Goal: Task Accomplishment & Management: Manage account settings

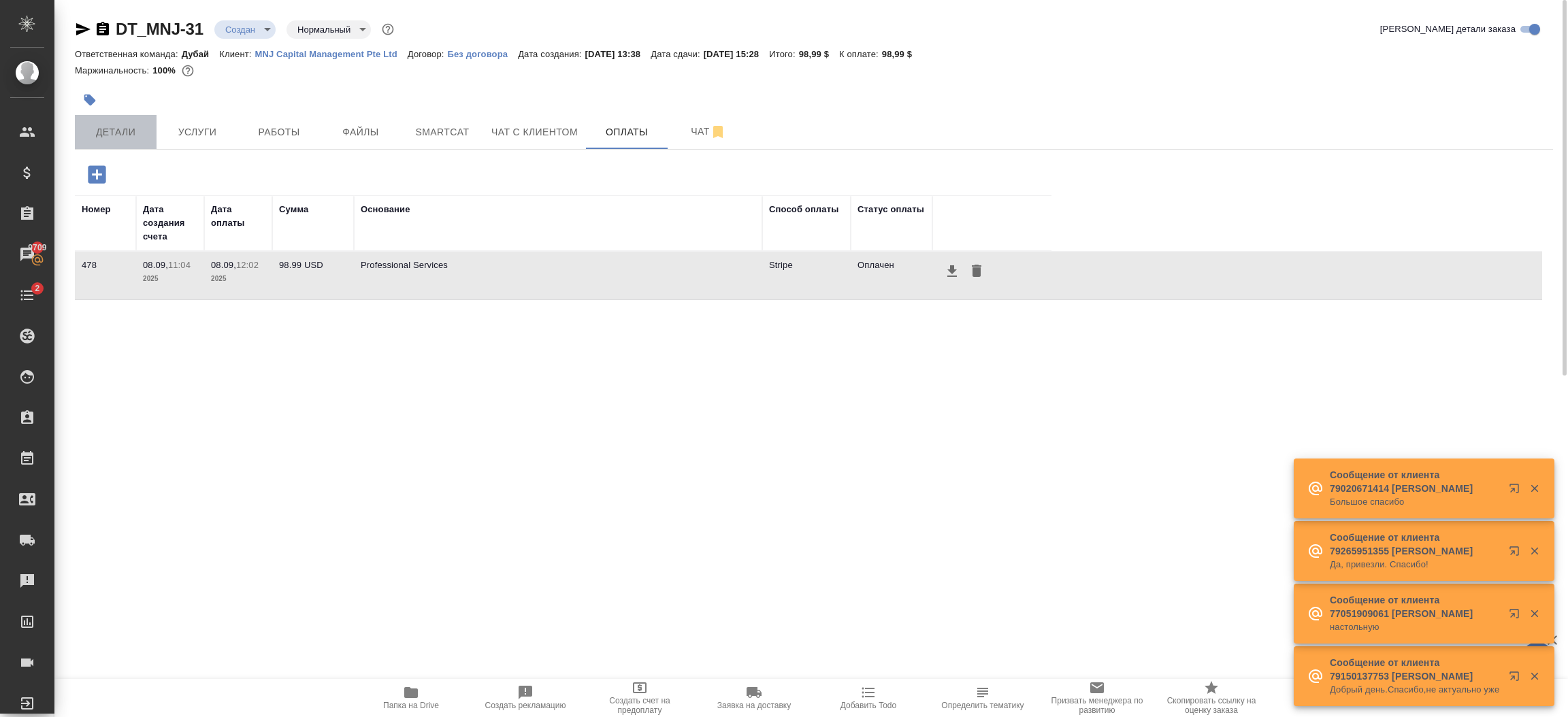
click at [108, 132] on span "Детали" at bounding box center [115, 133] width 65 height 17
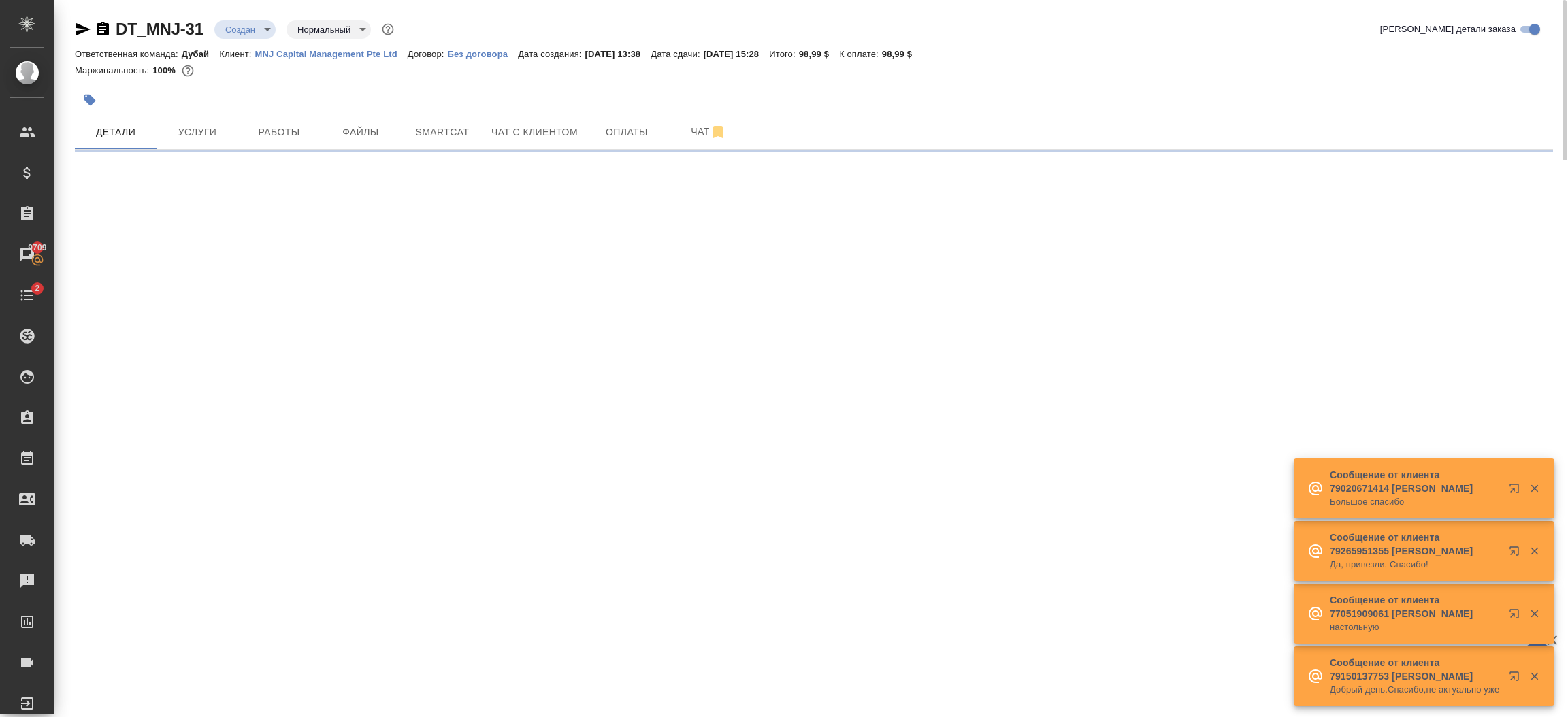
select select "RU"
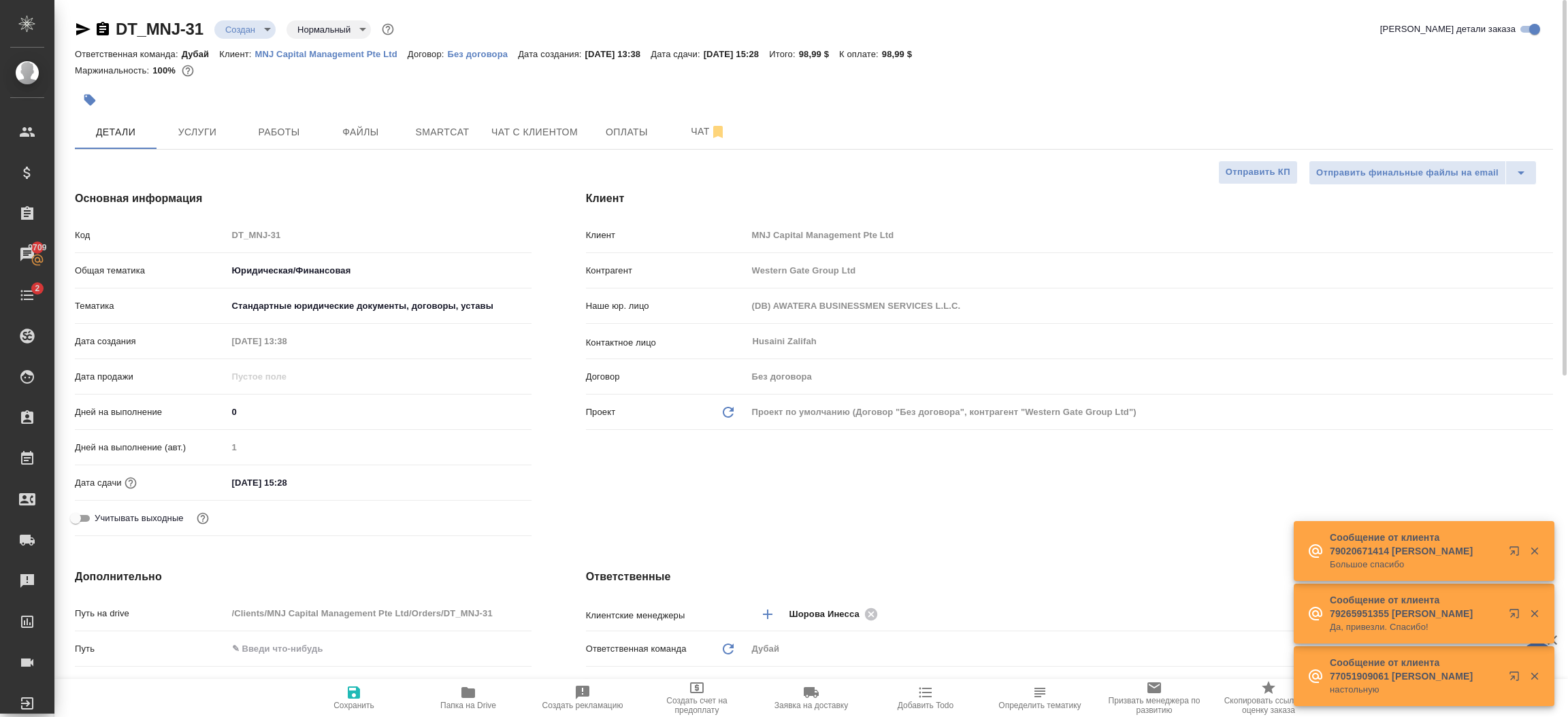
type textarea "x"
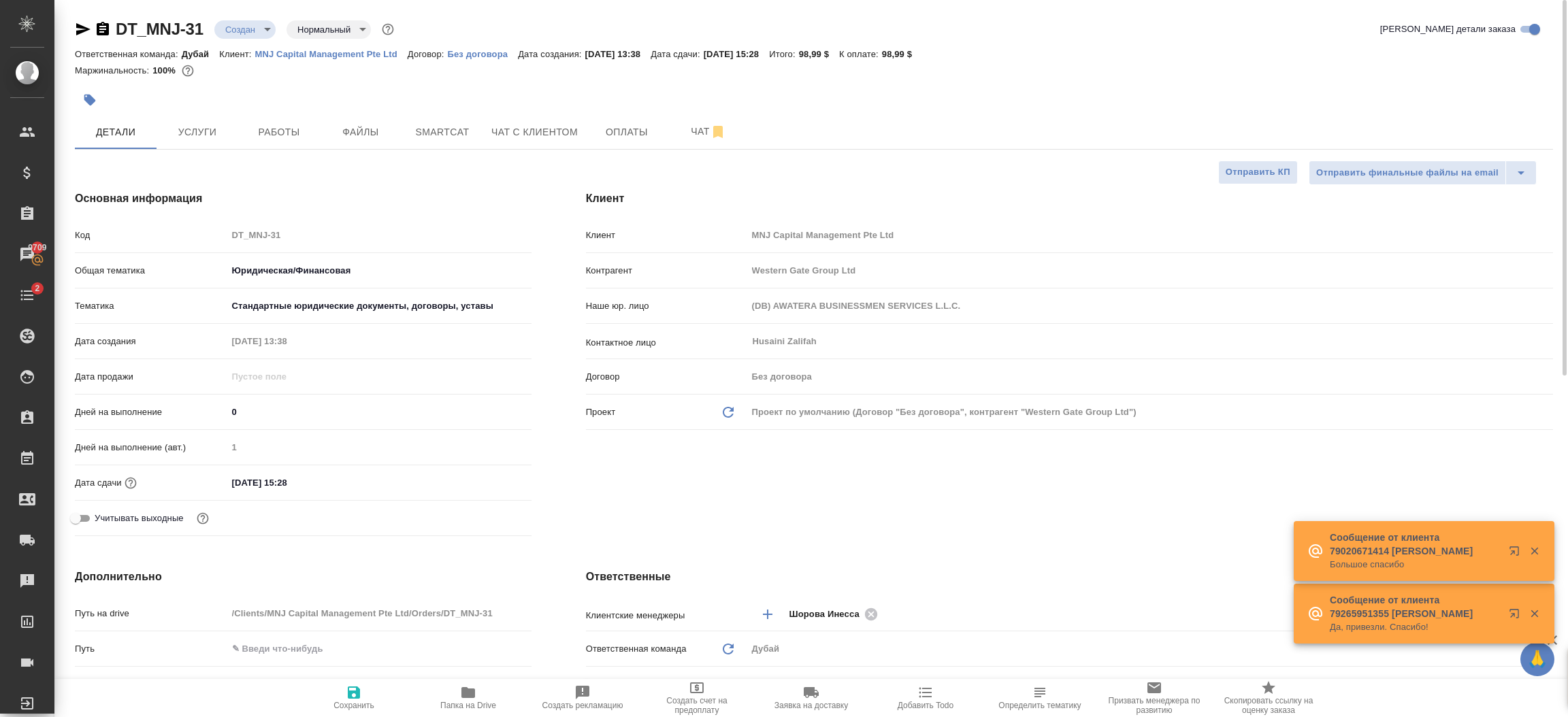
click at [611, 476] on div "Клиент Клиент MNJ Capital Management Pte Ltd Контрагент Western Gate Group Ltd …" at bounding box center [1069, 366] width 1021 height 405
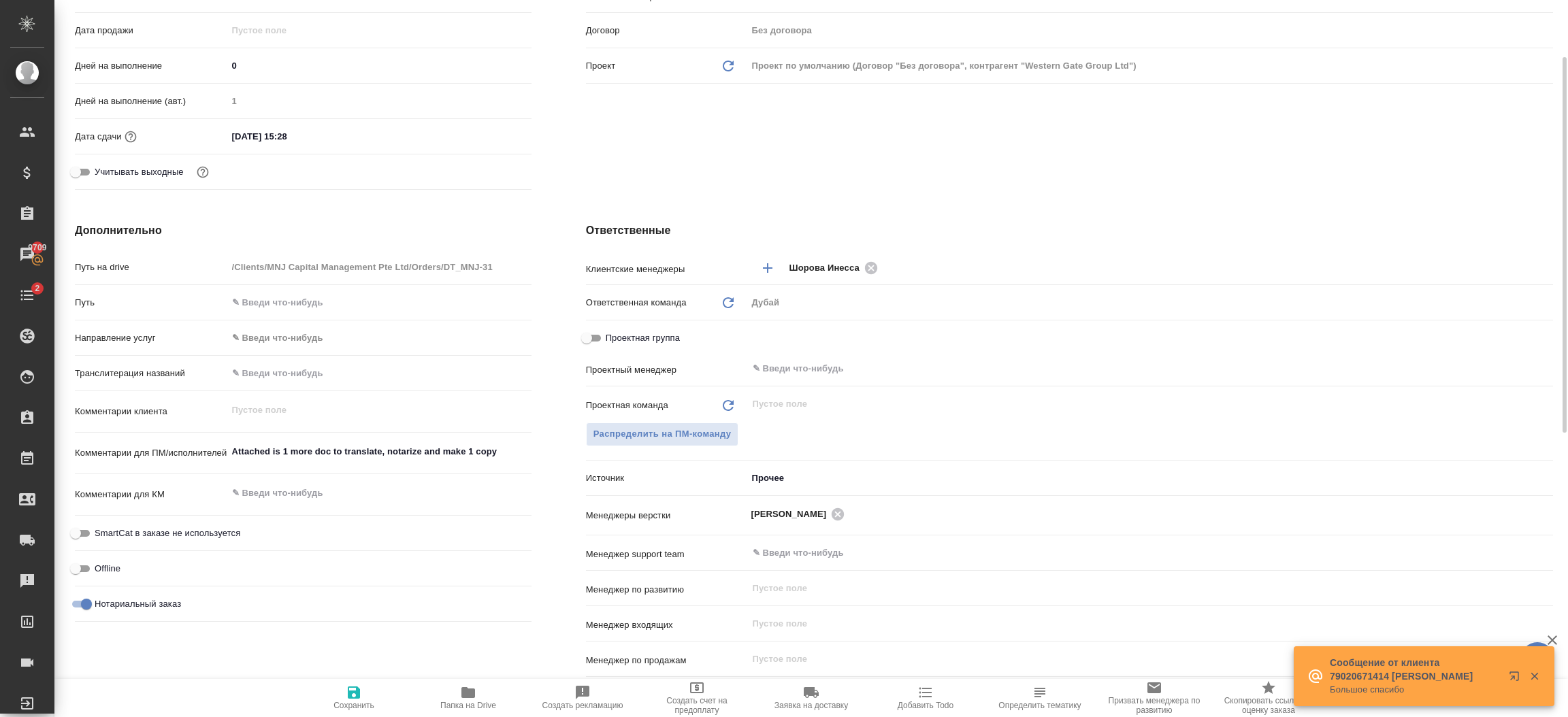
scroll to position [388, 0]
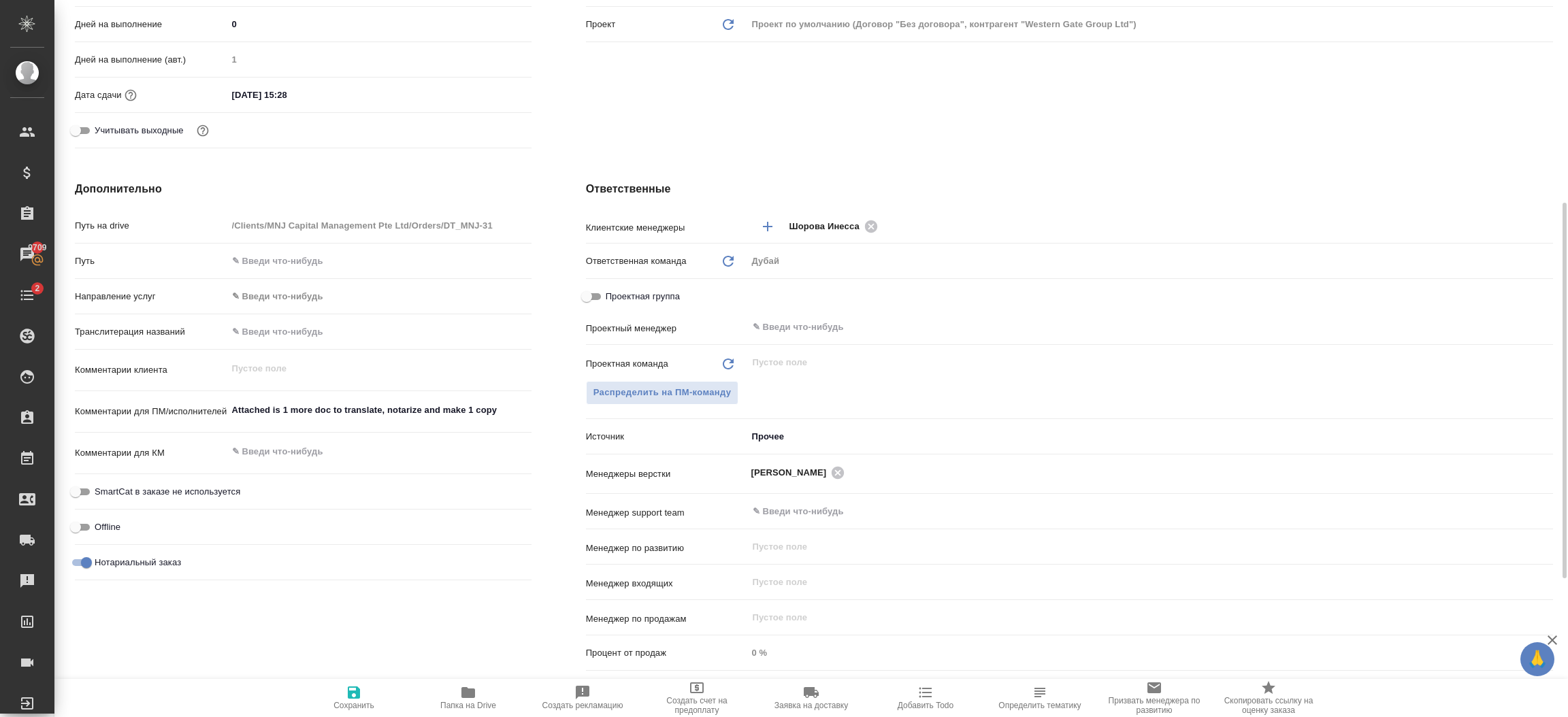
type textarea "x"
click at [513, 415] on textarea "Attached is 1 more doc to translate, notarize and make 1 copy" at bounding box center [380, 410] width 303 height 23
type textarea "x"
type textarea "Attached is 1 more doc to translate, notarize and make 1 copy"
type textarea "x"
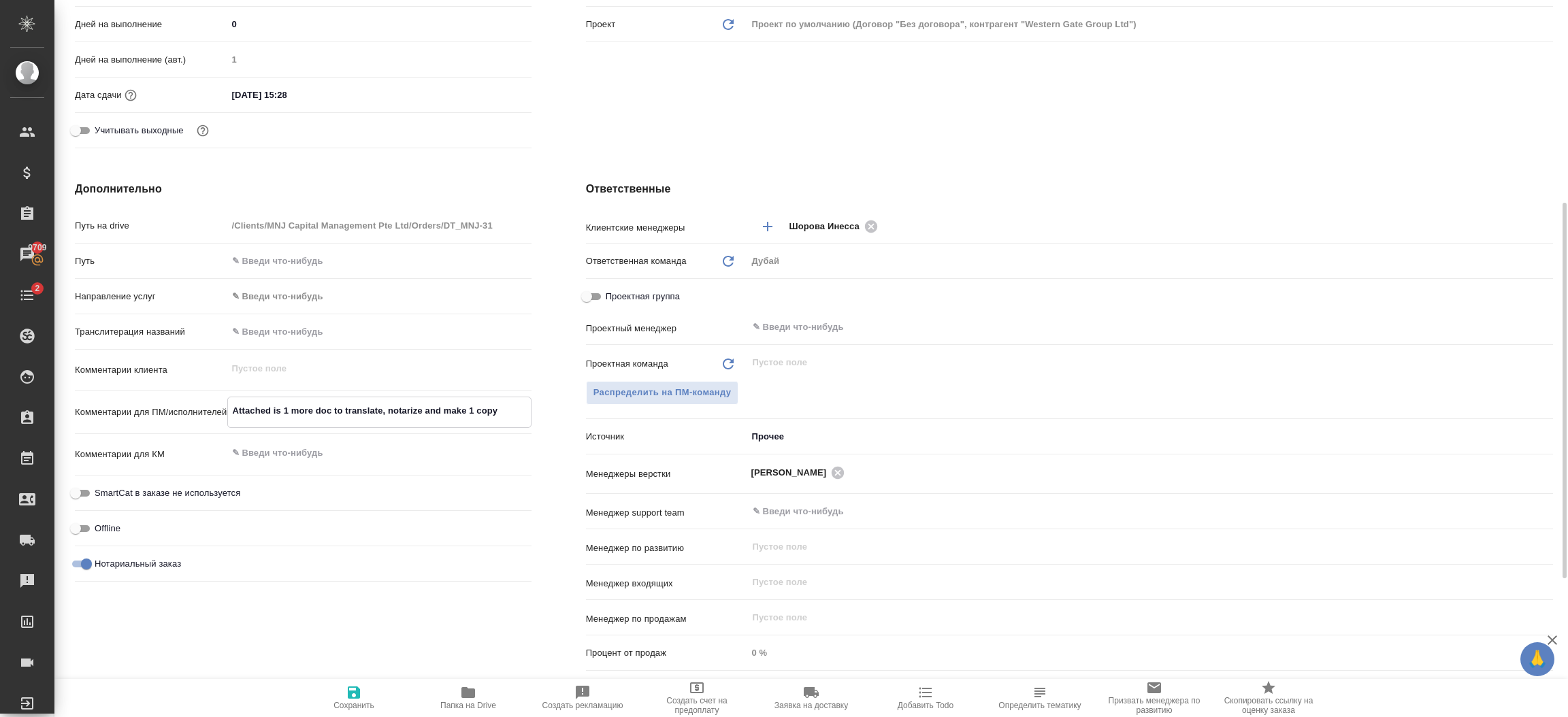
type textarea "x"
type textarea "Attached is 1 more doc to translate, notarize and make 1 copy"
type textarea "x"
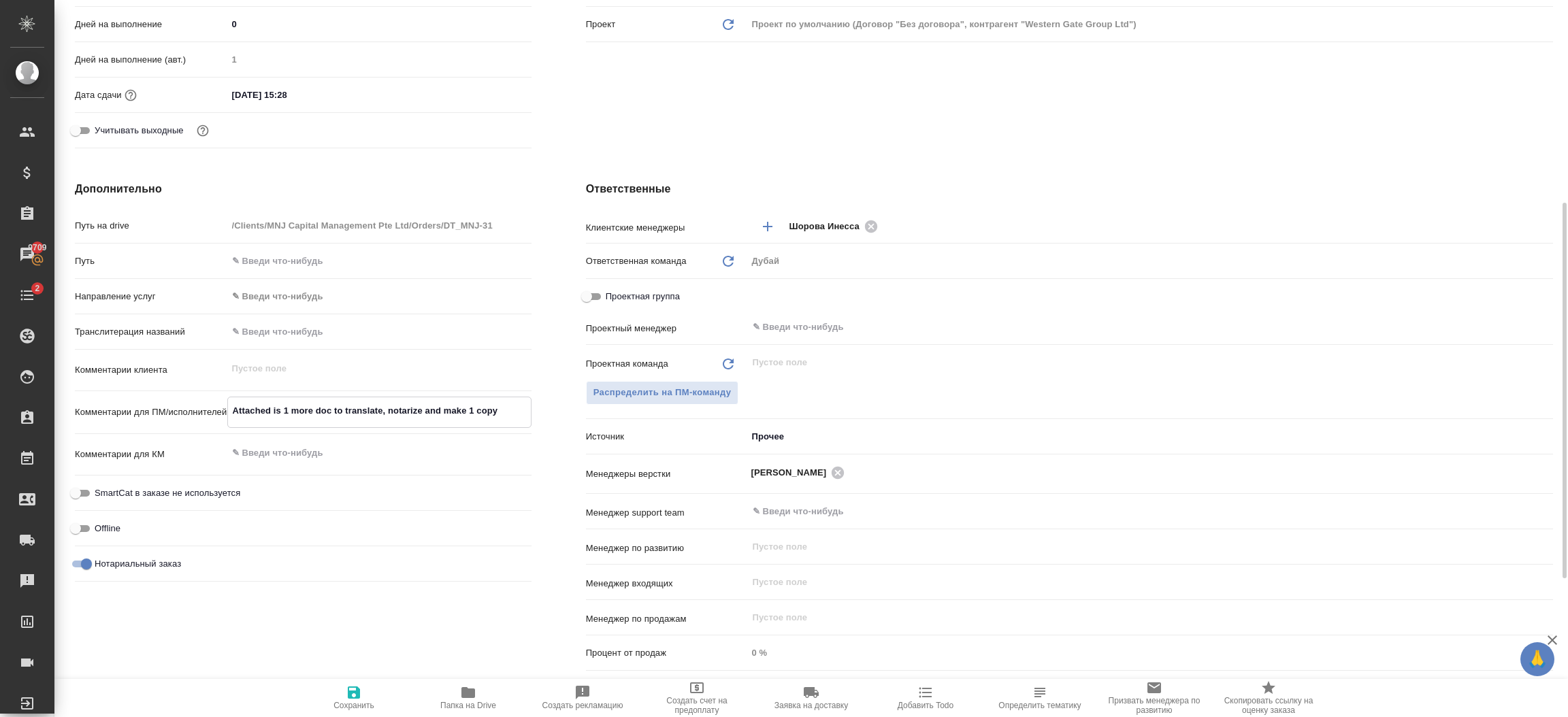
click at [234, 408] on textarea "Attached is 1 more doc to translate, notarize and make 1 copy" at bounding box center [380, 410] width 303 height 23
type textarea "x"
type textarea "JAttached is 1 more doc to translate, notarize and make 1 copy"
type textarea "x"
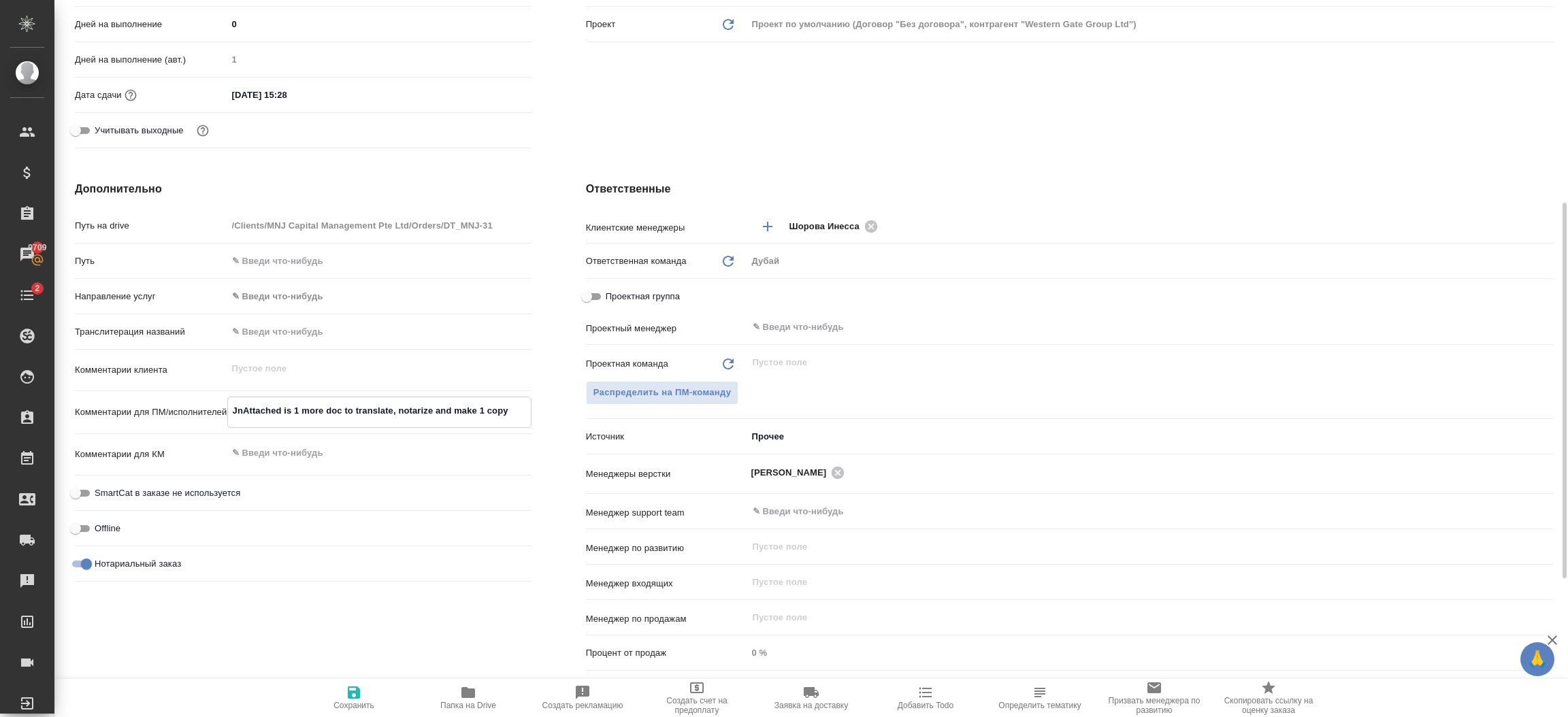
type textarea "Jn Attached is 1 more doc to translate, notarize and make 1 copy"
type textarea "x"
type textarea "Jn rkAttached is 1 more doc to translate, notarize and make 1 copy"
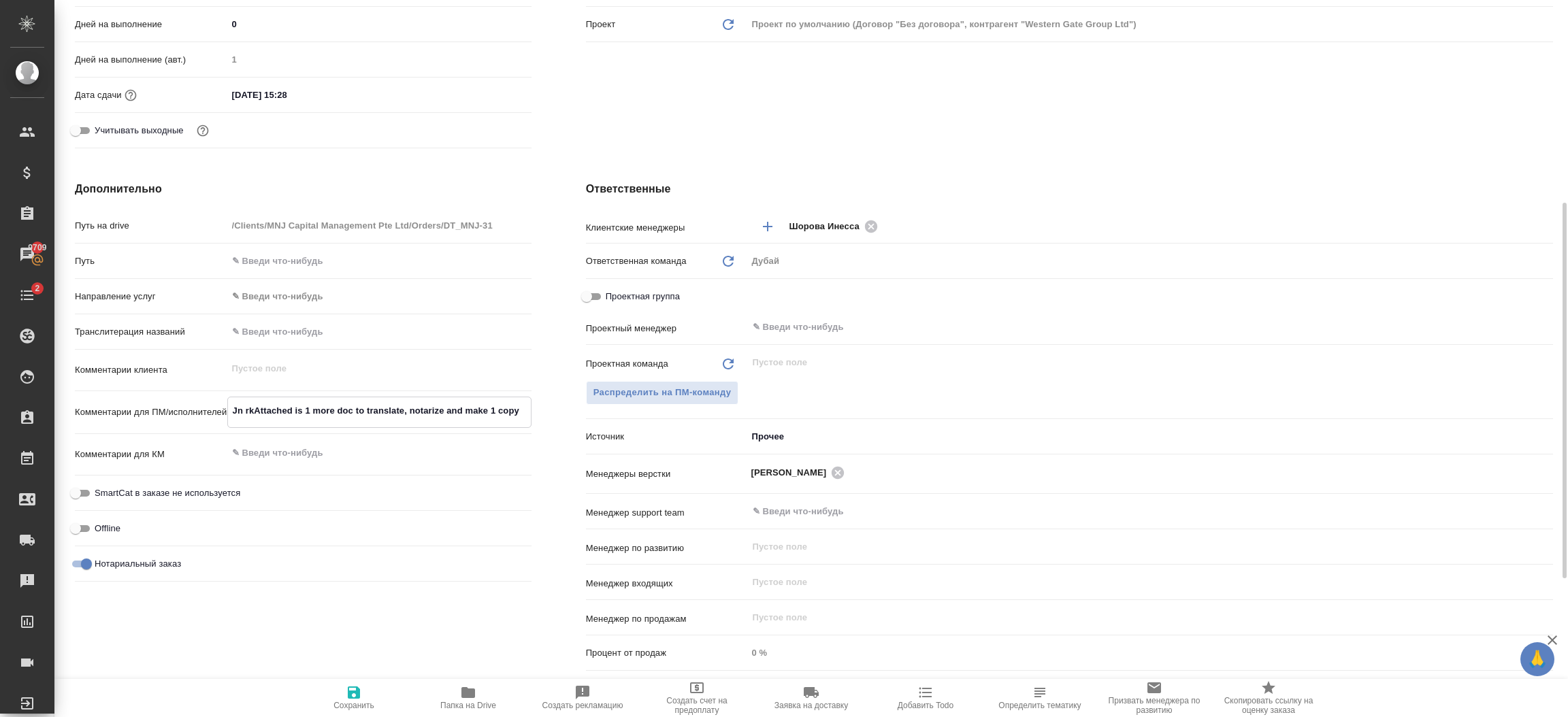
type textarea "x"
type textarea "Jn rkbtAttached is 1 more doc to translate, notarize and make 1 copy"
type textarea "x"
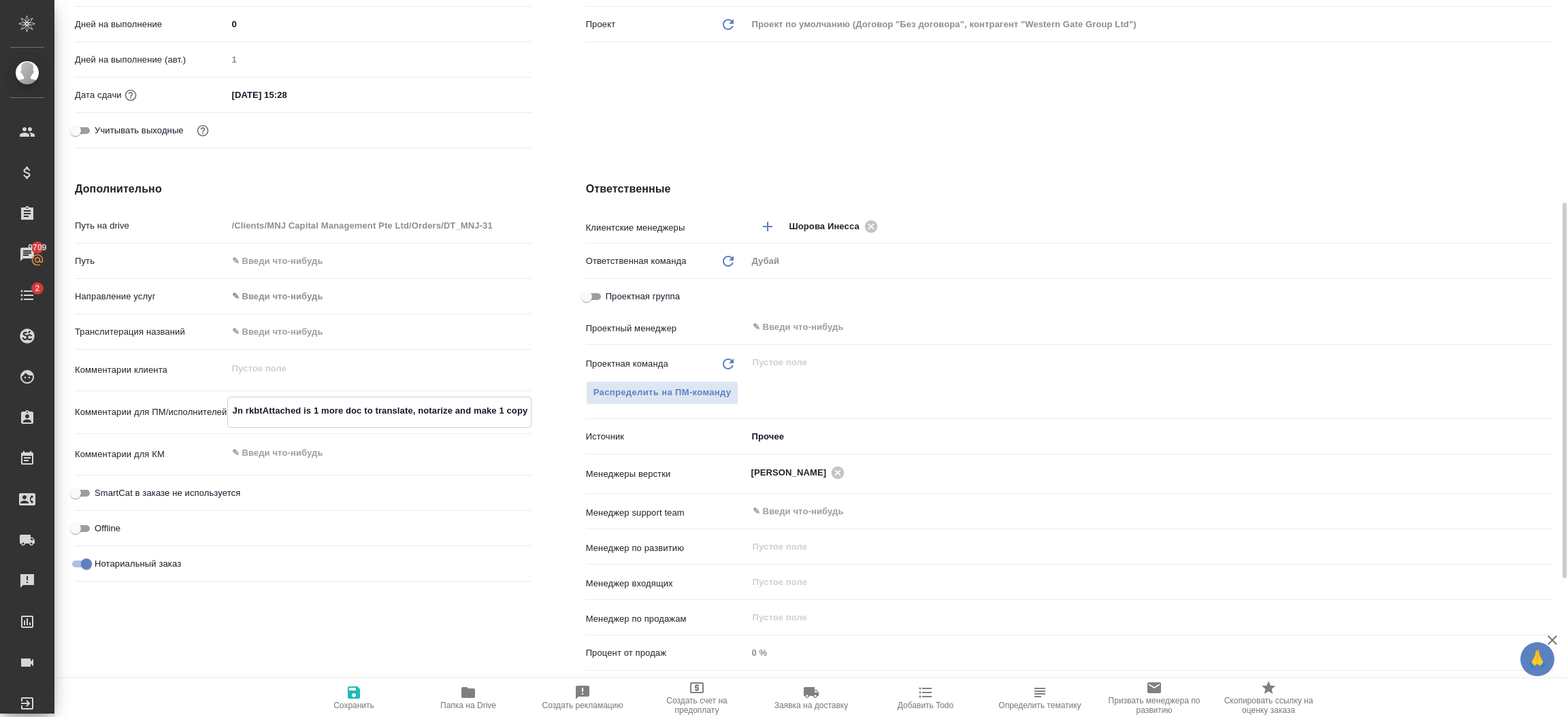
type textarea "x"
type textarea "Jn rkbtyAttached is 1 more doc to translate, notarize and make 1 copy"
type textarea "x"
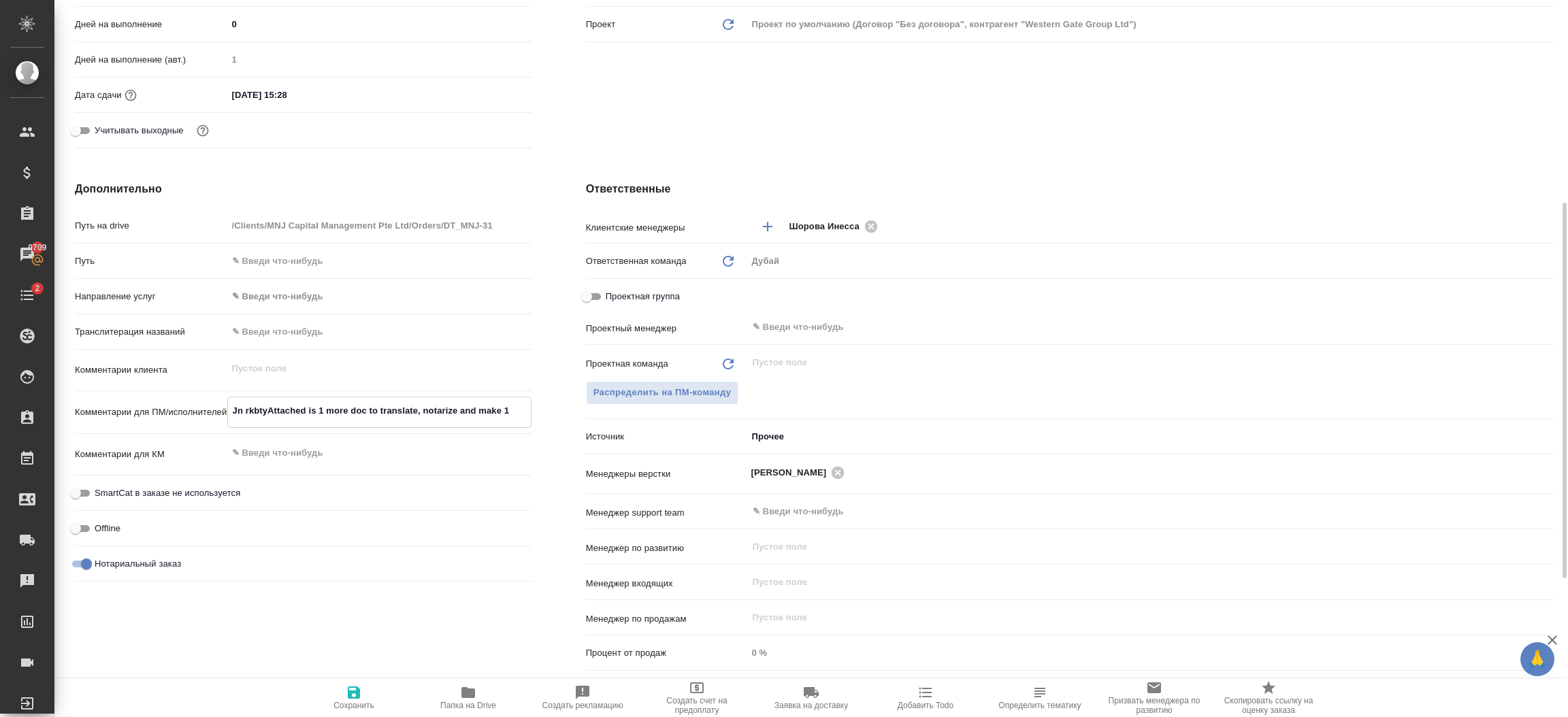
type textarea "x"
type textarea "Jn rkbtynAttached is 1 more doc to translate, notarize and make 1 copy"
type textarea "x"
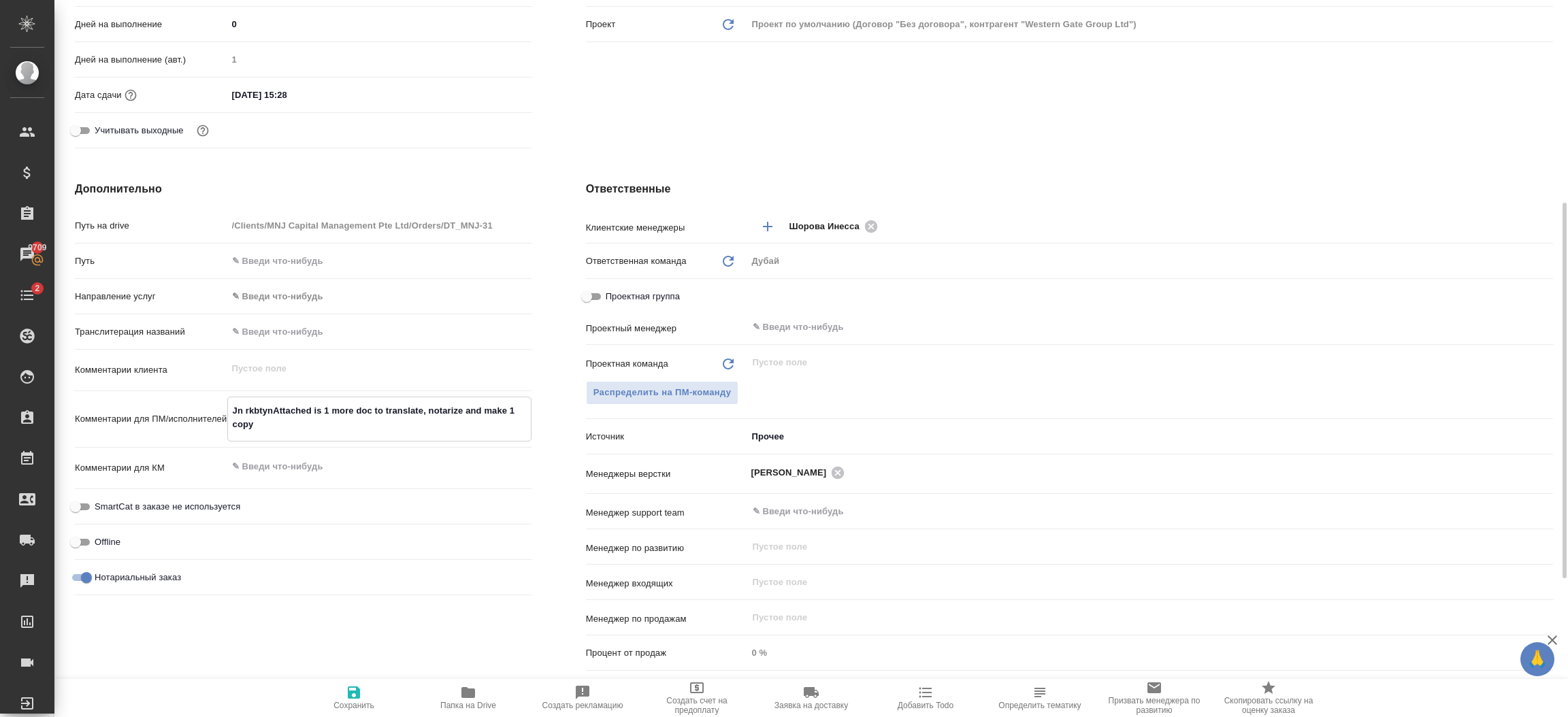
type textarea "x"
type textarea "Jn rkbtyAttached is 1 more doc to translate, notarize and make 1 copy"
type textarea "x"
type textarea "Attached is 1 more doc to translate, notarize and make 1 copy"
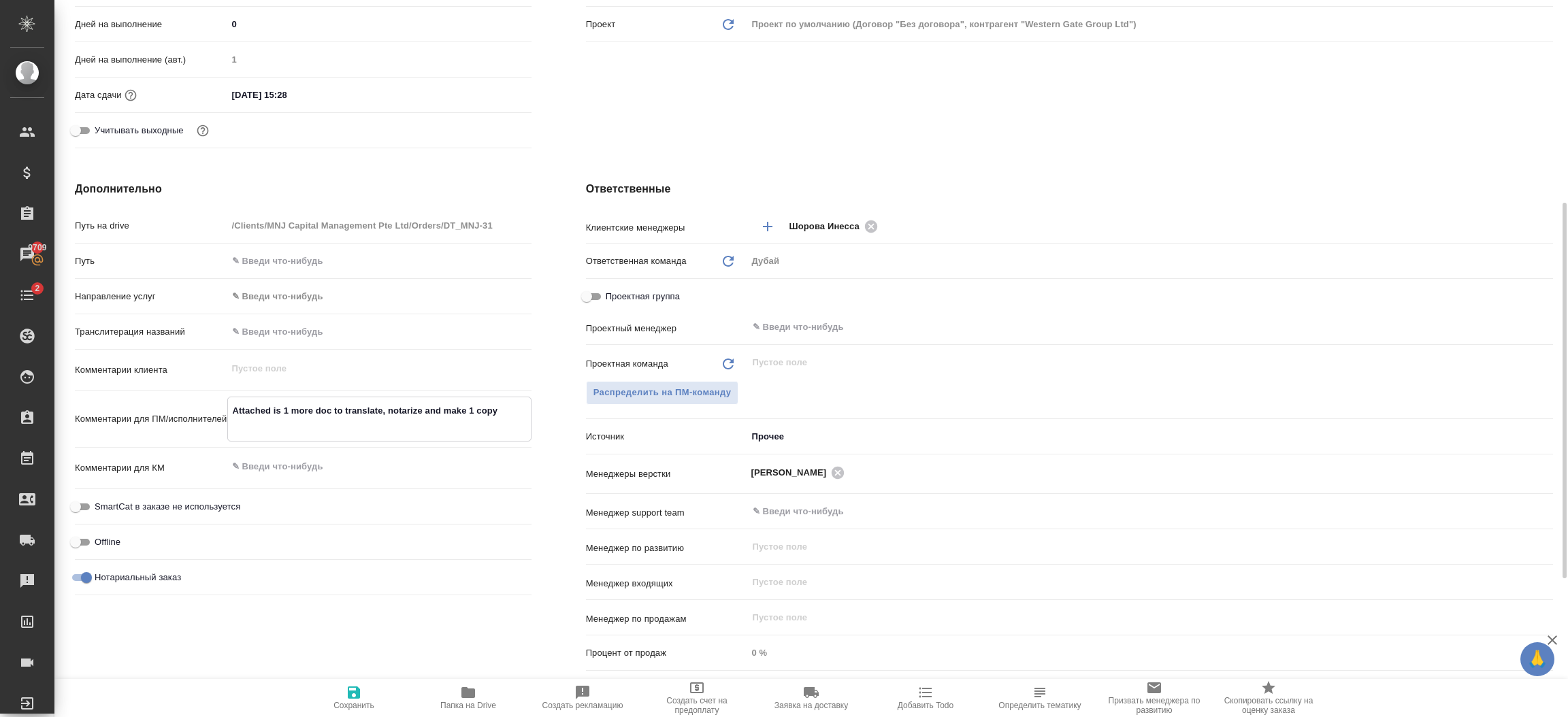
type textarea "x"
type textarea "ОAttached is 1 more doc to translate, notarize and make 1 copy"
type textarea "x"
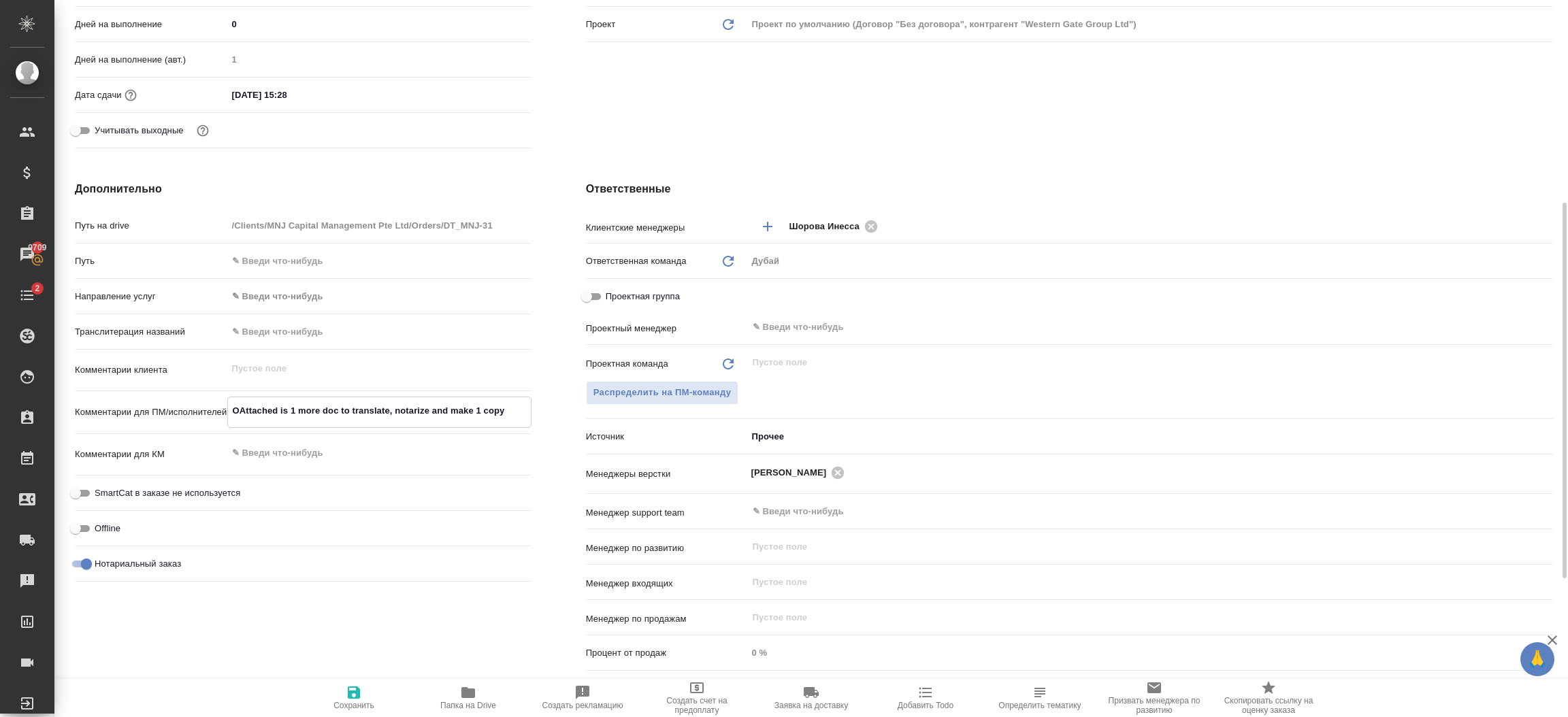
type textarea "x"
type textarea "От Attached is 1 more doc to translate, notarize and make 1 copy"
type textarea "x"
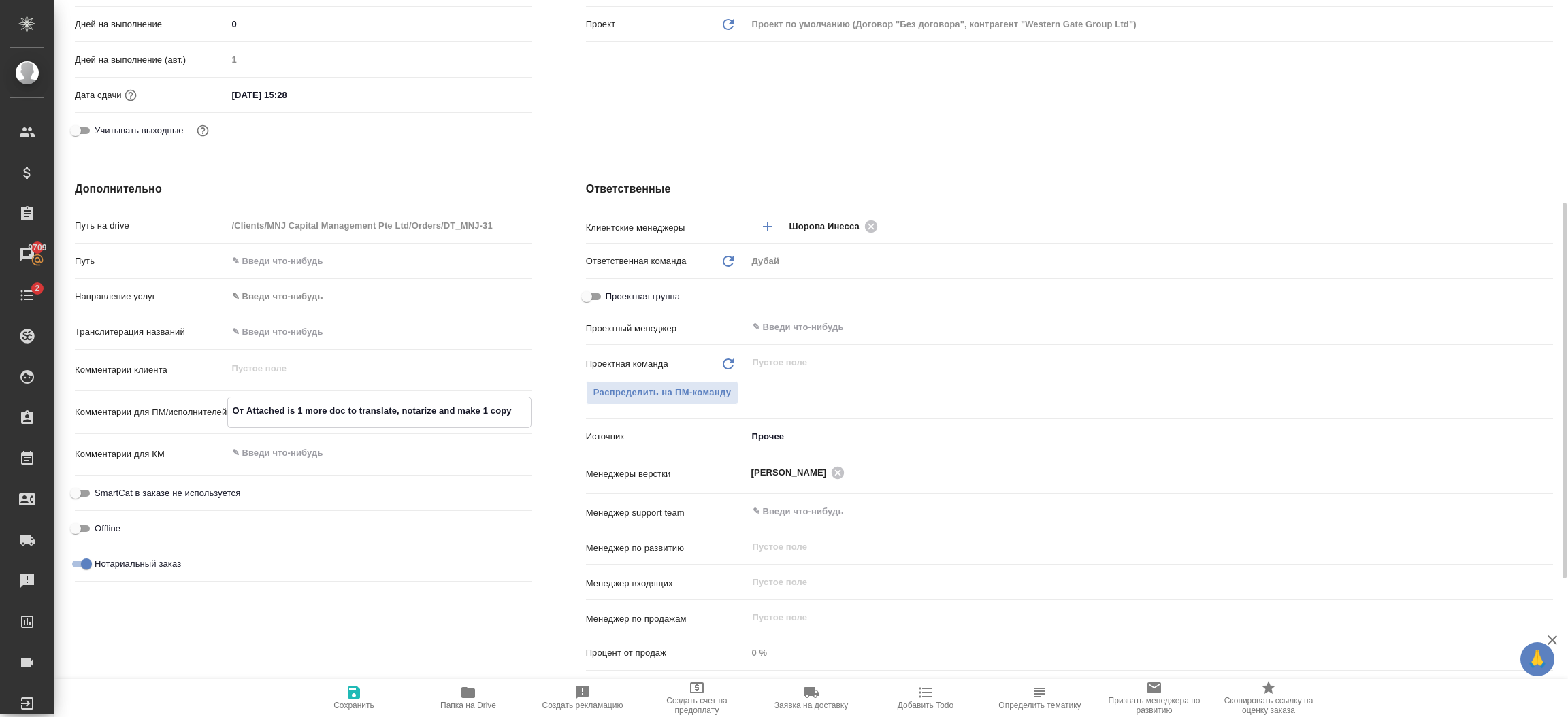
type textarea "x"
type textarea "От кAttached is 1 more doc to translate, notarize and make 1 copy"
type textarea "x"
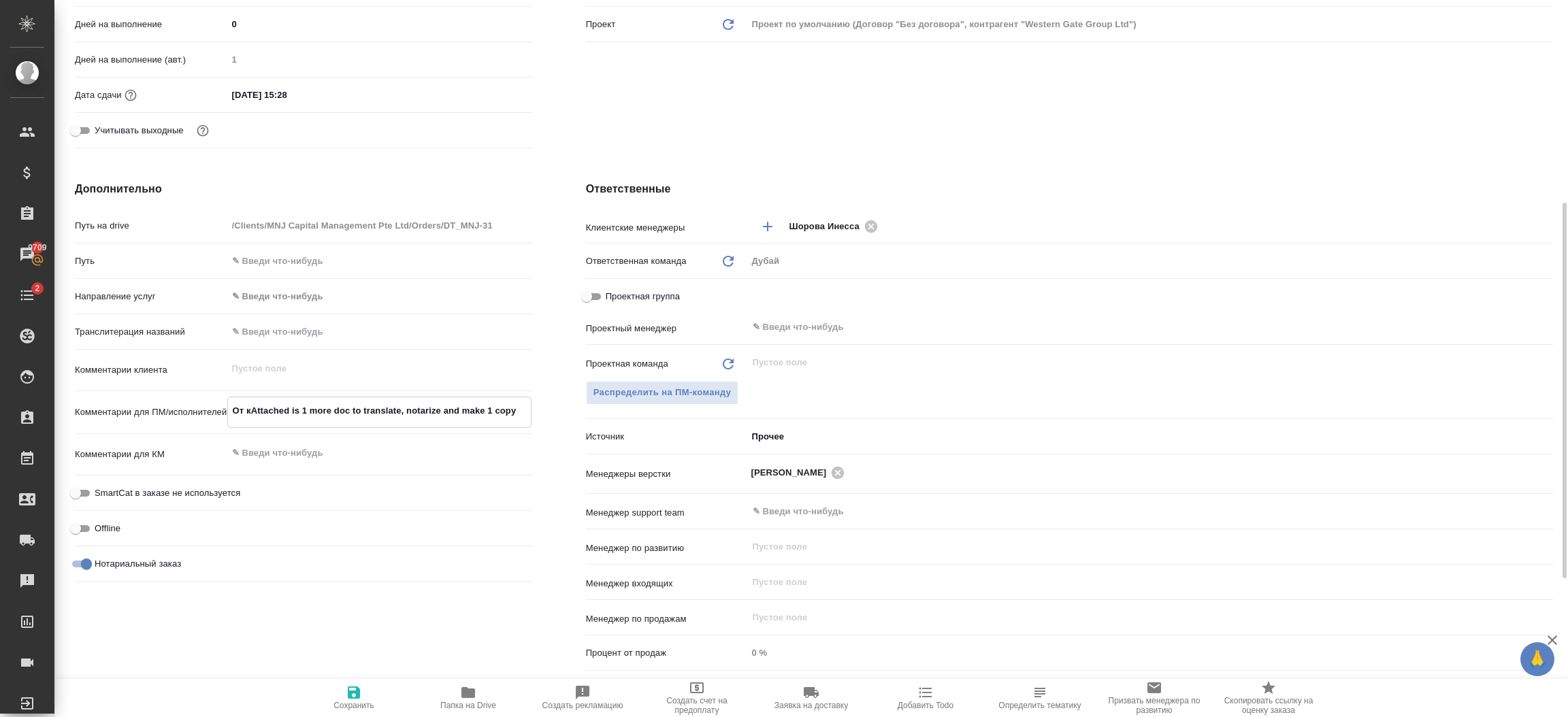
type textarea "От клAttached is 1 more doc to translate, notarize and make 1 copy"
type textarea "x"
type textarea "От клиеAttached is 1 more doc to translate, notarize and make 1 copy"
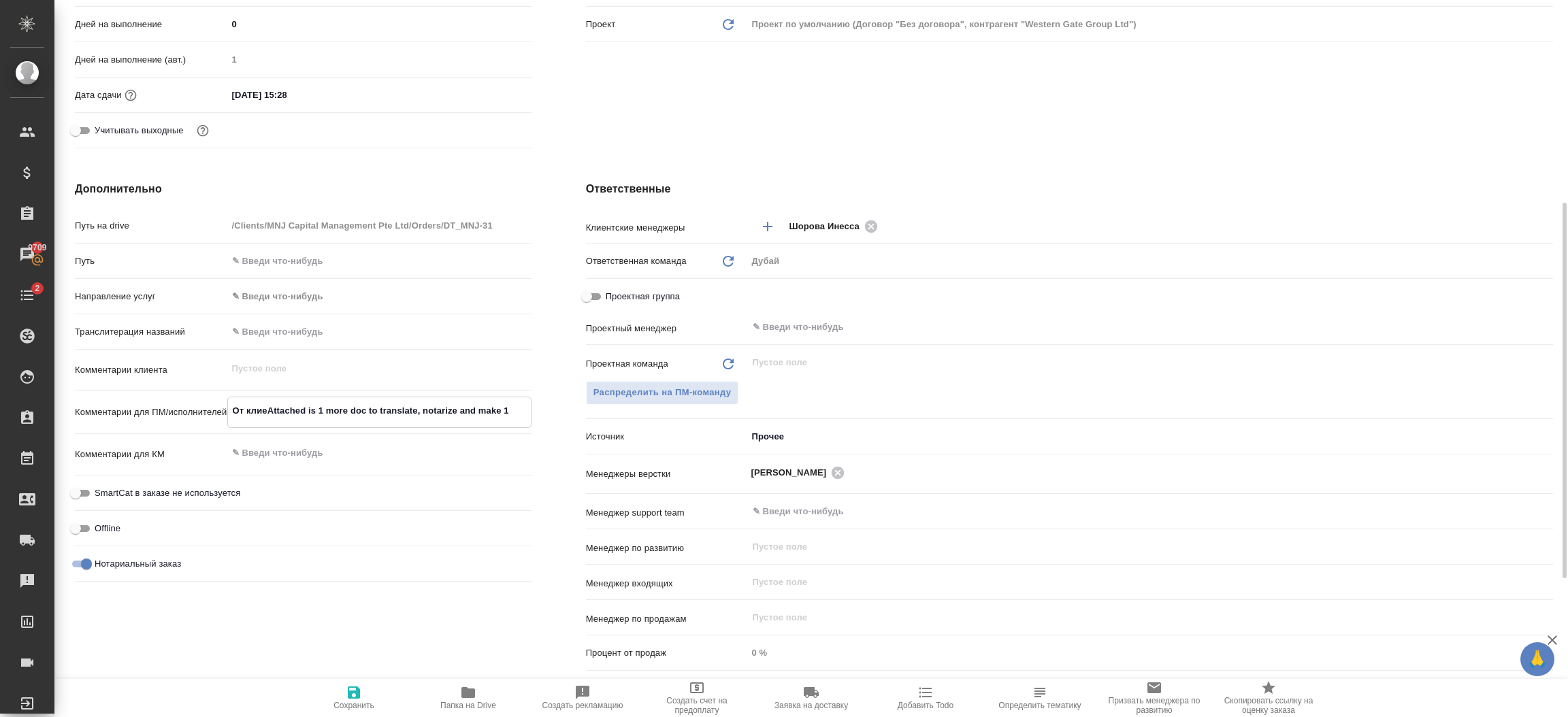
type textarea "x"
type textarea "От клиетAttached is 1 more doc to translate, notarize and make 1 copy"
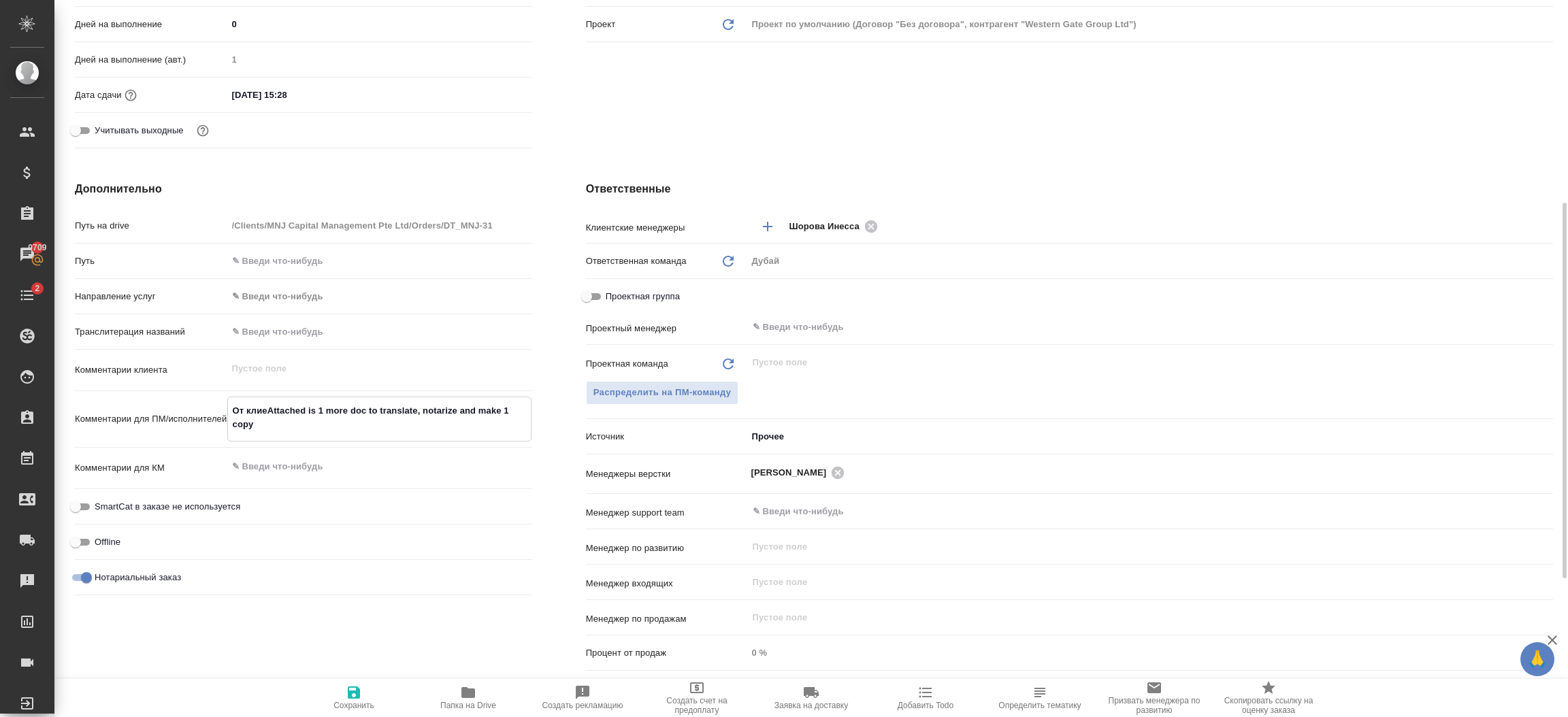
type textarea "x"
type textarea "От клиеAttached is 1 more doc to translate, notarize and make 1 copy"
type textarea "x"
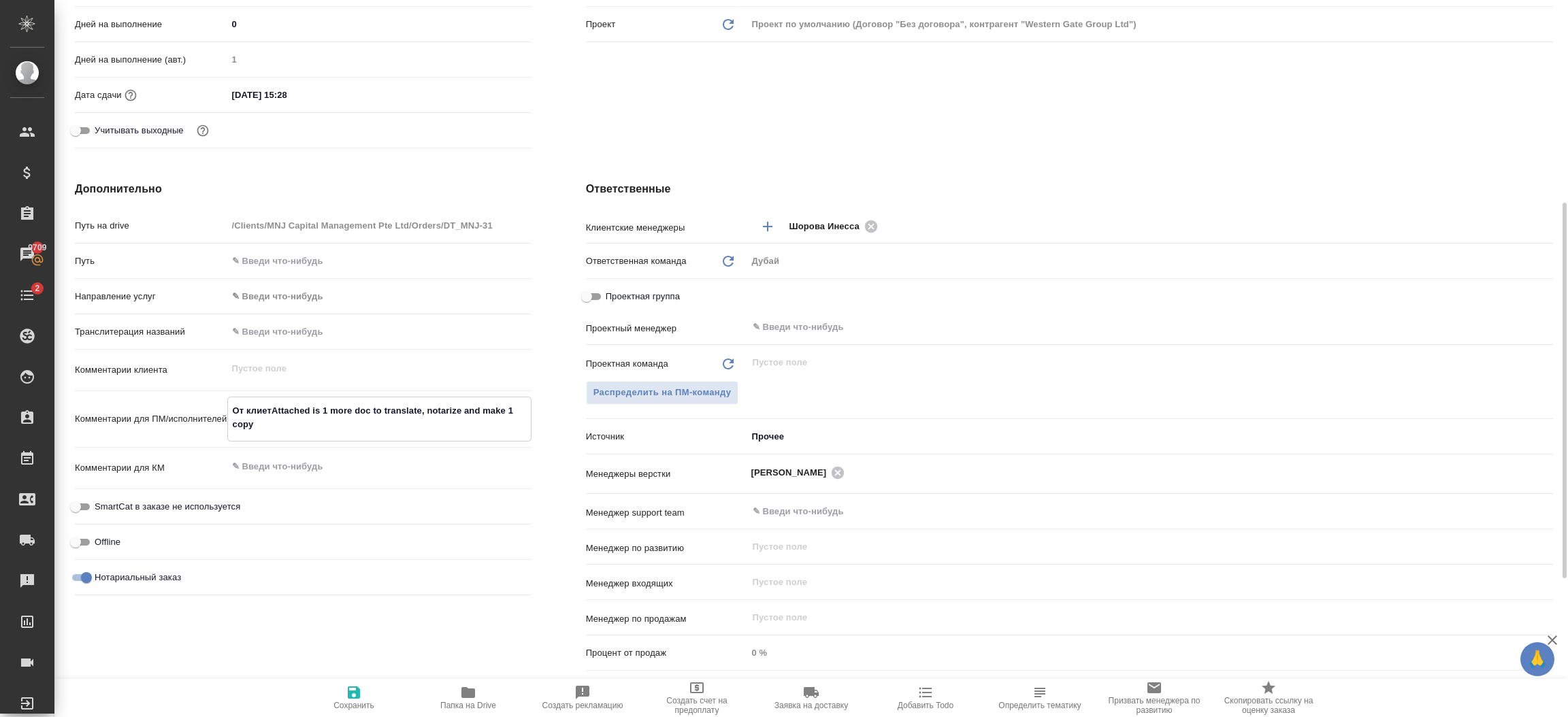
type textarea "x"
type textarea "От клиенAttached is 1 more doc to translate, notarize and make 1 copy"
type textarea "x"
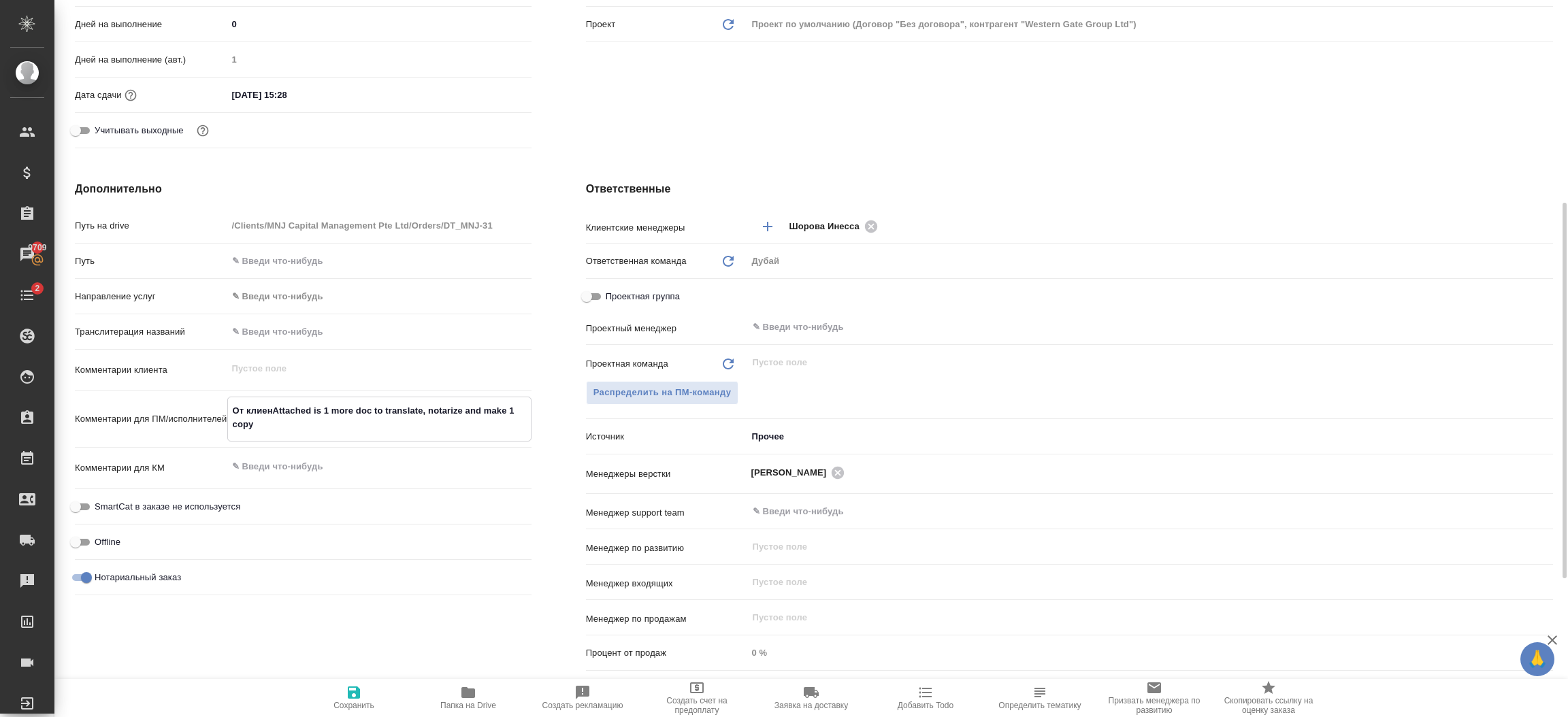
type textarea "x"
type textarea "От клиентAttached is 1 more doc to translate, notarize and make 1 copy"
type textarea "x"
type textarea "От клиентаAttached is 1 more doc to translate, notarize and make 1 copy"
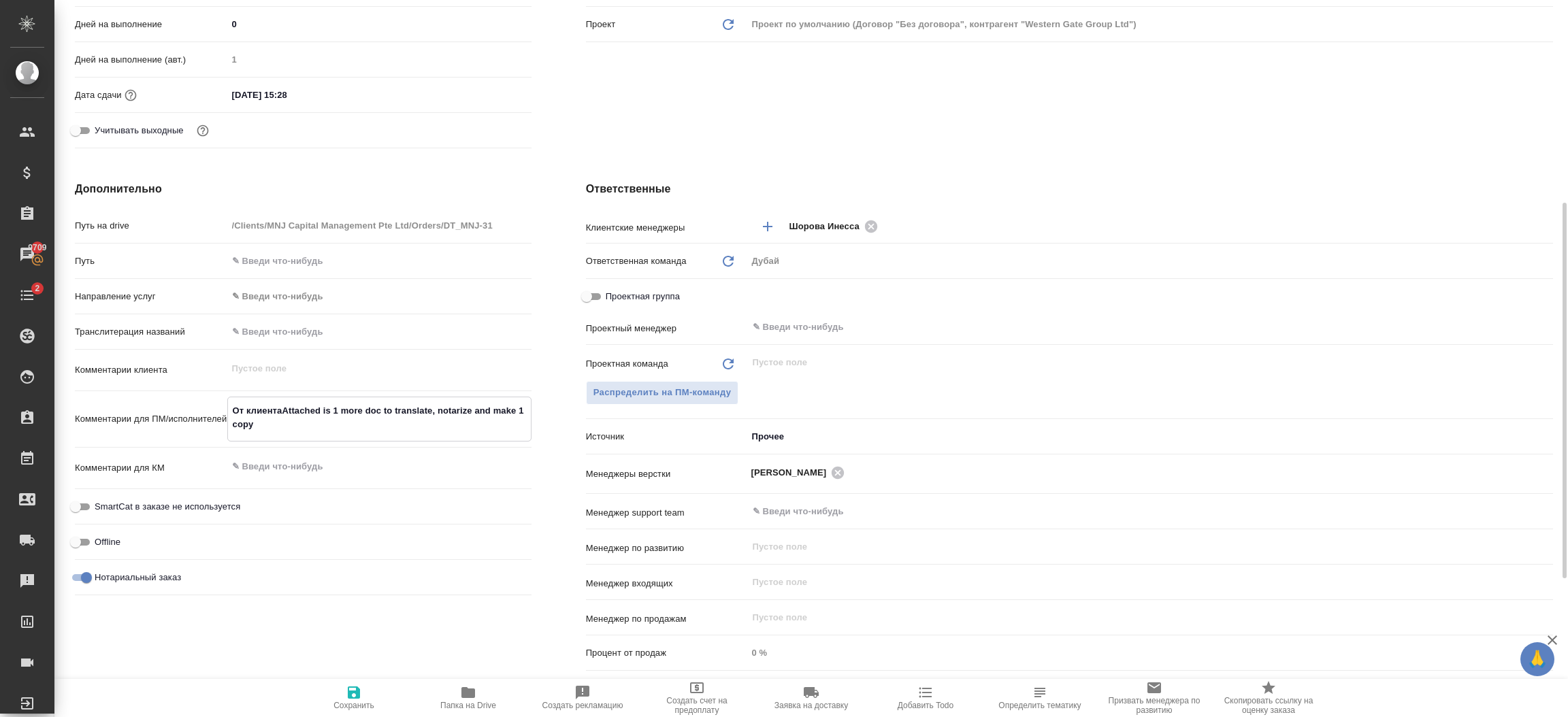
type textarea "x"
type textarea "От клиента:Attached is 1 more doc to translate, notarize and make 1 copy"
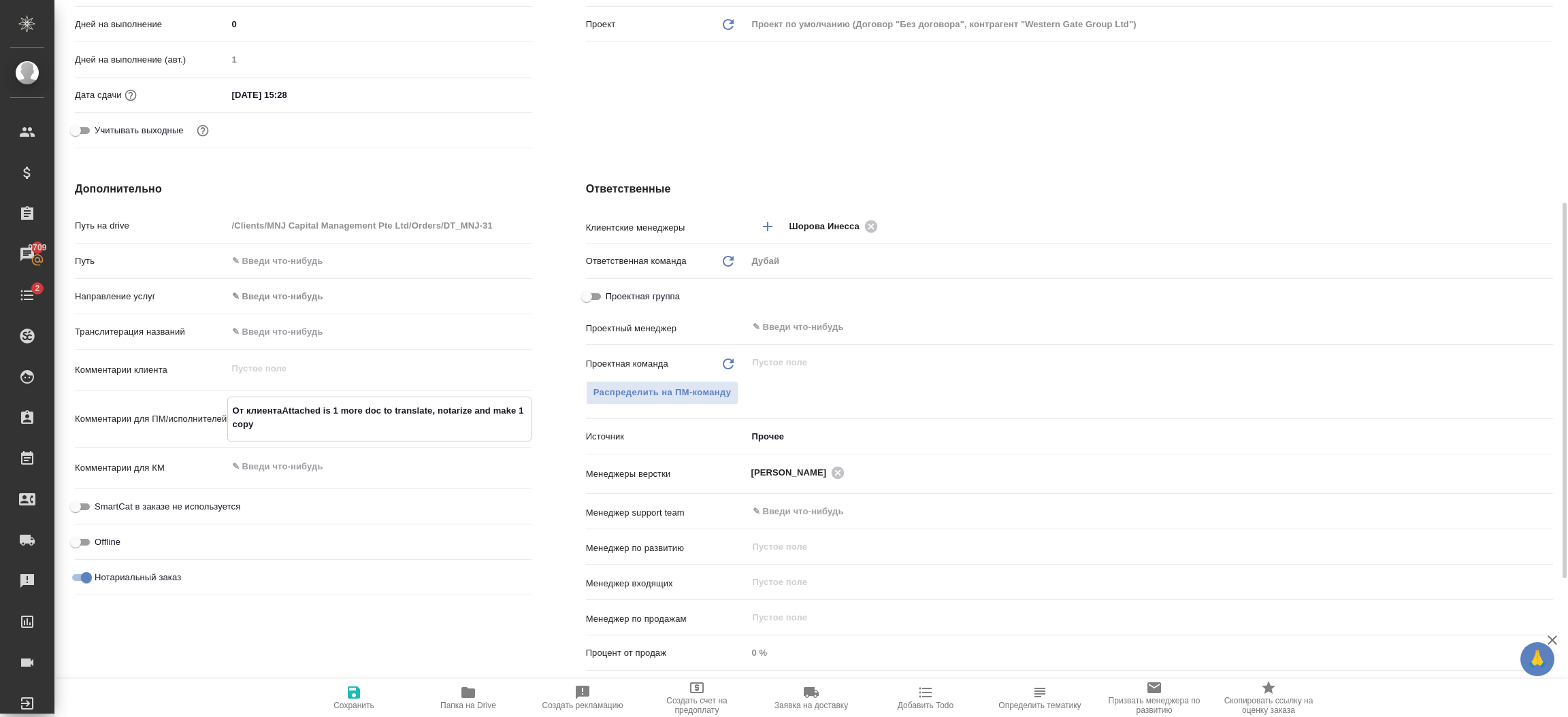
type textarea "x"
type textarea "От клиента: Attached is 1 more doc to translate, notarize and make 1 copy"
type textarea "x"
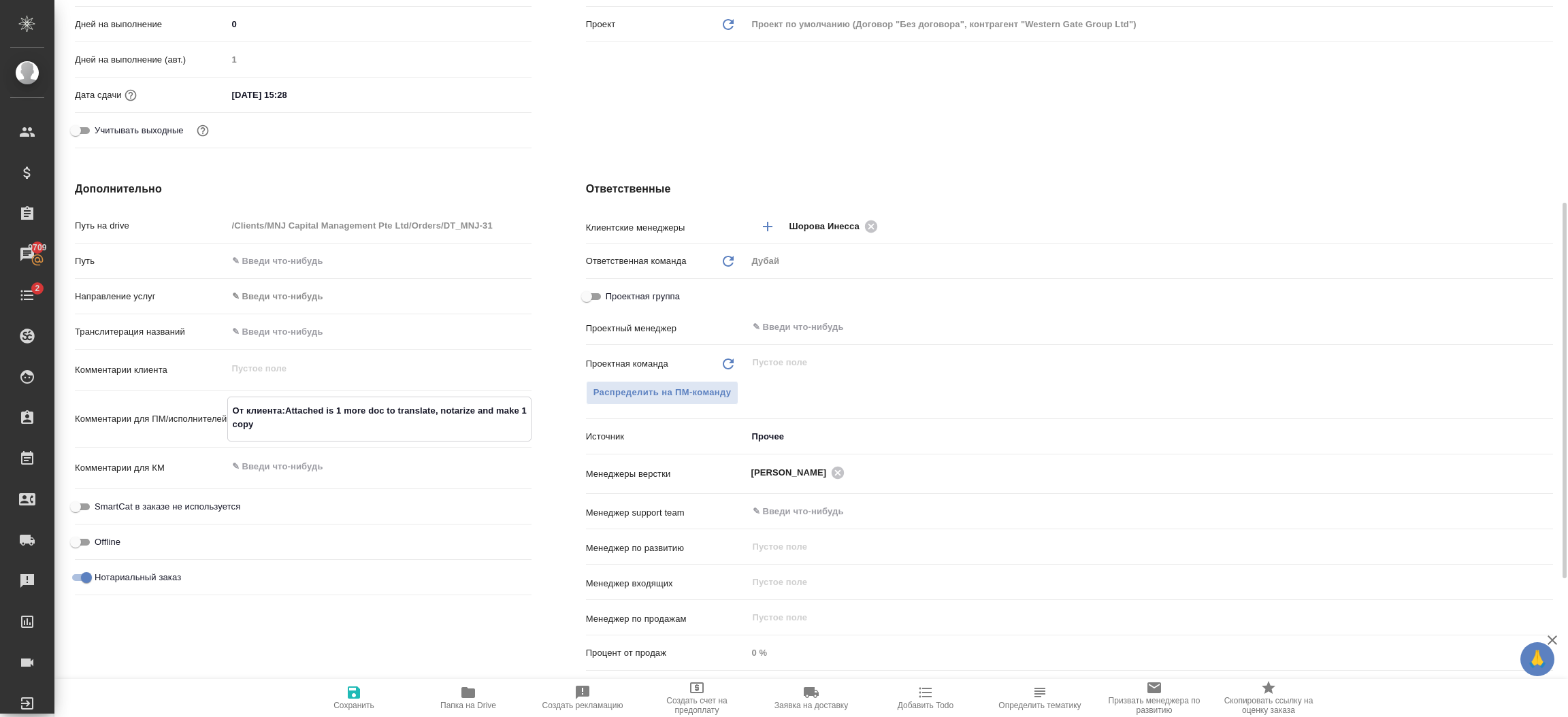
type textarea "x"
click at [279, 428] on textarea "От клиента: Attached is 1 more doc to translate, notarize and make 1 copy" at bounding box center [380, 417] width 303 height 37
type textarea "x"
type textarea "От клиента: Attached is 1 more doc to translate, notarize and make 1 copy"
type textarea "x"
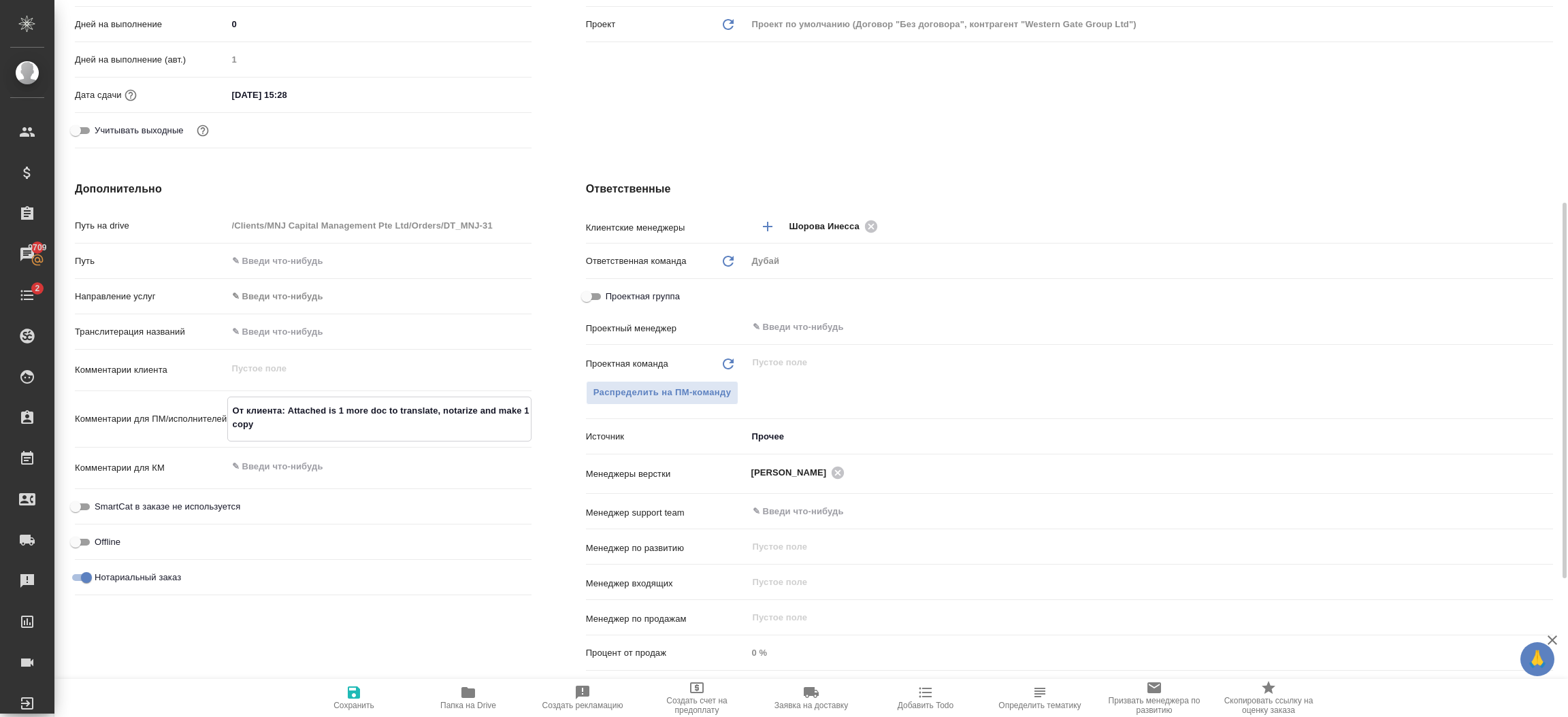
type textarea "x"
type textarea "От клиента: Attached is 1 more doc to translate, notarize and make 1 copy"
type textarea "x"
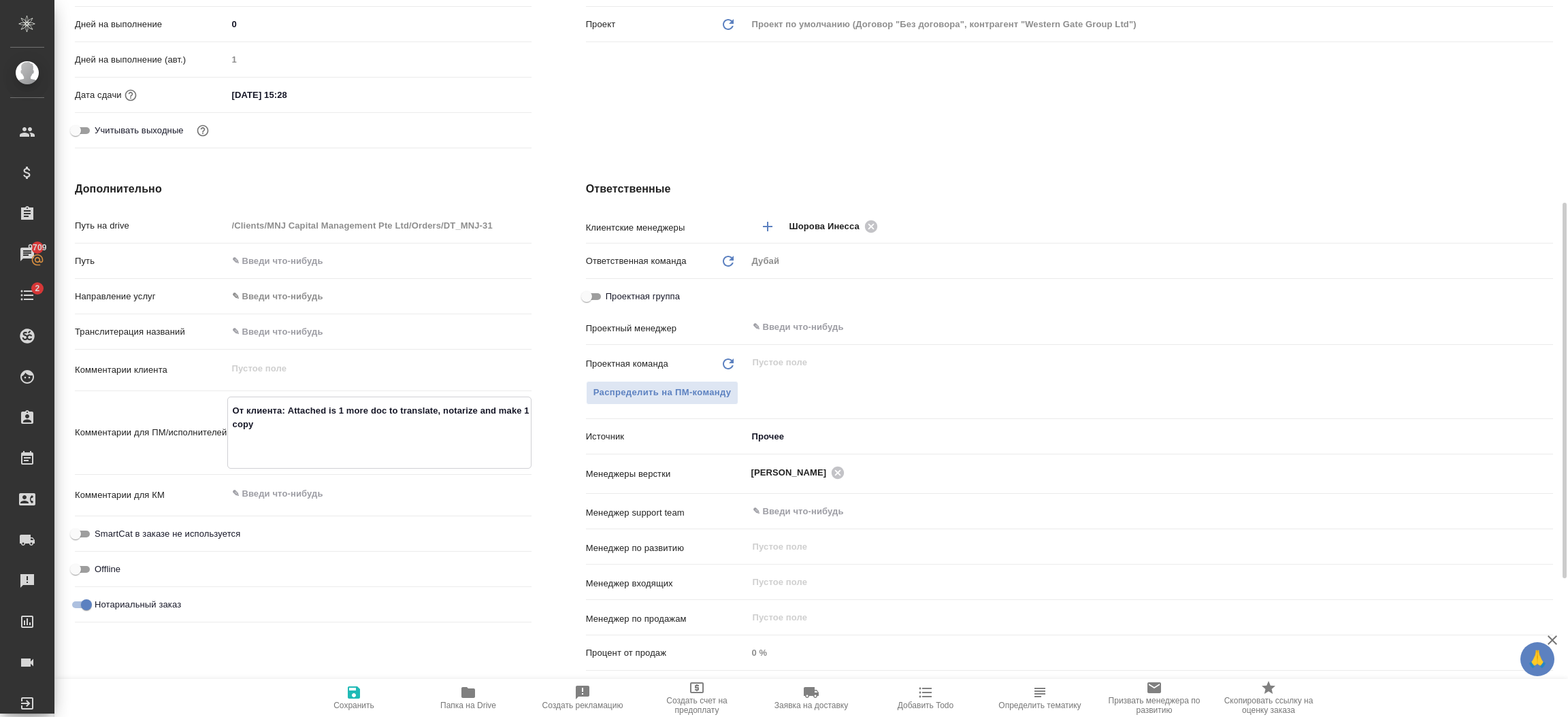
type textarea "От клиента: Attached is 1 more doc to translate, notarize and make 1 copy о"
type textarea "x"
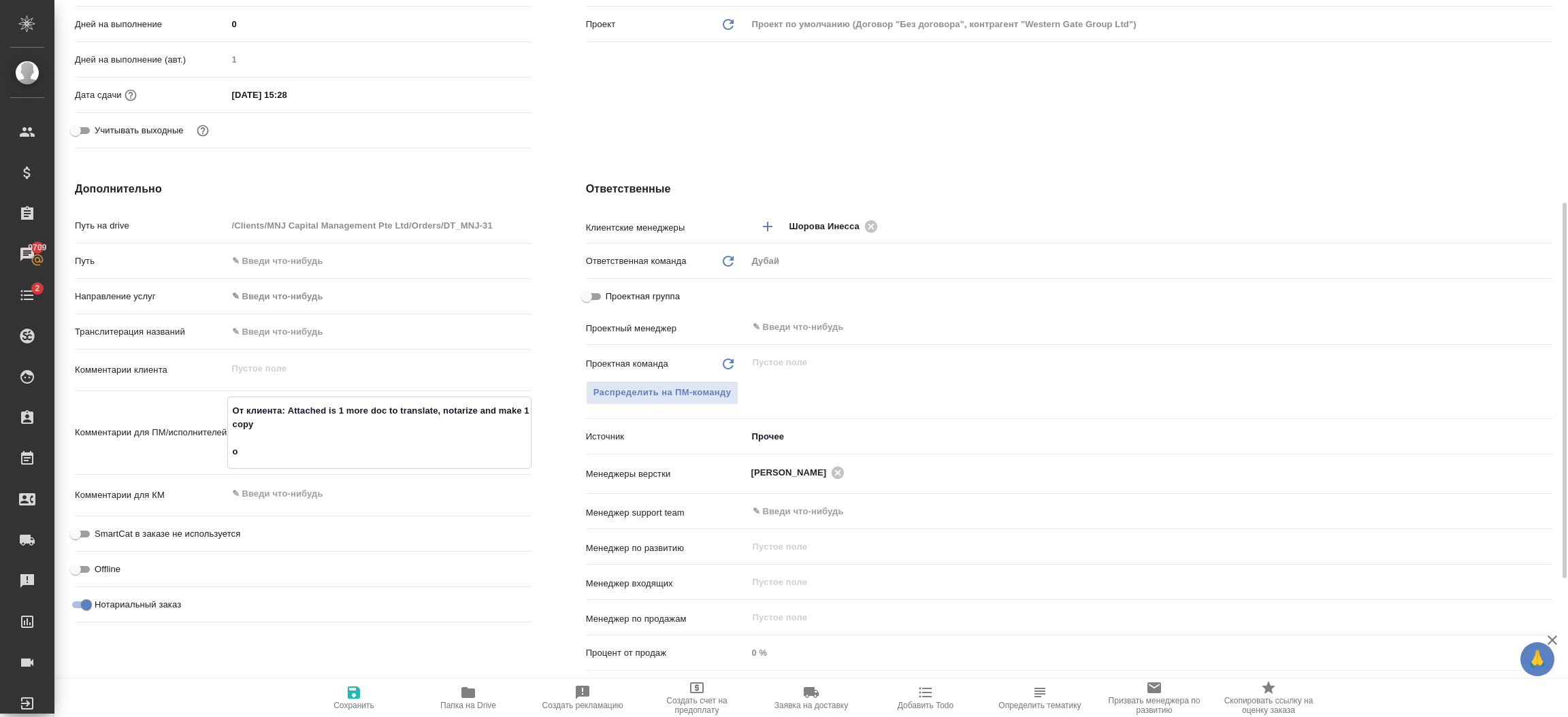
type textarea "От клиента: Attached is 1 more doc to translate, notarize and make 1 copy от"
type textarea "x"
type textarea "От клиента: Attached is 1 more doc to translate, notarize and make 1 copy от"
type textarea "x"
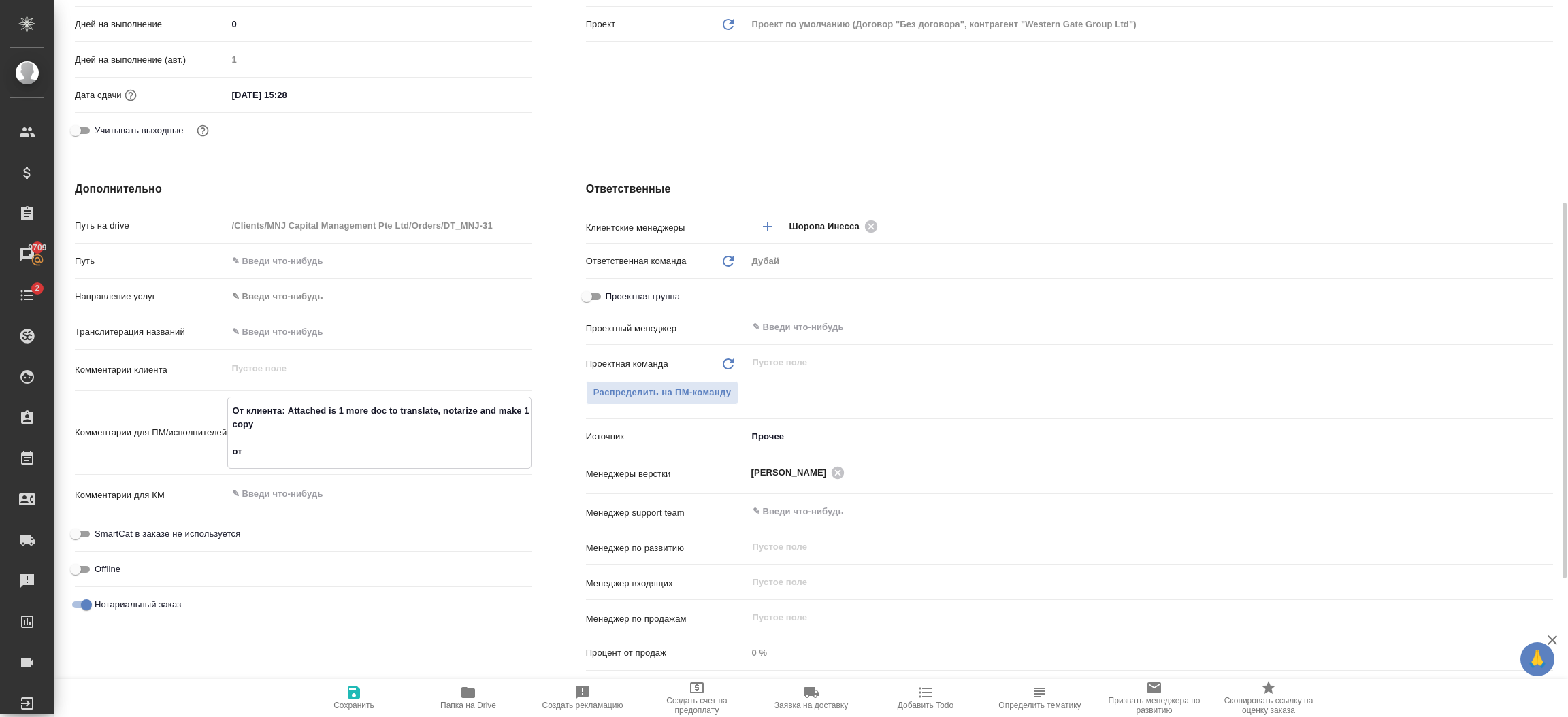
type textarea "x"
type textarea "От клиента: Attached is 1 more doc to translate, notarize and make 1 copy от м"
type textarea "x"
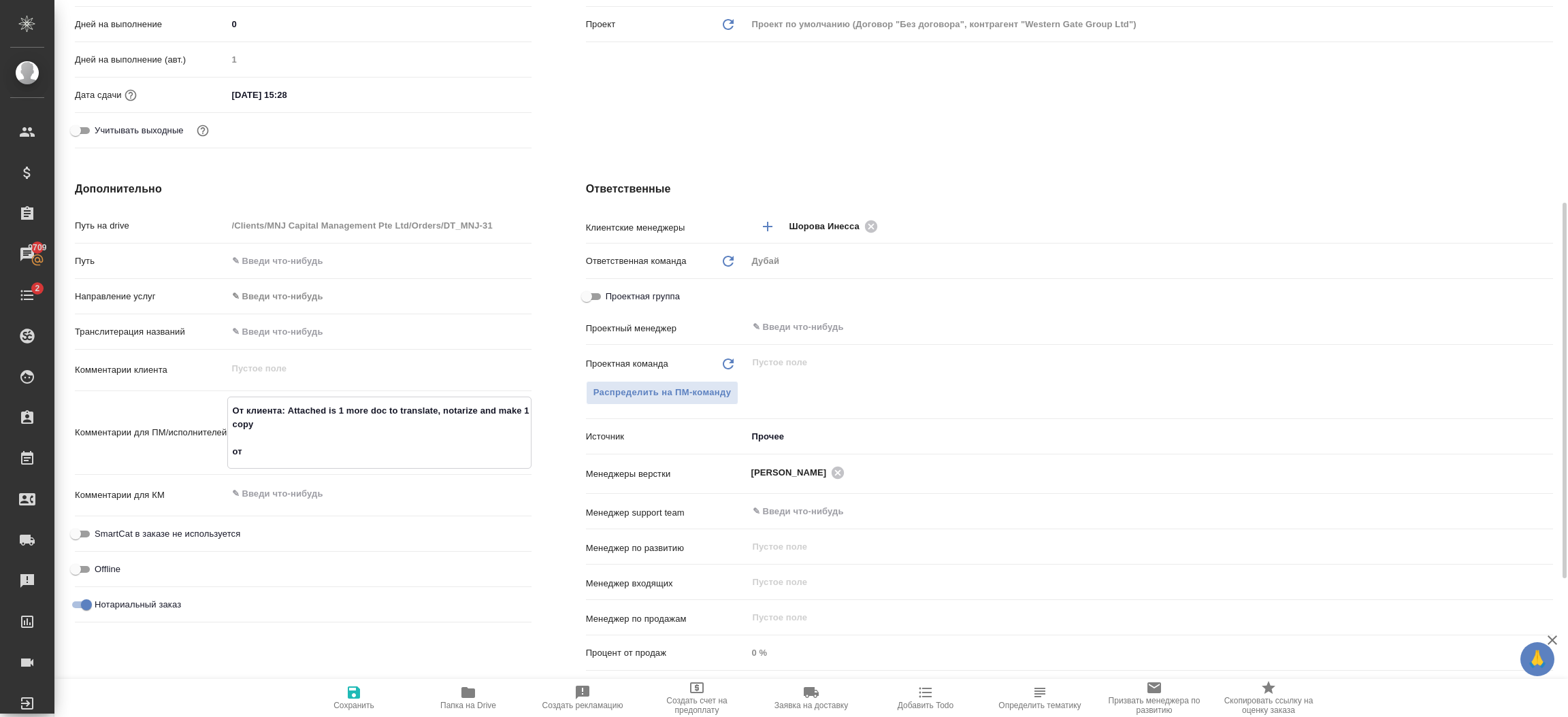
type textarea "x"
type textarea "От клиента: Attached is 1 more doc to translate, notarize and make 1 copy от мен"
type textarea "x"
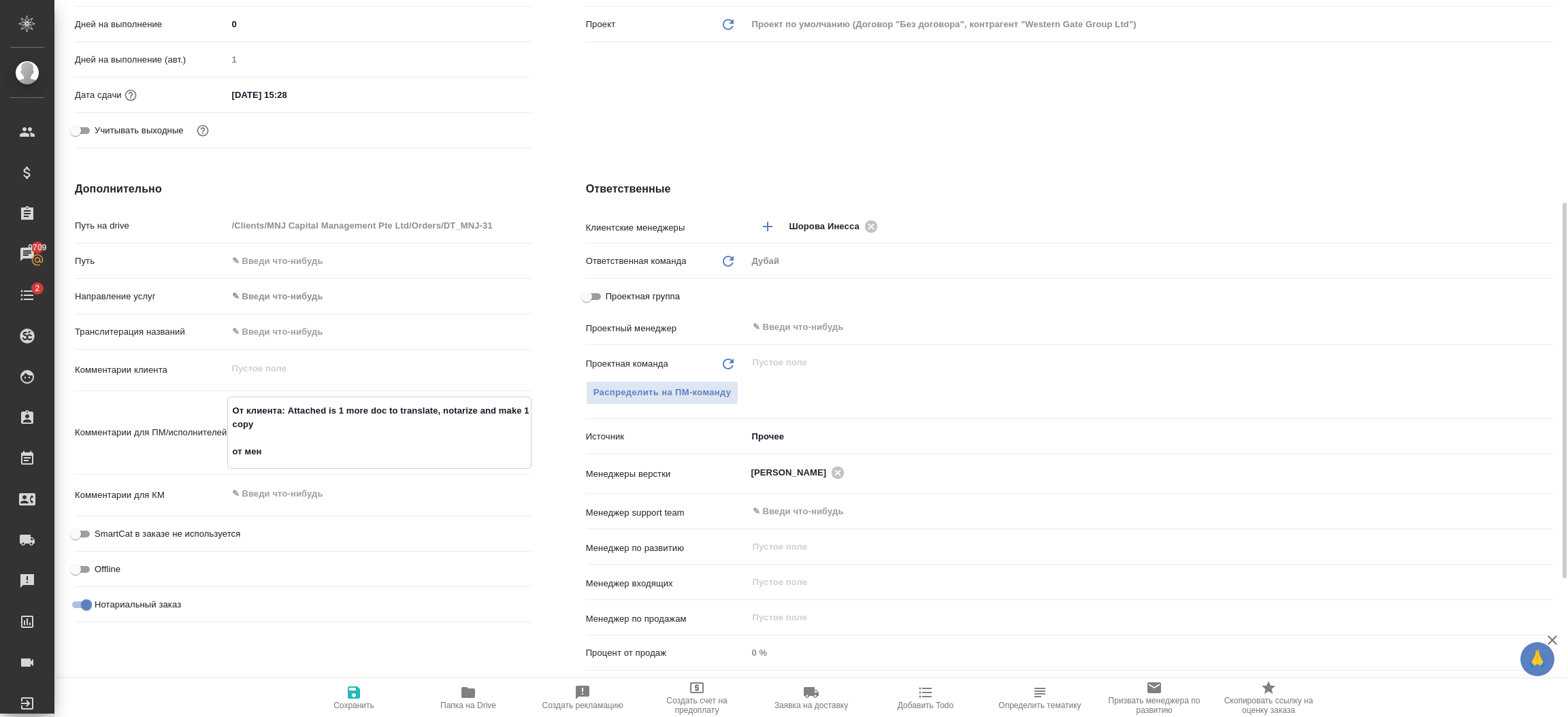
type textarea "x"
type textarea "От клиента: Attached is 1 more doc to translate, notarize and make 1 copy от ме…"
type textarea "x"
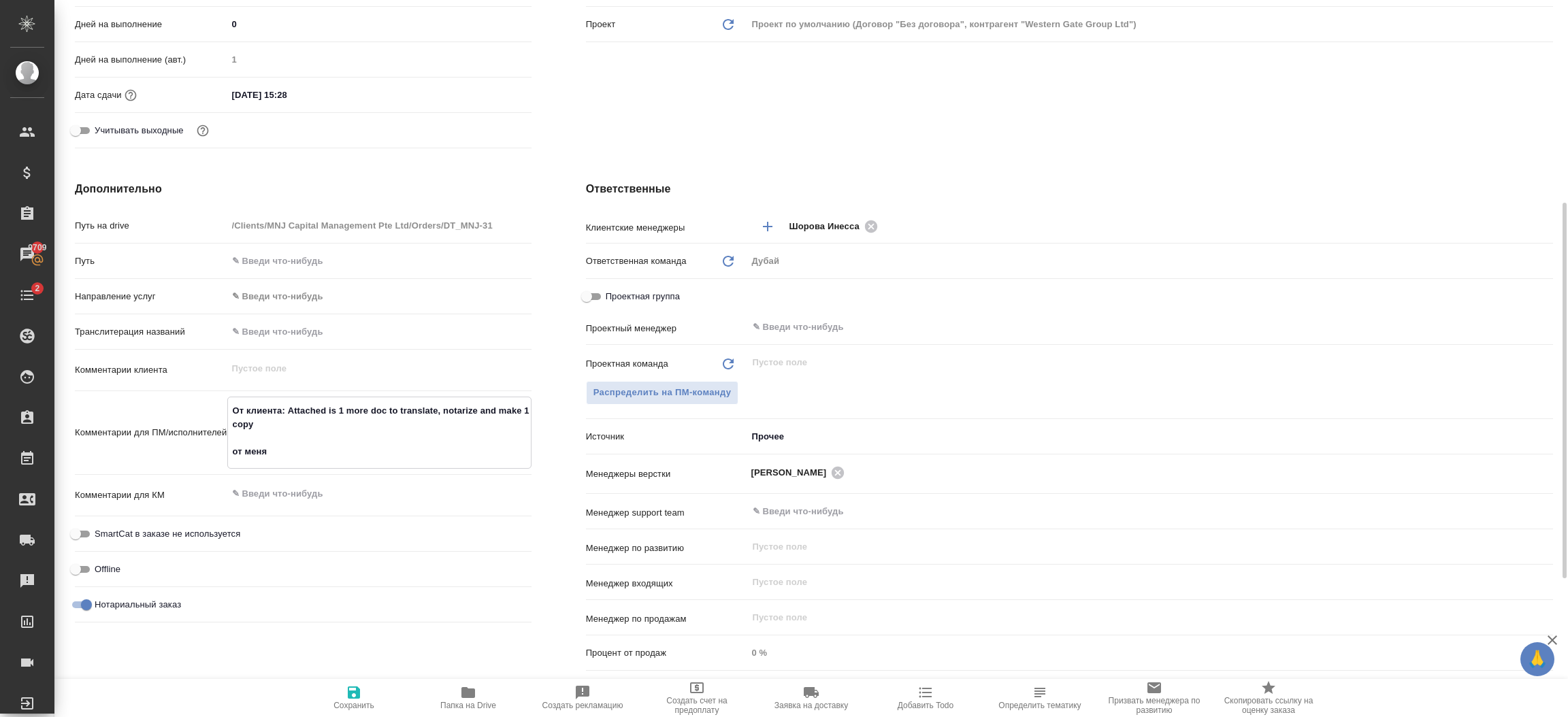
type textarea "От клиента: Attached is 1 more doc to translate, notarize and make 1 copy от ме…"
type textarea "x"
type textarea "От клиента: Attached is 1 more doc to translate, notarize and make 1 copy от ме…"
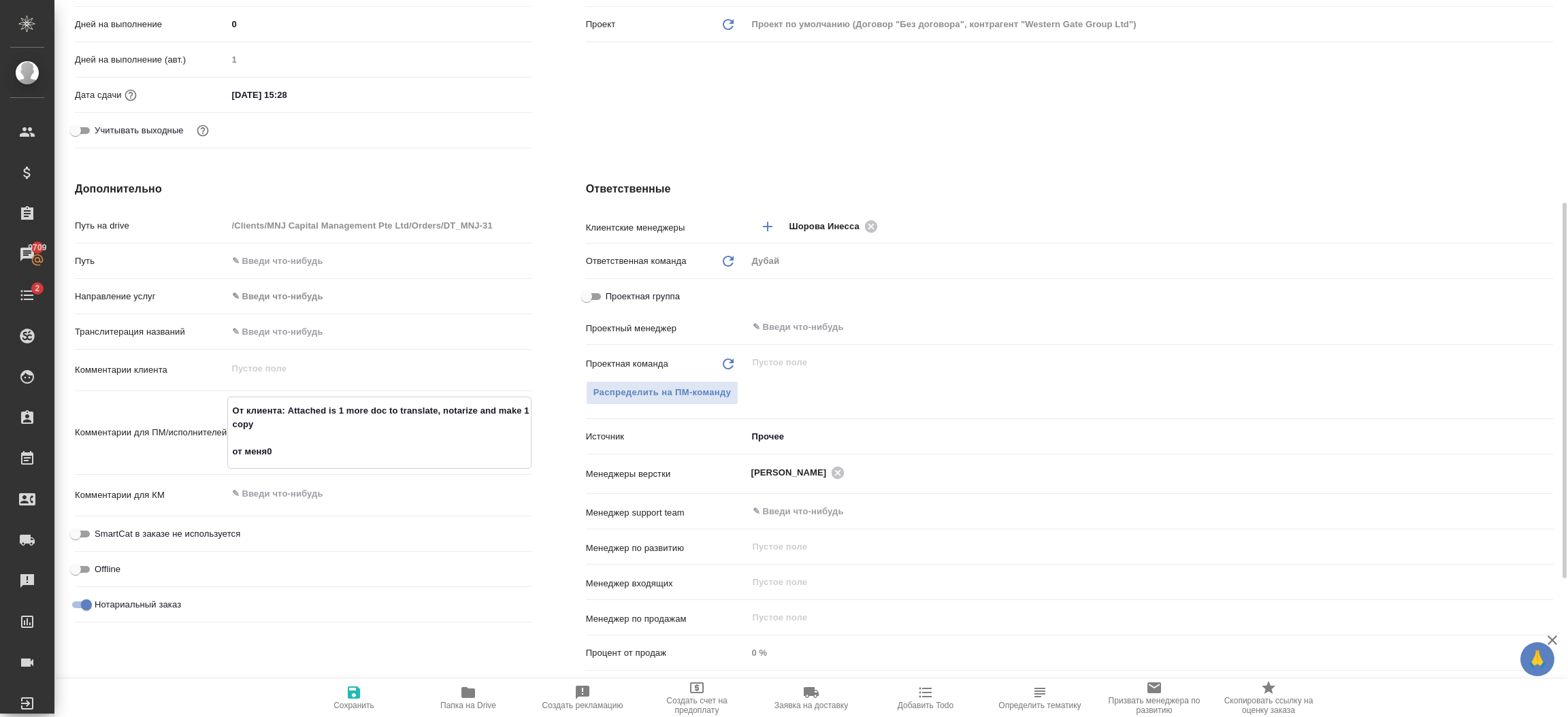
type textarea "x"
type textarea "От клиента: Attached is 1 more doc to translate, notarize and make 1 copy от ме…"
type textarea "x"
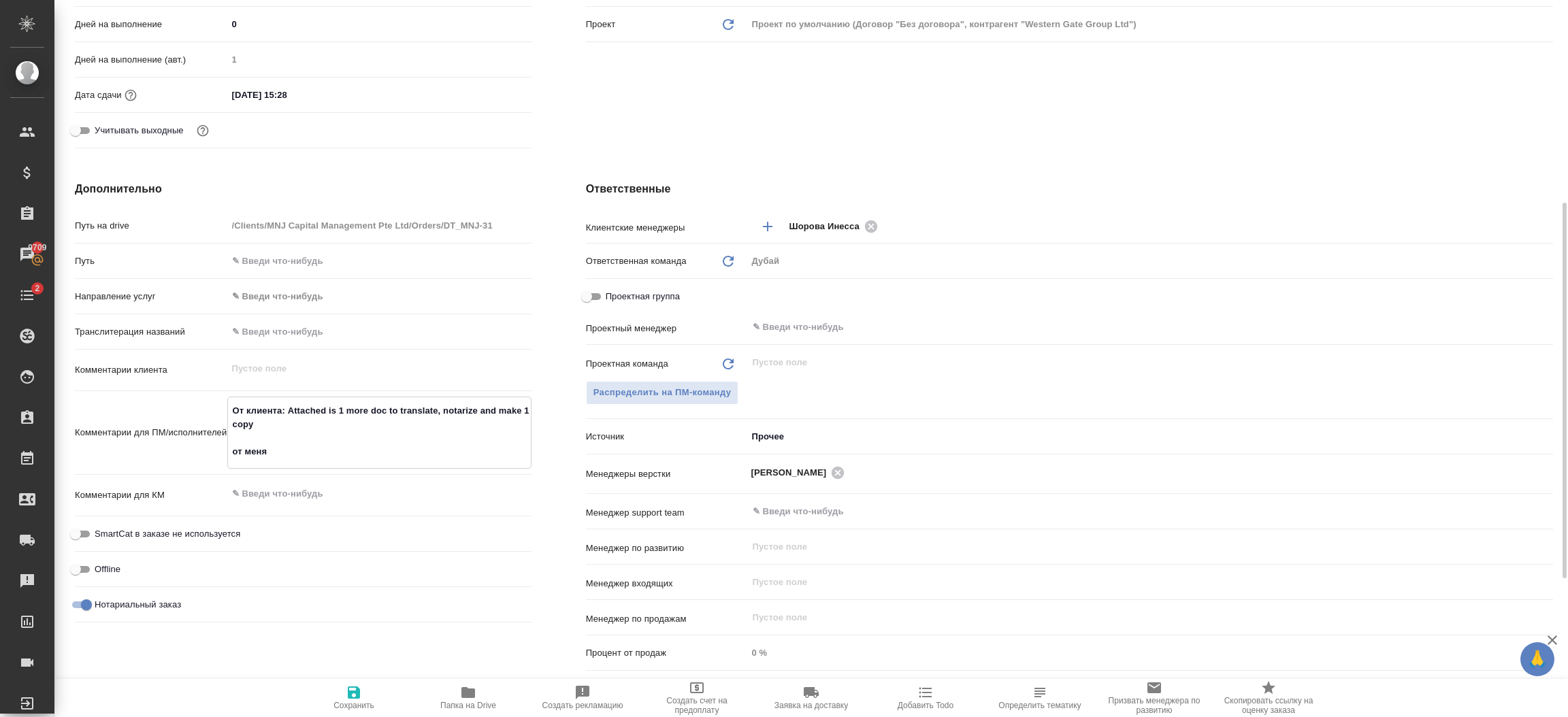
type textarea "x"
type textarea "От клиента: Attached is 1 more doc to translate, notarize and make 1 copy от ме…"
type textarea "x"
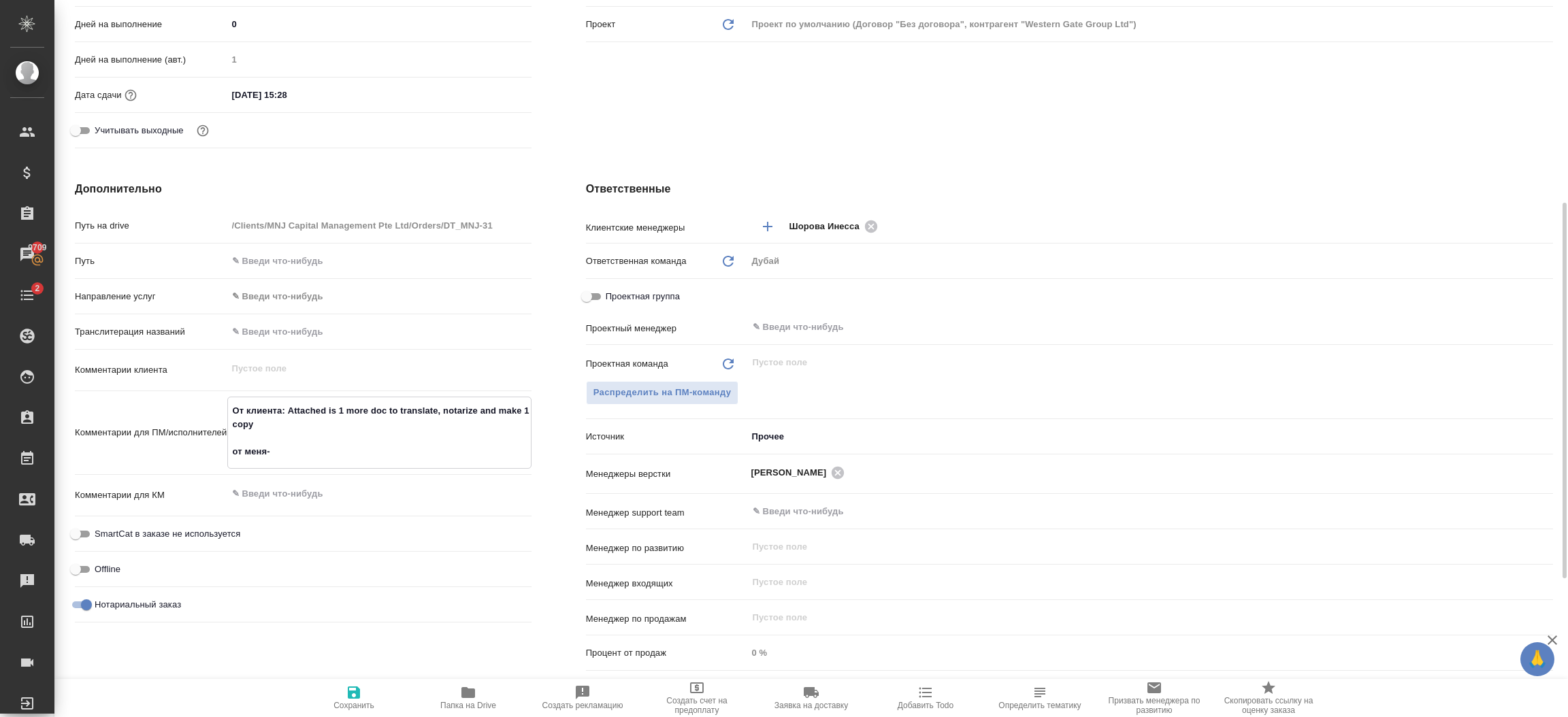
type textarea "x"
type textarea "От клиента: Attached is 1 more doc to translate, notarize and make 1 copy от ме…"
type textarea "x"
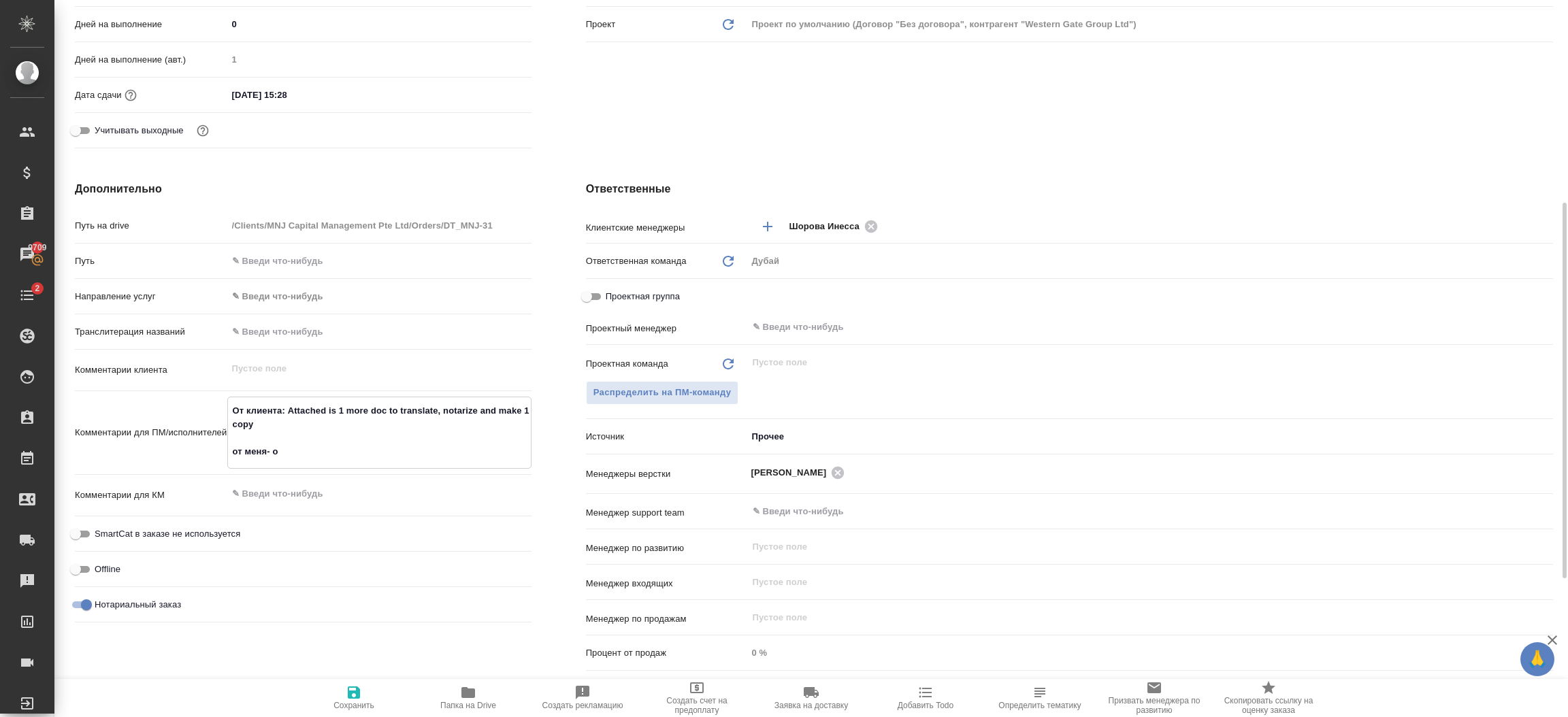
type textarea "От клиента: Attached is 1 more doc to translate, notarize and make 1 copy от ме…"
type textarea "x"
type textarea "От клиента: Attached is 1 more doc to translate, notarize and make 1 copy от ме…"
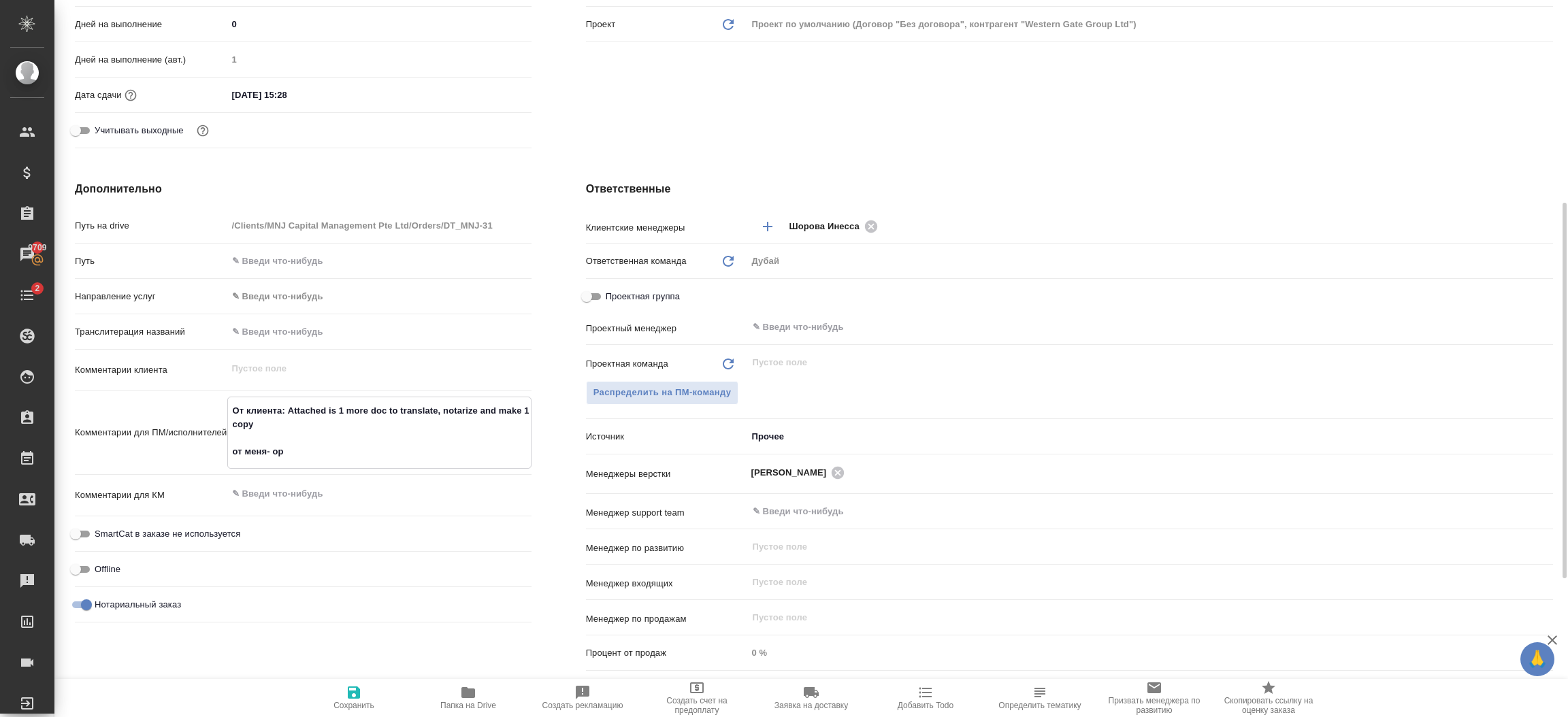
type textarea "x"
type textarea "От клиента: Attached is 1 more doc to translate, notarize and make 1 copy от ме…"
type textarea "x"
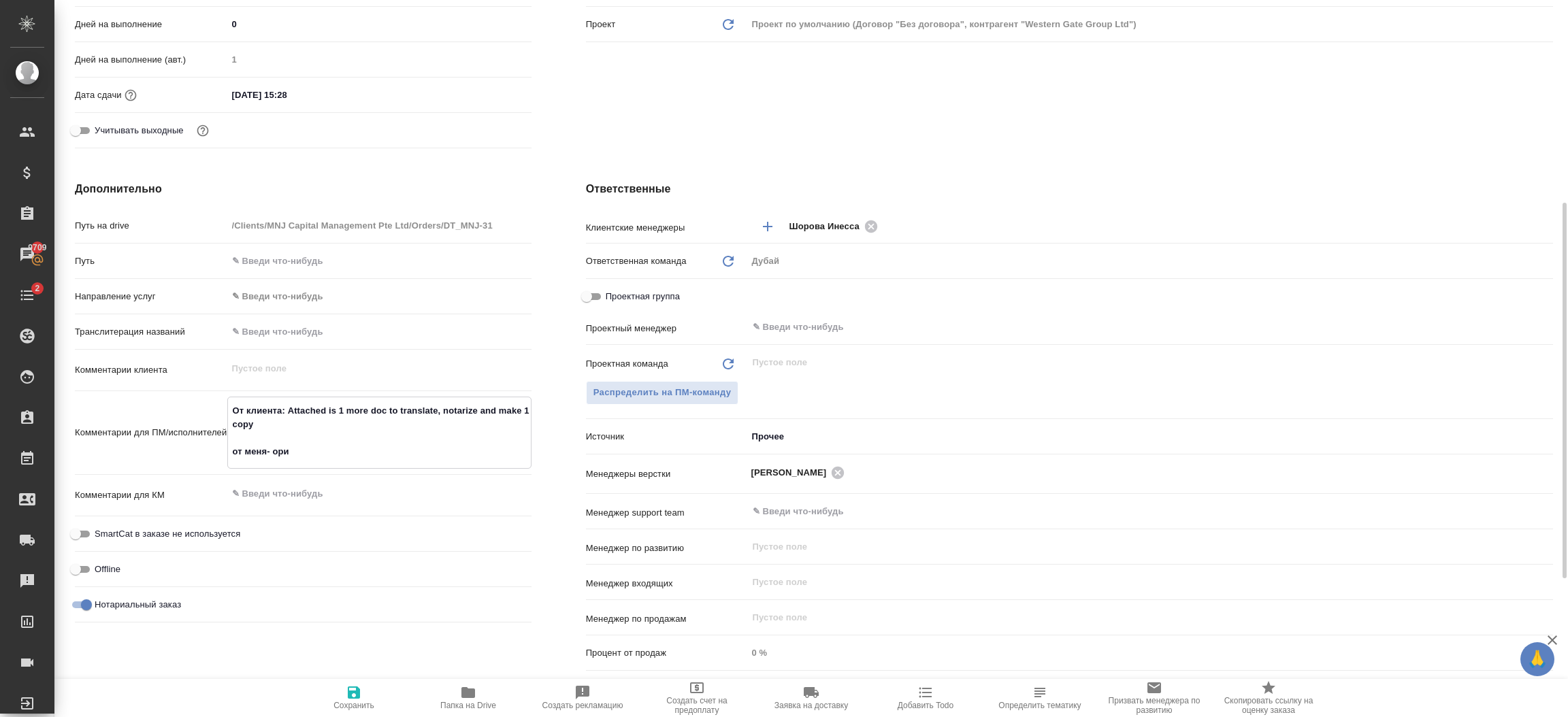
type textarea "x"
type textarea "От клиента: Attached is 1 more doc to translate, notarize and make 1 copy от ме…"
type textarea "x"
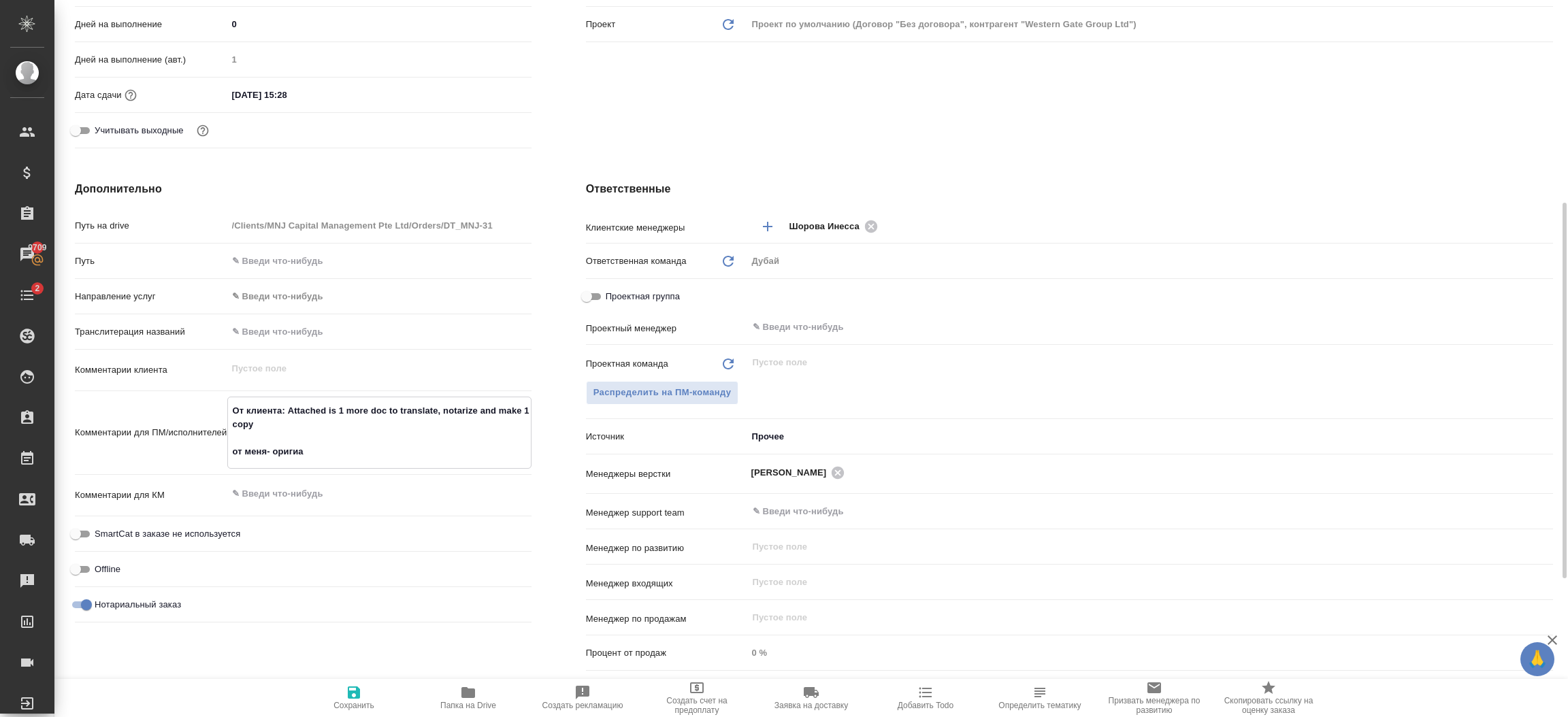
type textarea "От клиента: Attached is 1 more doc to translate, notarize and make 1 copy от ме…"
type textarea "x"
type textarea "От клиента: Attached is 1 more doc to translate, notarize and make 1 copy от ме…"
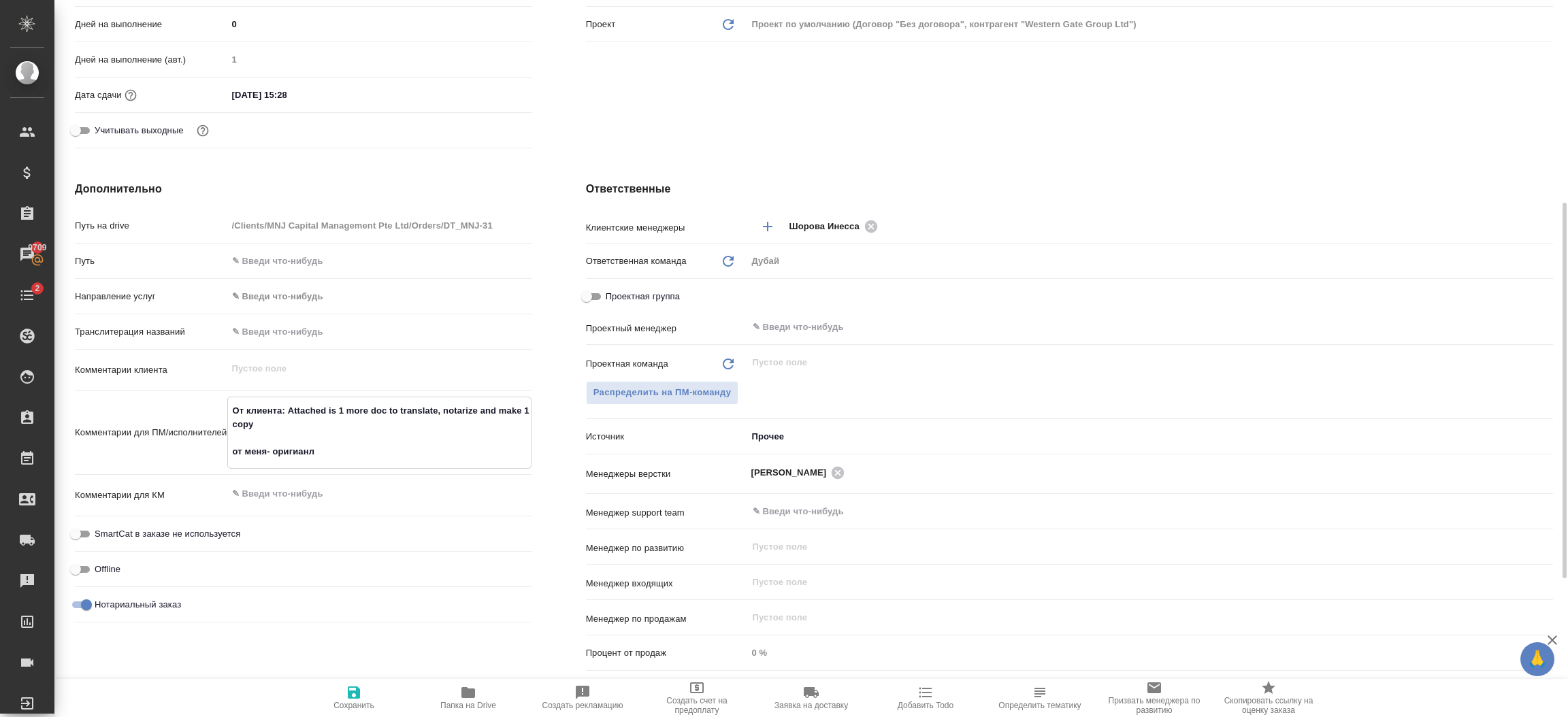
type textarea "x"
type textarea "От клиента: Attached is 1 more doc to translate, notarize and make 1 copy от ме…"
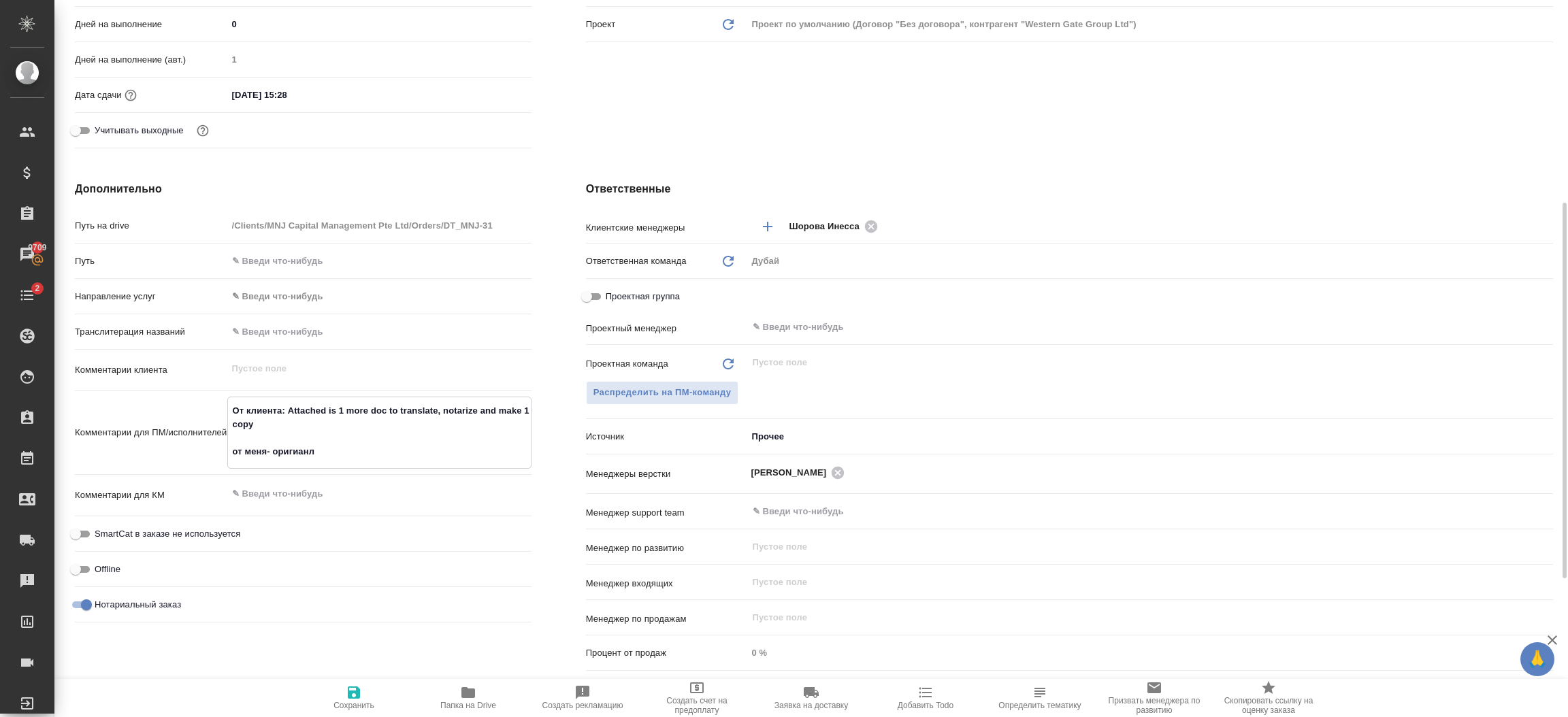
type textarea "x"
type textarea "От клиента: Attached is 1 more doc to translate, notarize and make 1 copy от ме…"
type textarea "x"
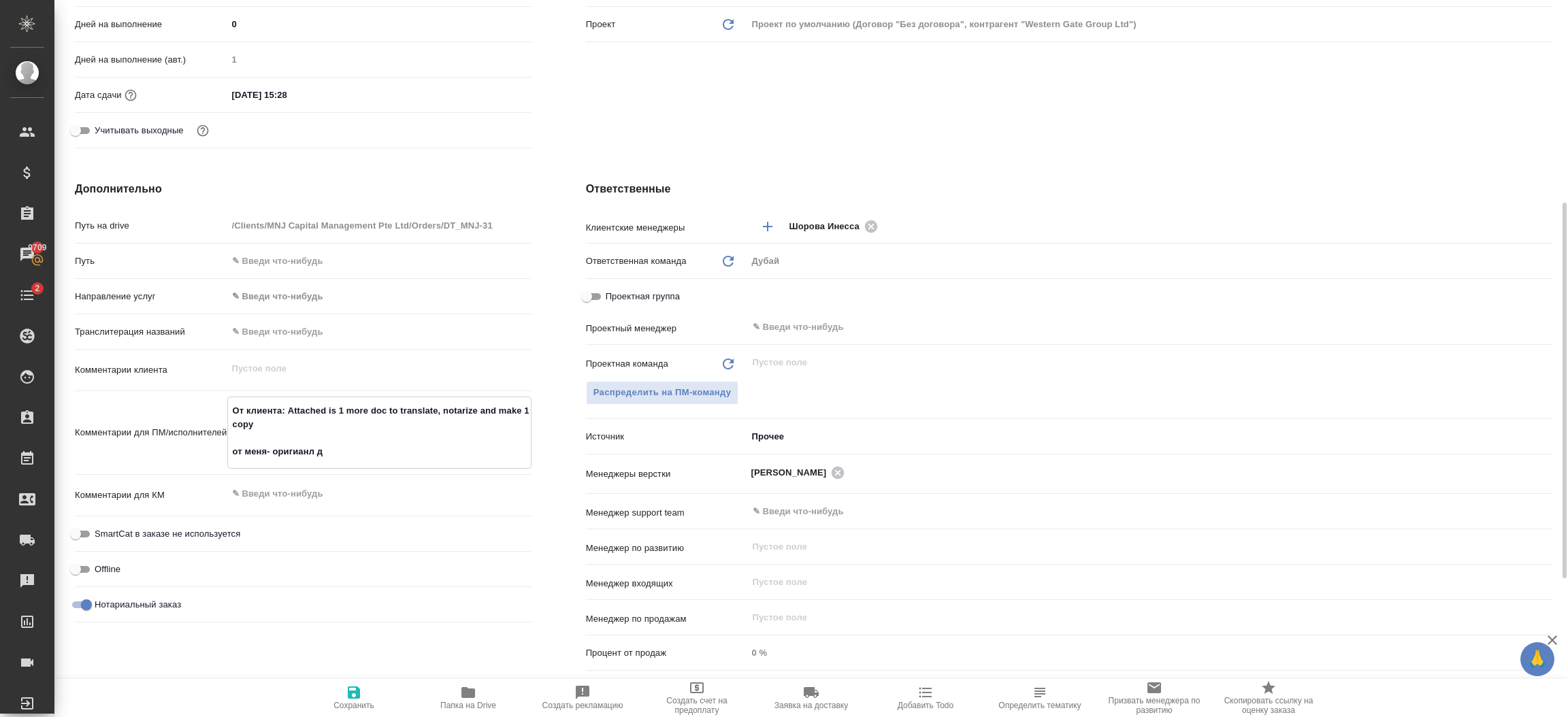
type textarea "x"
type textarea "От клиента: Attached is 1 more doc to translate, notarize and make 1 copy от ме…"
type textarea "x"
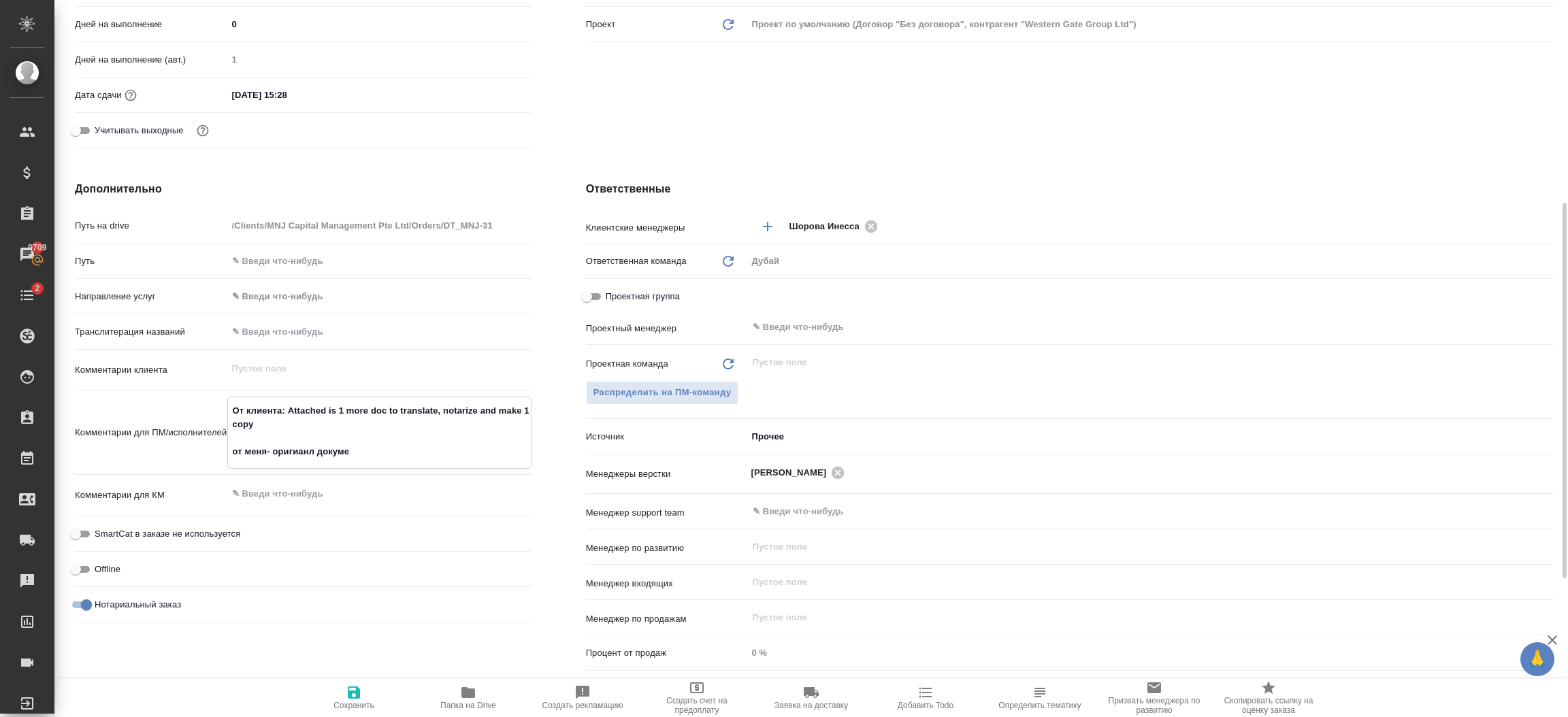
type textarea "От клиента: Attached is 1 more doc to translate, notarize and make 1 copy от ме…"
type textarea "x"
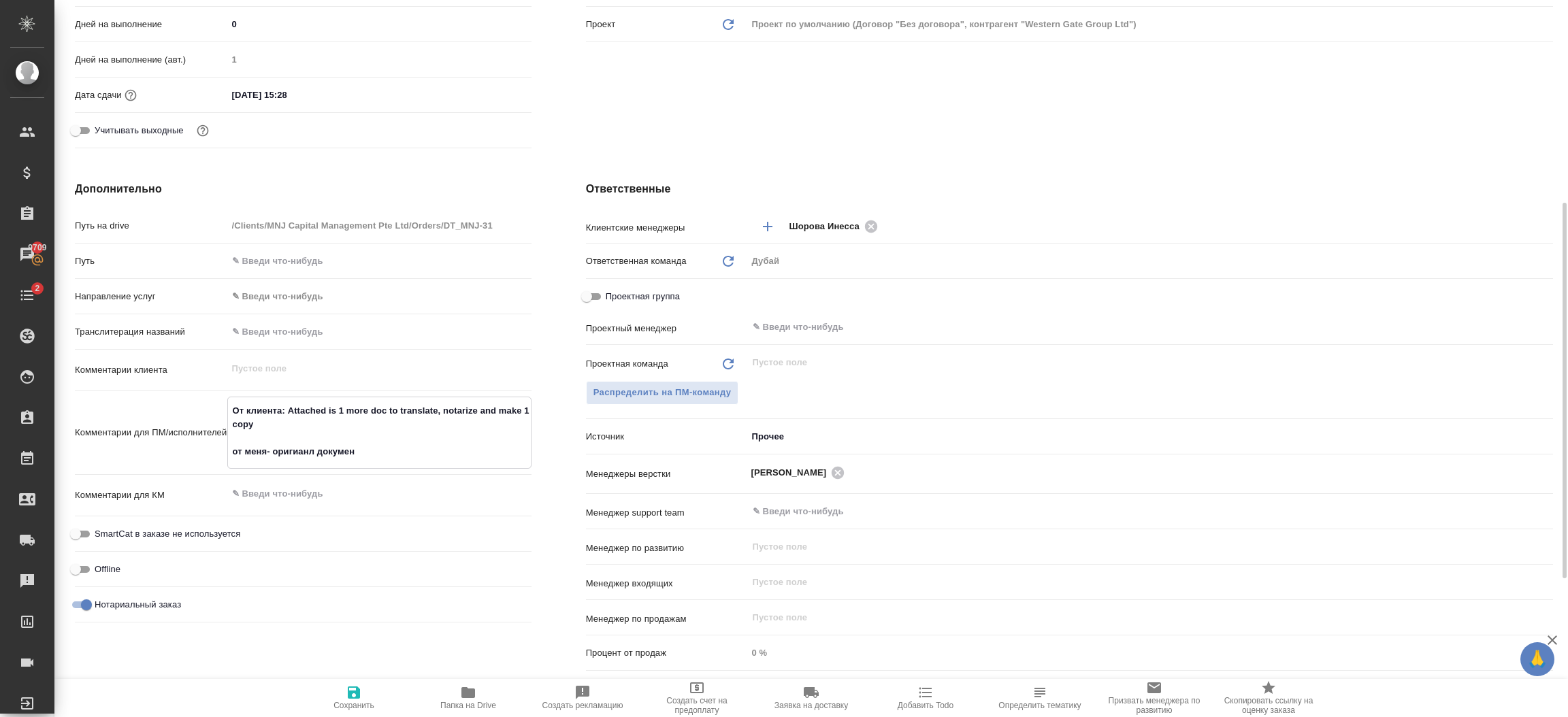
type textarea "От клиента: Attached is 1 more doc to translate, notarize and make 1 copy от ме…"
type textarea "x"
type textarea "От клиента: Attached is 1 more doc to translate, notarize and make 1 copy от ме…"
type textarea "x"
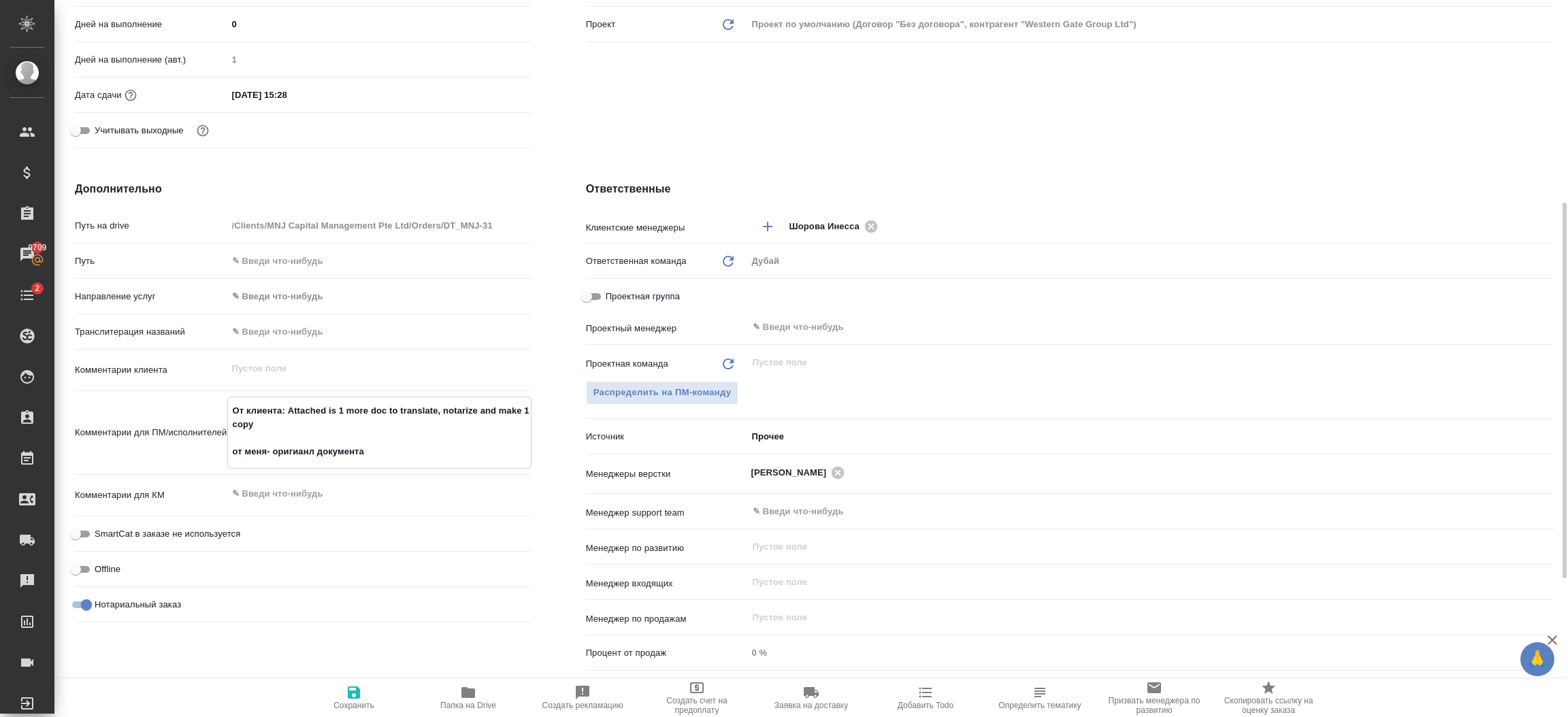
type textarea "x"
type textarea "От клиента: Attached is 1 more doc to translate, notarize and make 1 copy от ме…"
type textarea "x"
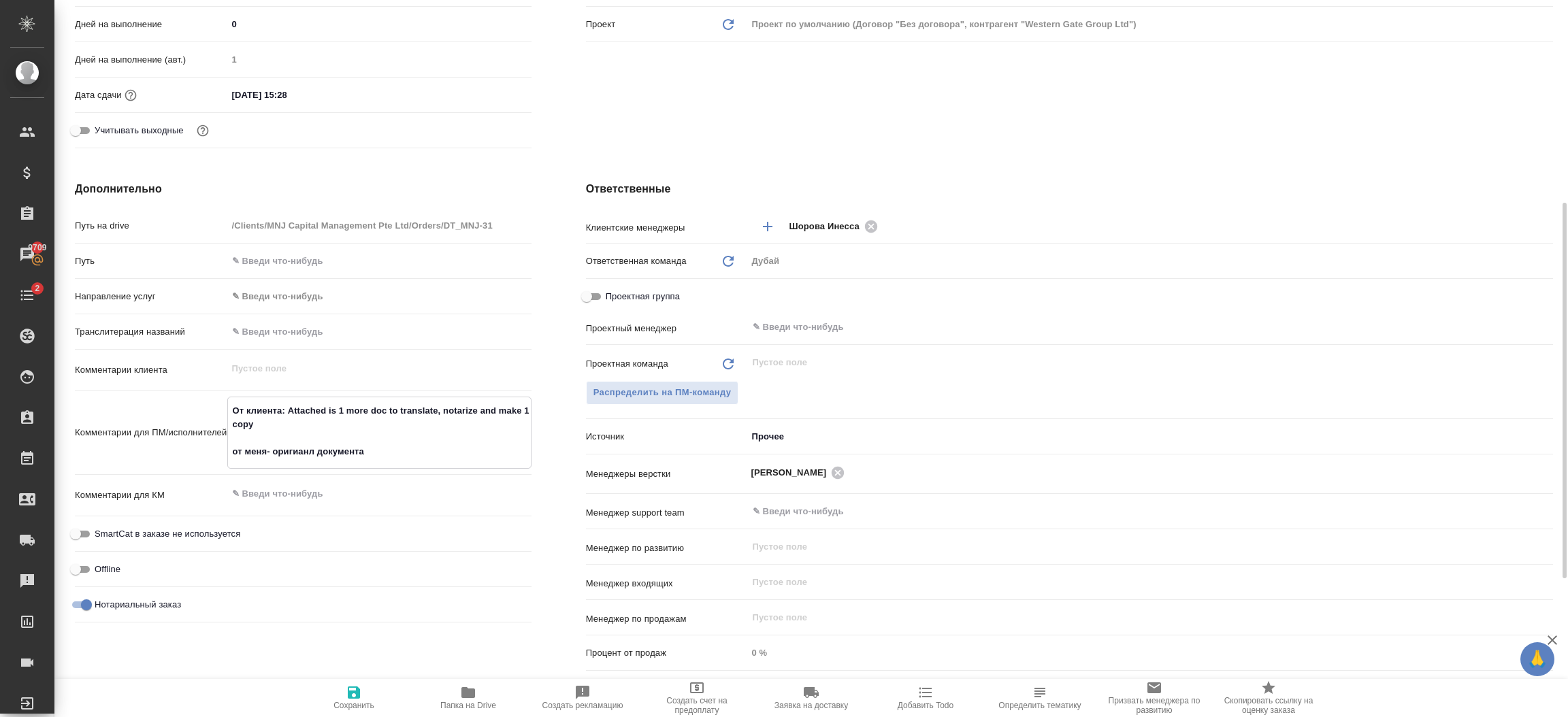
type textarea "x"
type textarea "От клиента: Attached is 1 more doc to translate, notarize and make 1 copy от ме…"
type textarea "x"
type textarea "От клиента: Attached is 1 more doc to translate, notarize and make 1 copy от ме…"
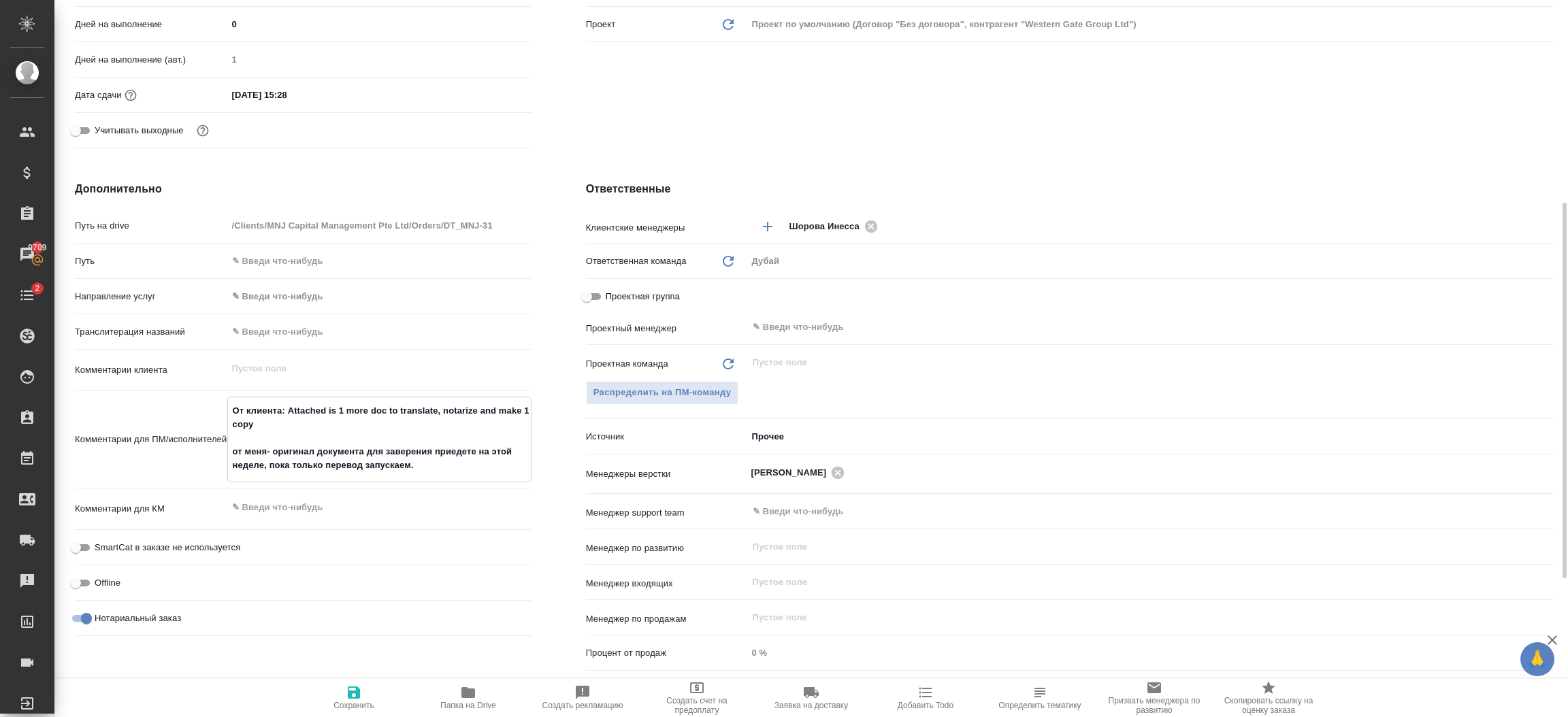
click at [476, 453] on textarea "От клиента: Attached is 1 more doc to translate, notarize and make 1 copy от ме…" at bounding box center [380, 438] width 303 height 77
click at [260, 463] on textarea "От клиента: Attached is 1 more doc to translate, notarize and make 1 copy от ме…" at bounding box center [380, 438] width 303 height 77
click at [354, 700] on icon "button" at bounding box center [354, 692] width 17 height 17
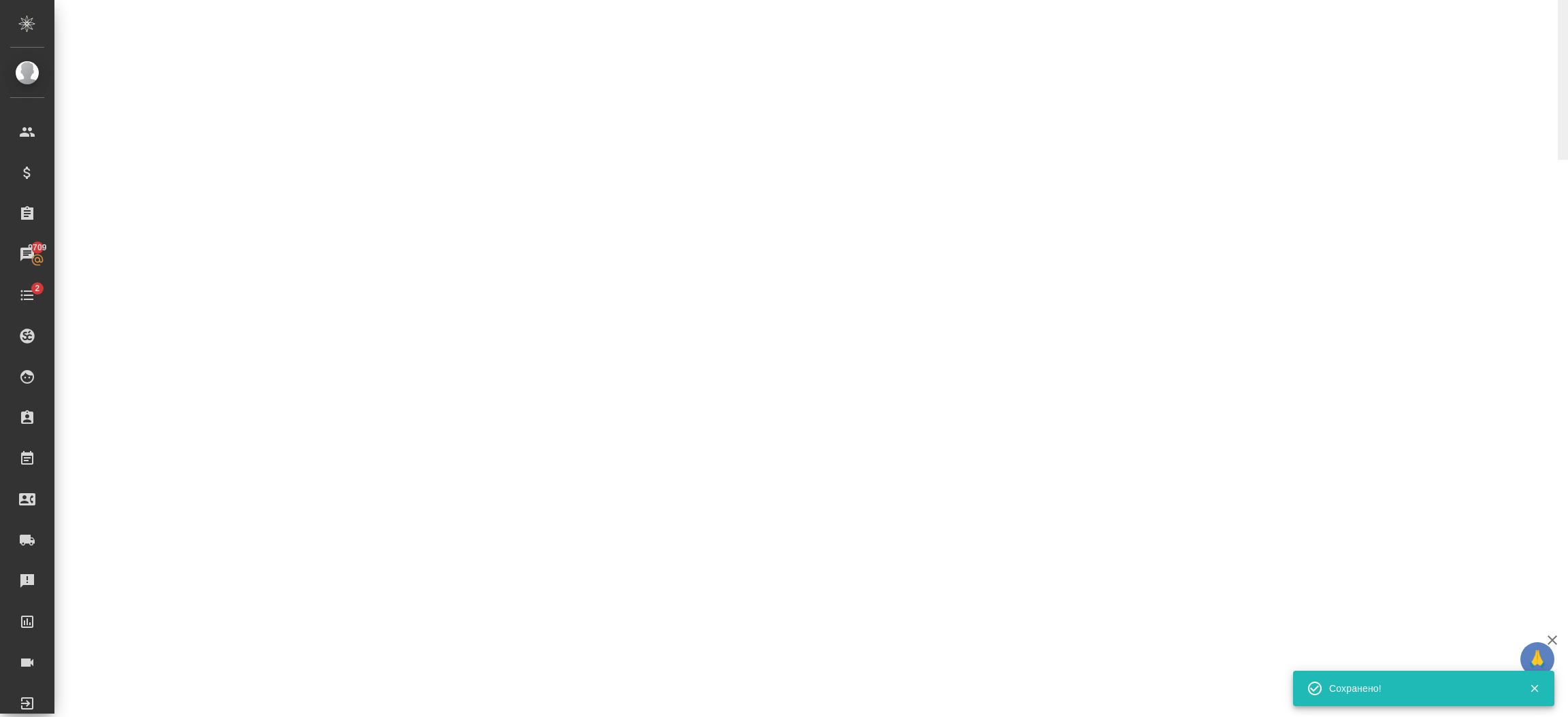
scroll to position [0, 0]
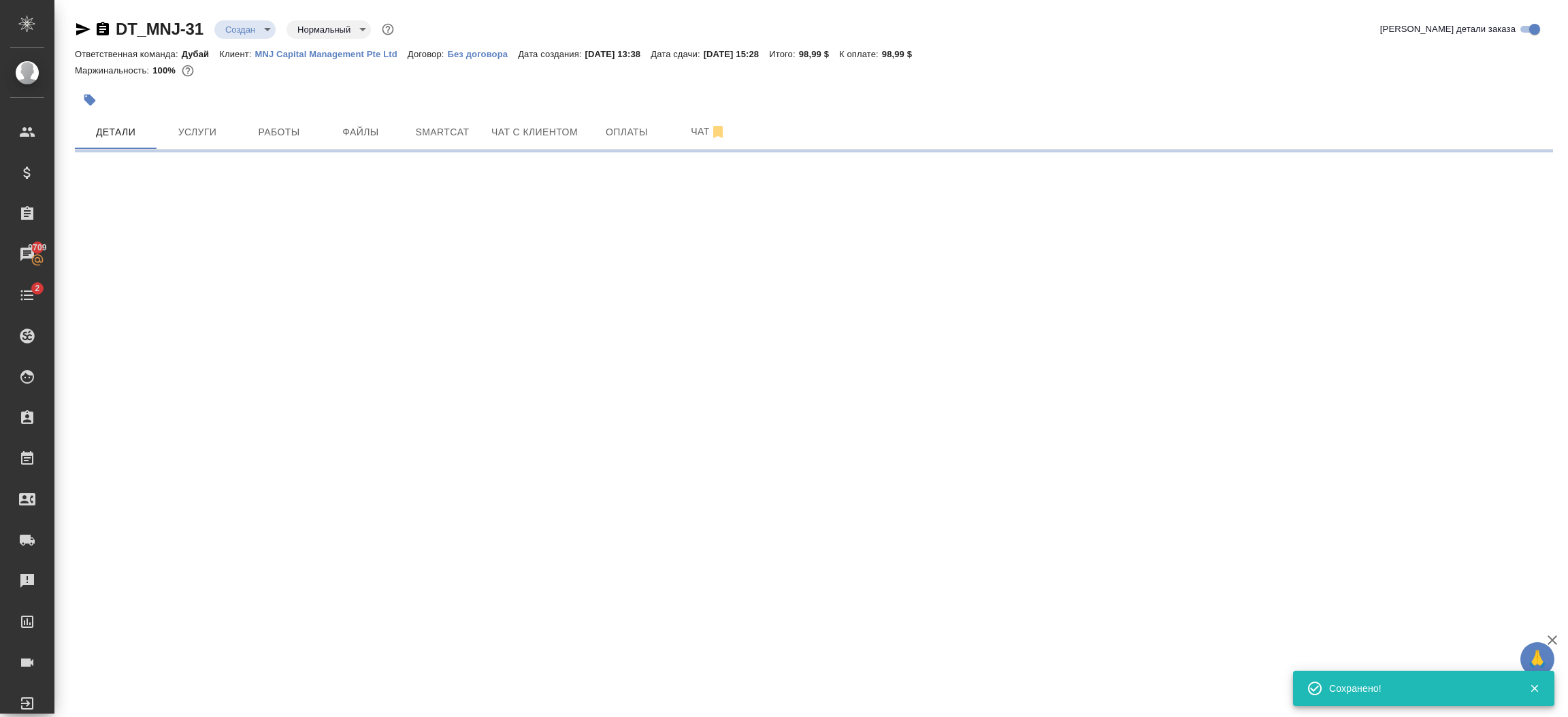
click at [1566, 88] on div "DT_MNJ-31 Создан new Нормальный normal Кратко детали заказа Ответственная коман…" at bounding box center [811, 80] width 1514 height 160
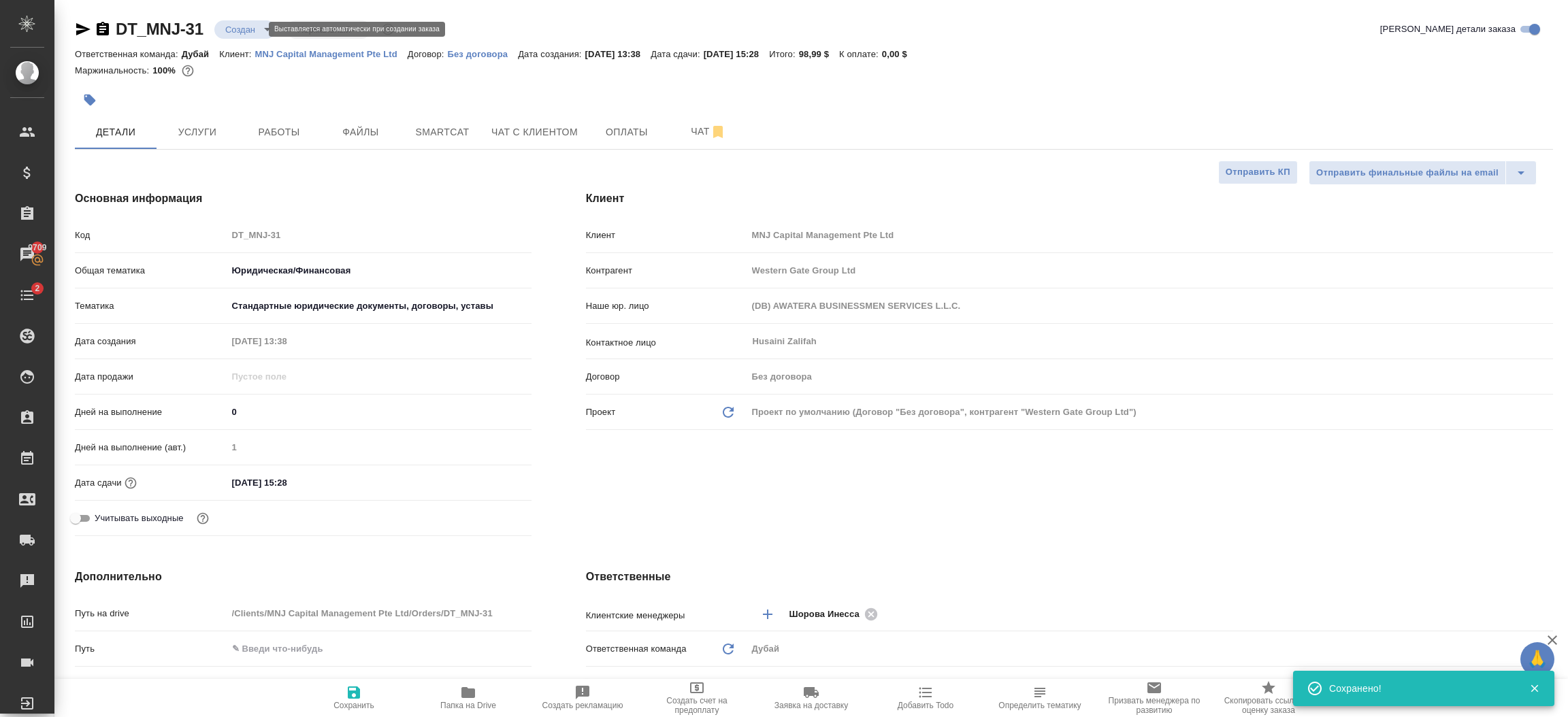
click at [239, 30] on body "🙏 .cls-1 fill:#fff; AWATERA [PERSON_NAME].shorova_kiev Клиенты Спецификации Зак…" at bounding box center [784, 358] width 1568 height 717
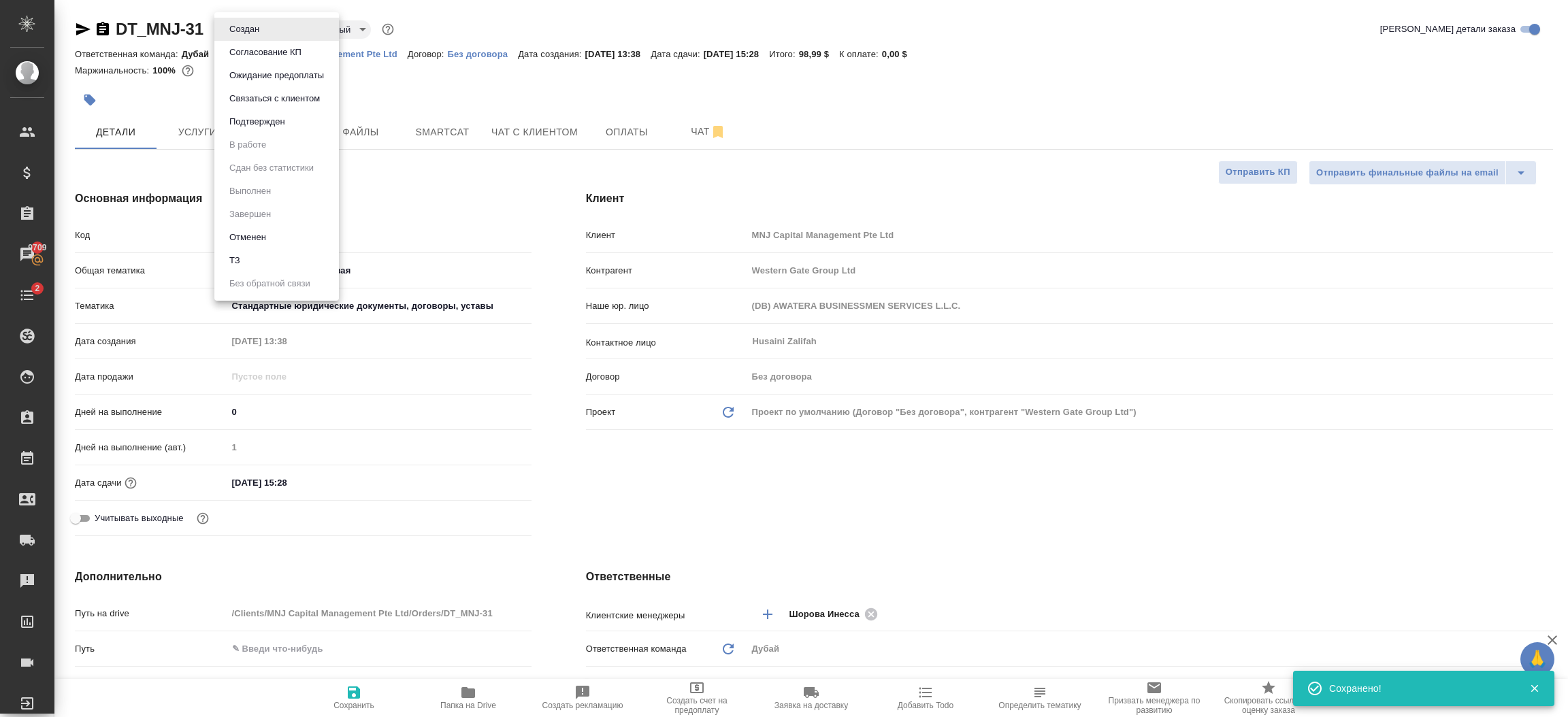
click at [859, 504] on div at bounding box center [784, 358] width 1568 height 717
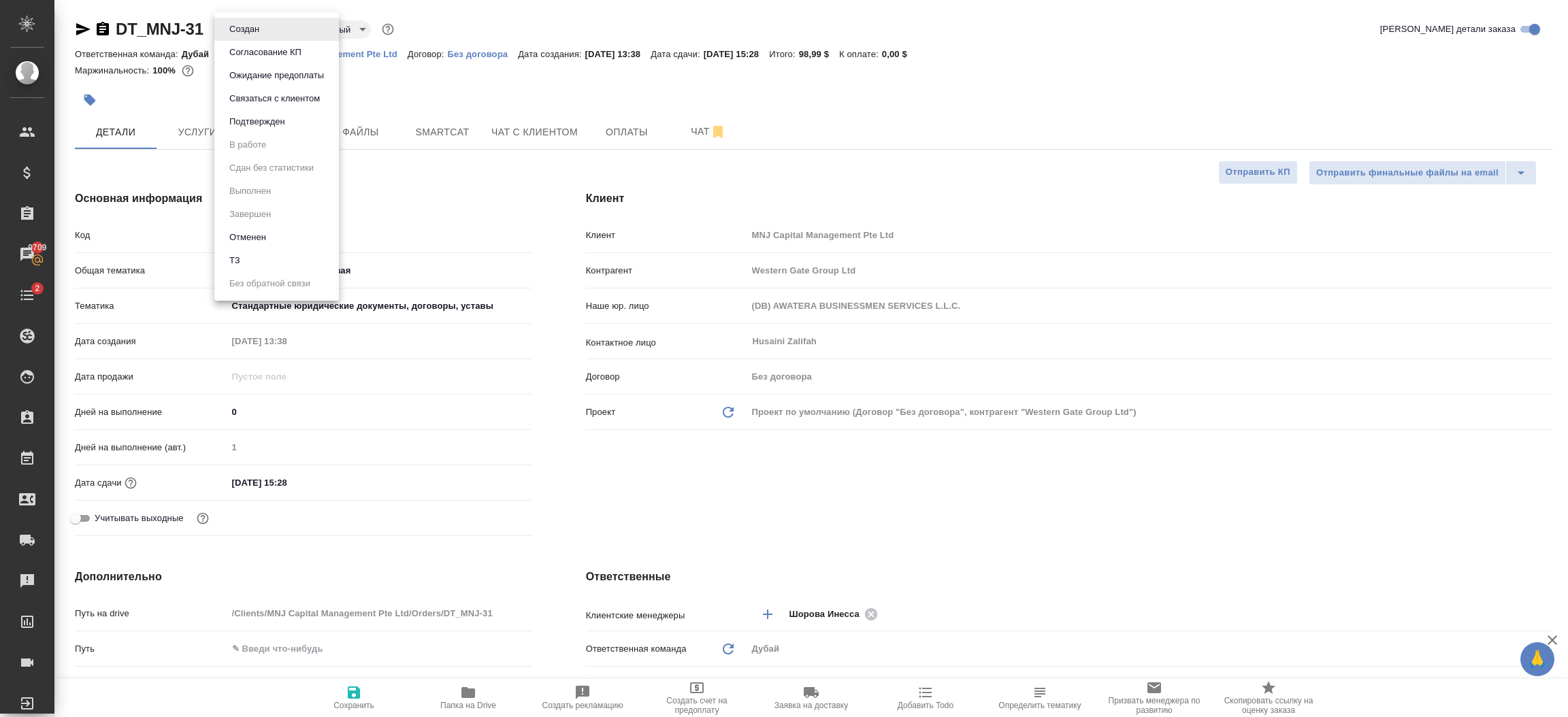
click at [859, 504] on div at bounding box center [784, 358] width 1568 height 717
click at [859, 504] on div "Клиент Клиент MNJ Capital Management Pte Ltd Контрагент Western Gate Group Ltd …" at bounding box center [1069, 366] width 1021 height 405
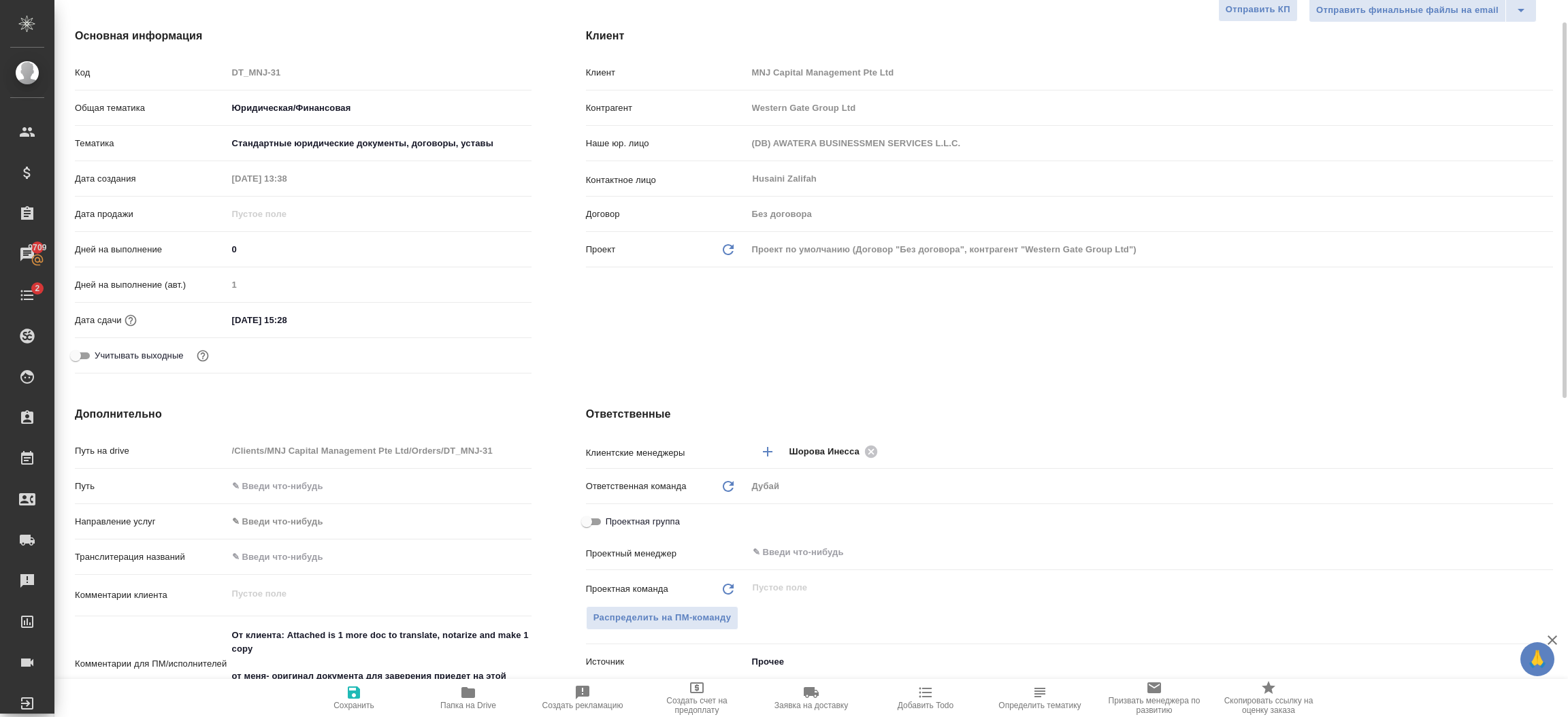
scroll to position [224, 0]
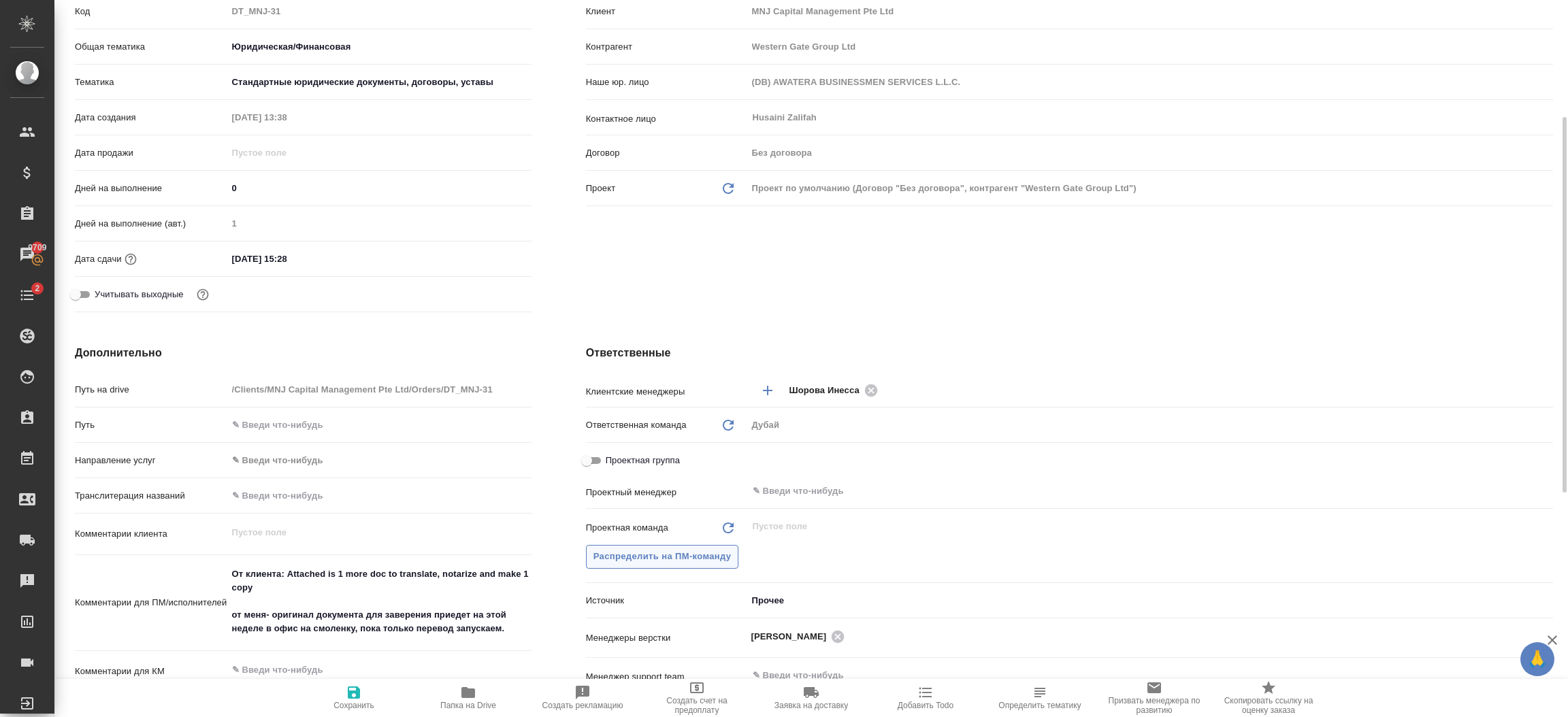
click at [704, 551] on span "Распределить на ПМ-команду" at bounding box center [662, 557] width 138 height 16
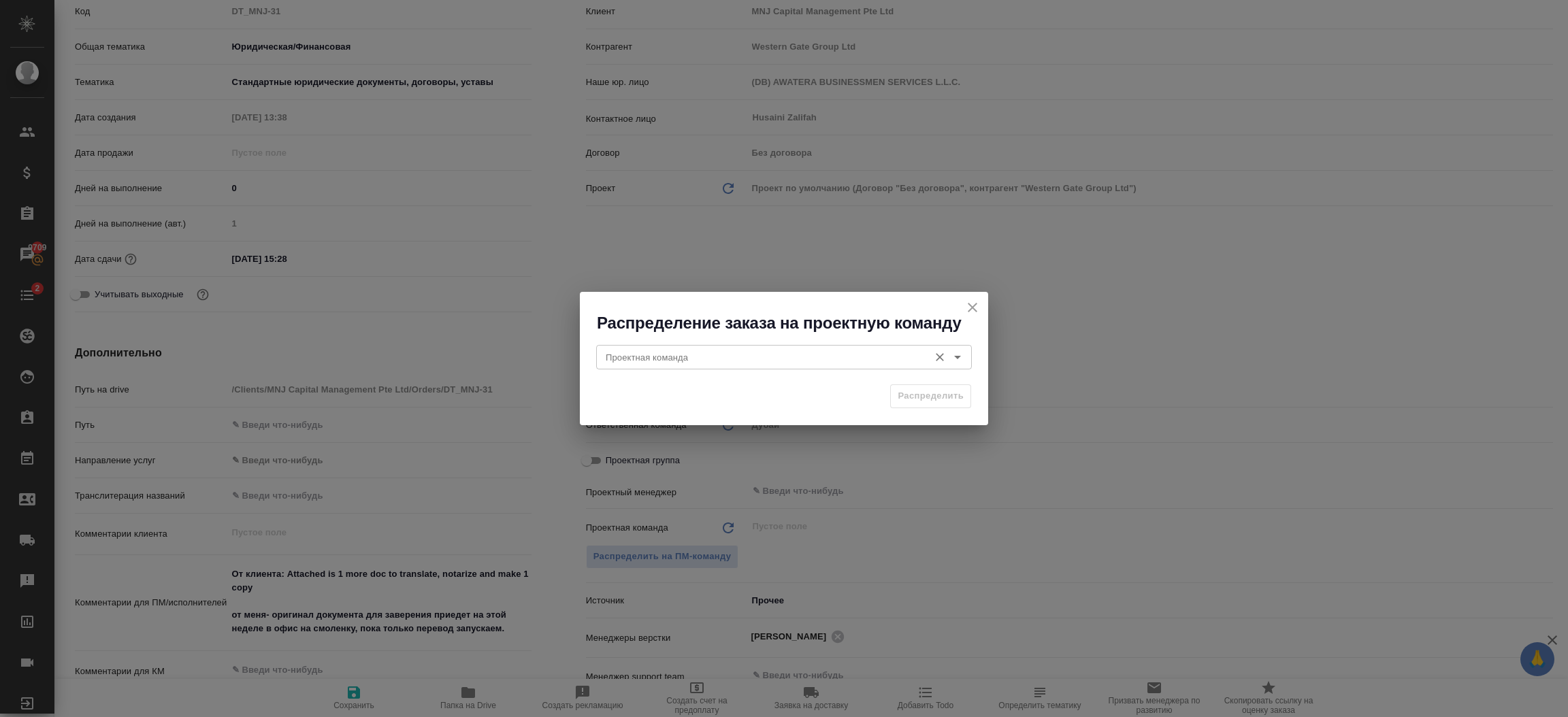
click at [668, 364] on input "Проектная команда" at bounding box center [762, 357] width 322 height 17
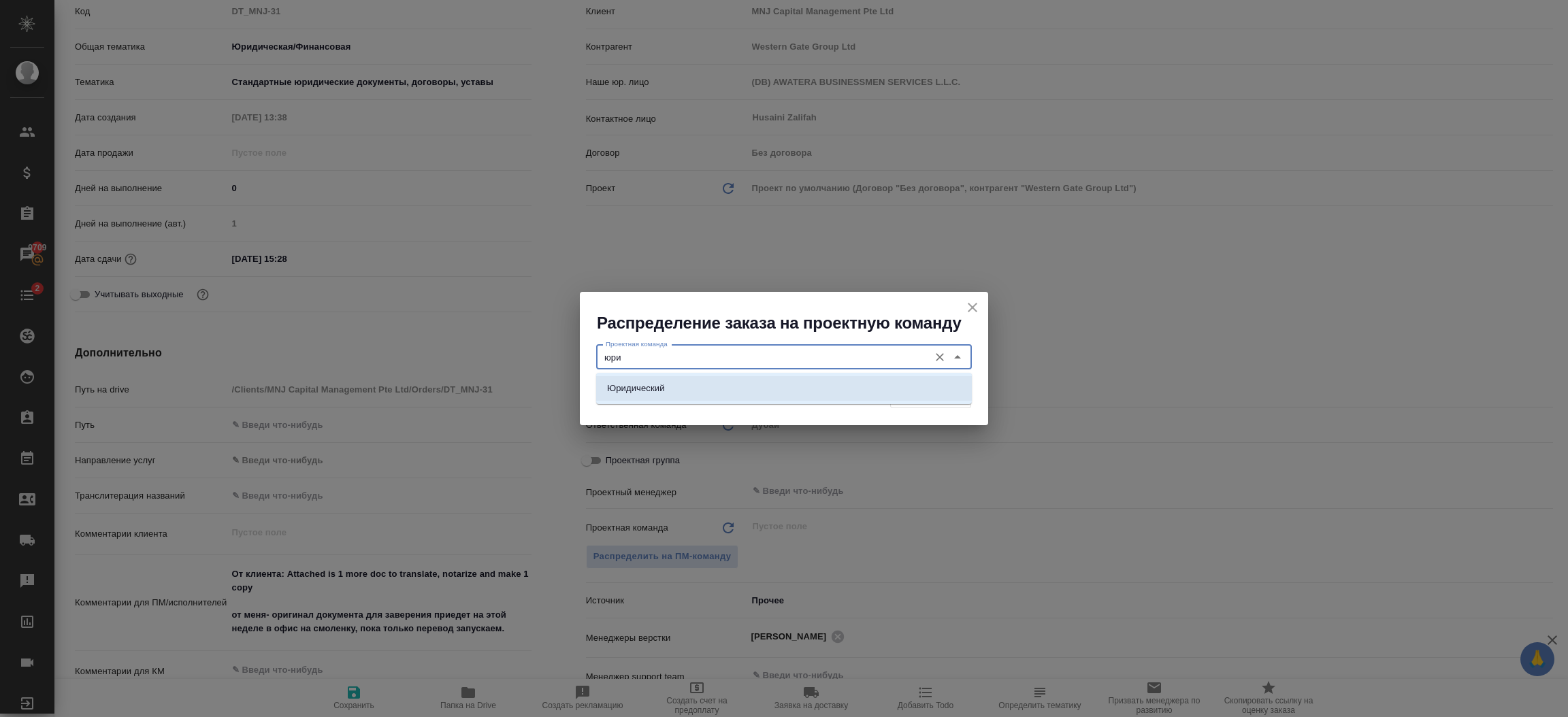
click at [659, 391] on p "Юридический" at bounding box center [635, 388] width 58 height 13
click at [933, 398] on span "Распределить" at bounding box center [930, 396] width 66 height 16
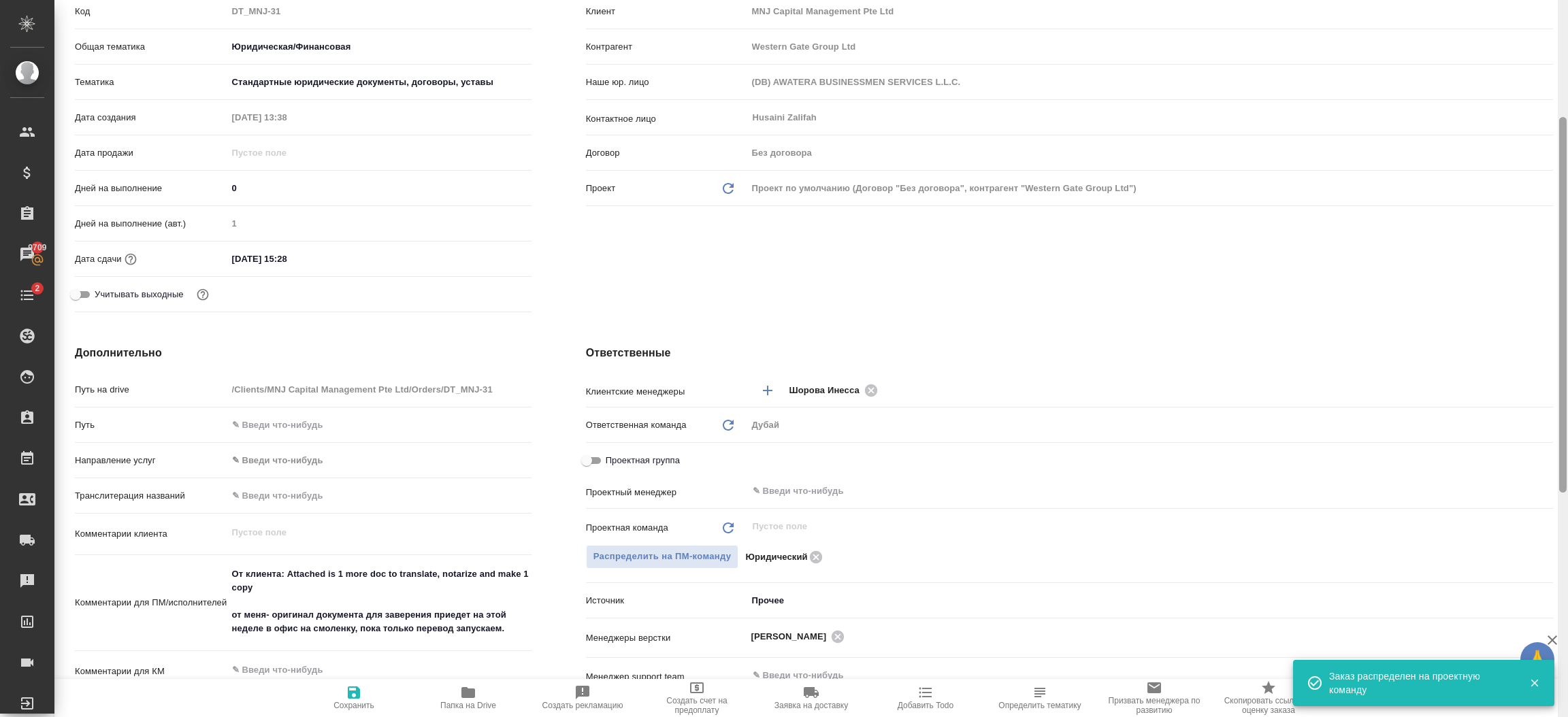
scroll to position [0, 0]
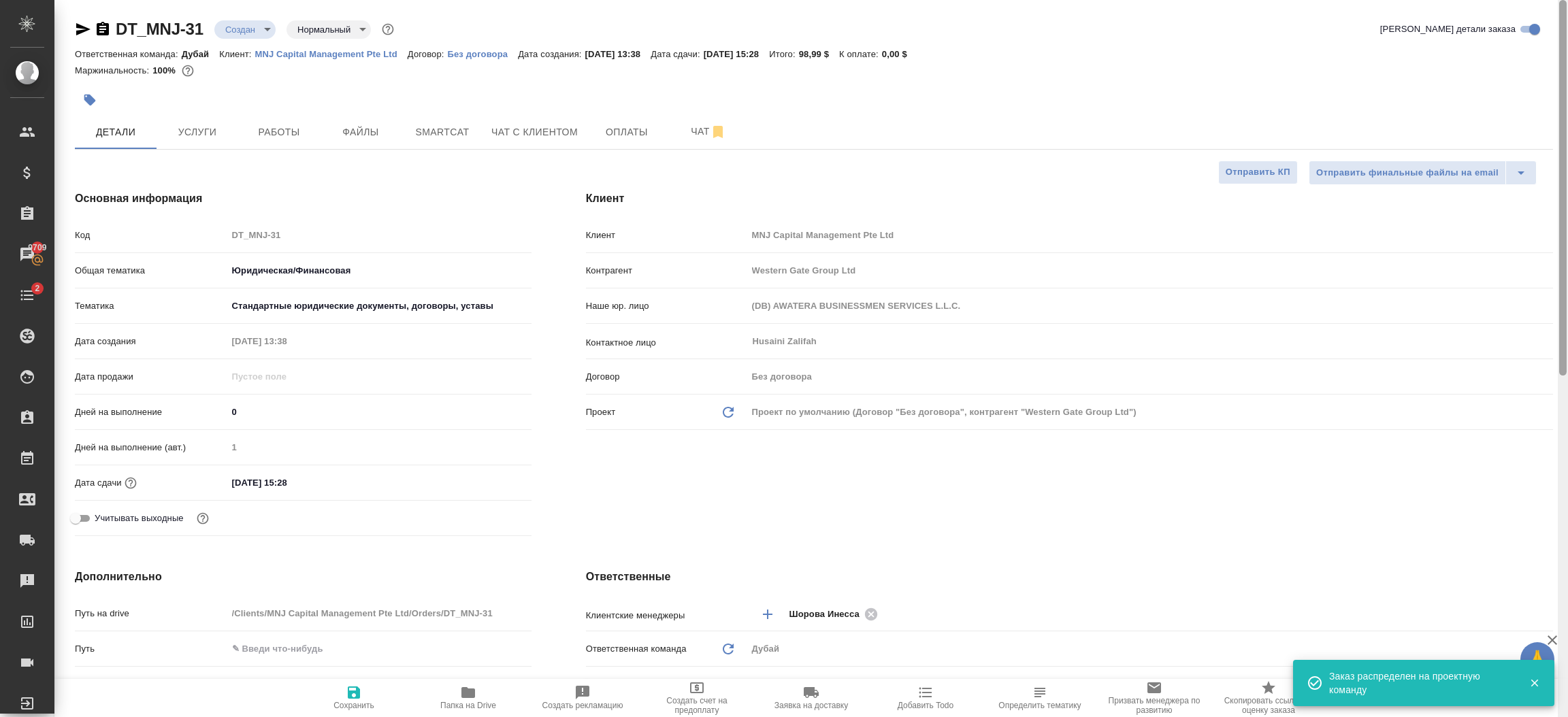
click at [1565, 77] on div at bounding box center [1562, 359] width 10 height 718
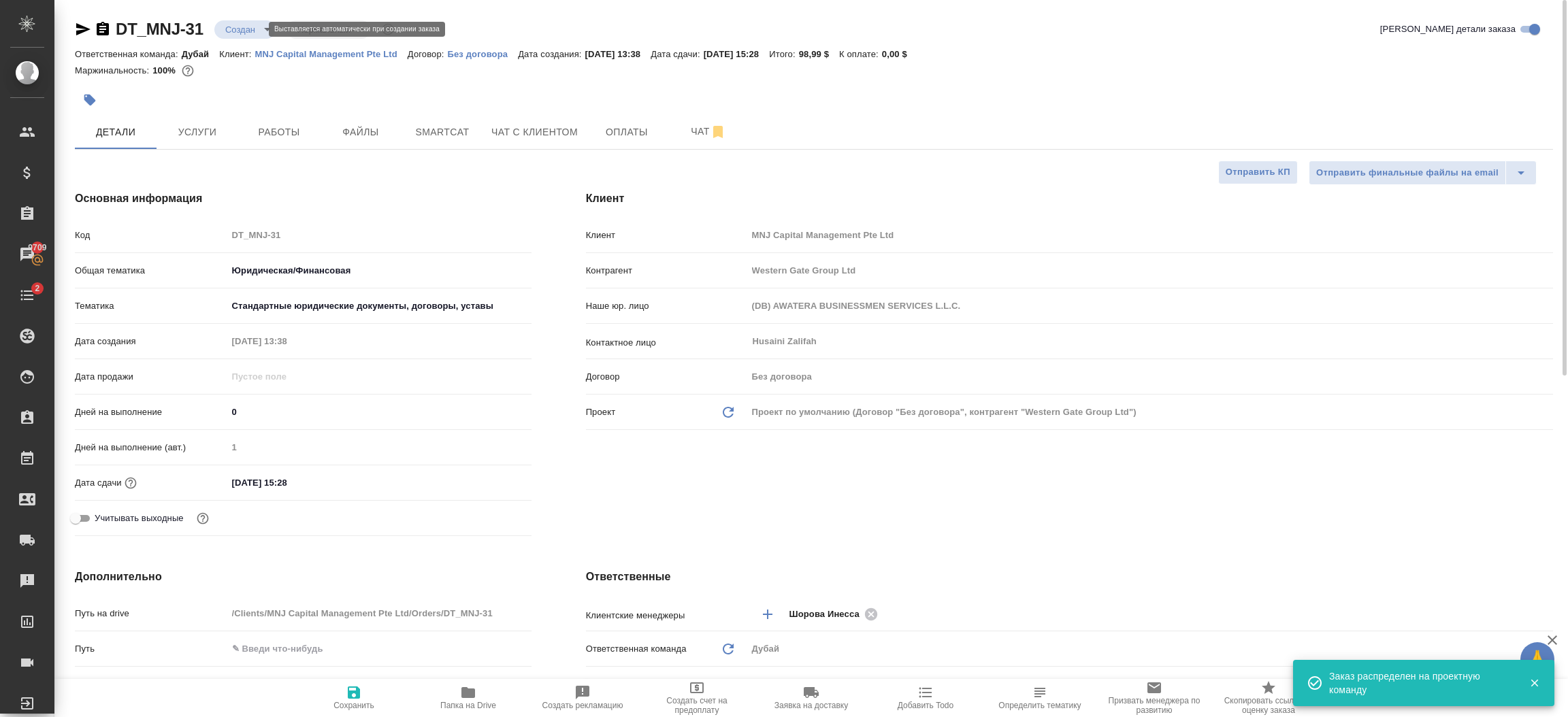
click at [246, 30] on body "🙏 .cls-1 fill:#fff; AWATERA [PERSON_NAME].shorova_kiev Клиенты Спецификации Зак…" at bounding box center [784, 358] width 1568 height 717
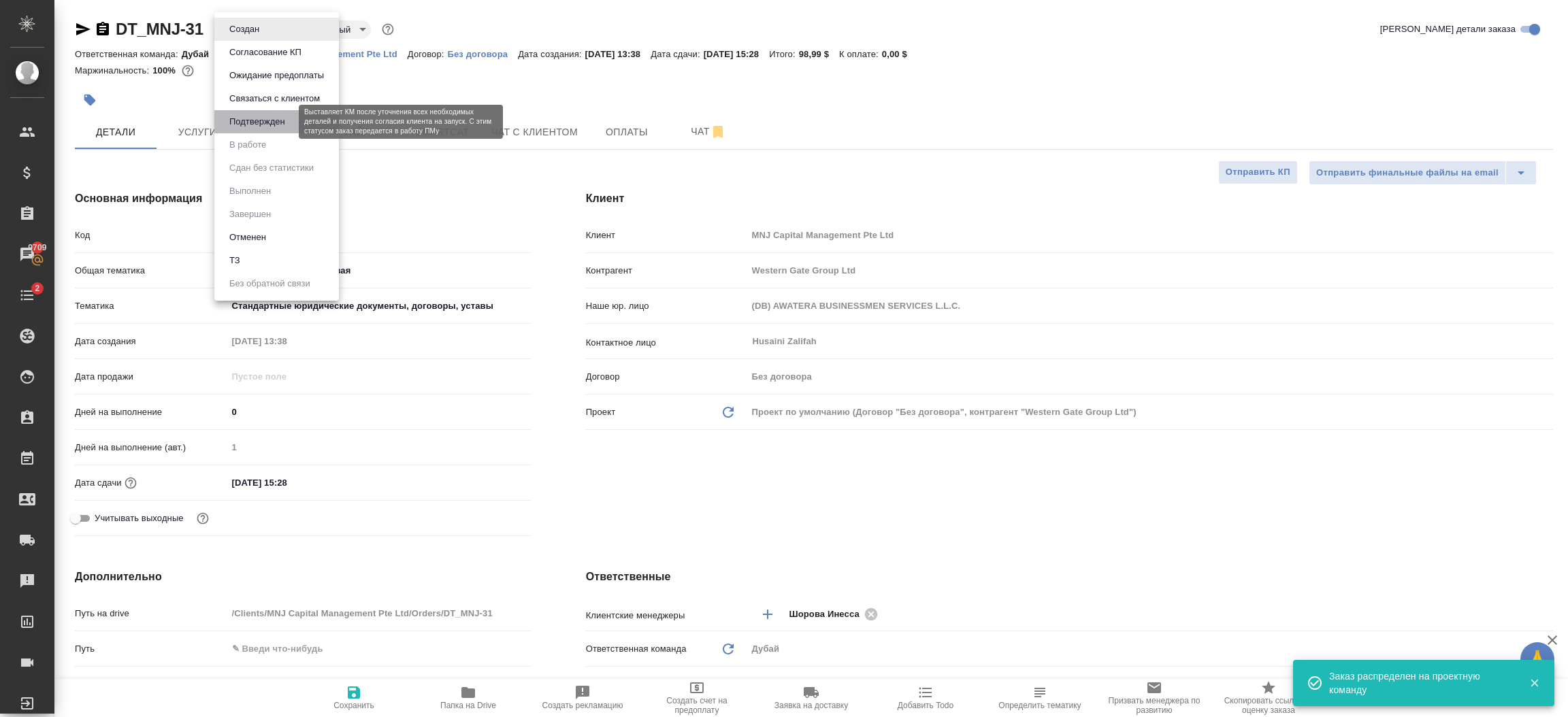
click at [252, 114] on button "Подтвержден" at bounding box center [256, 121] width 64 height 15
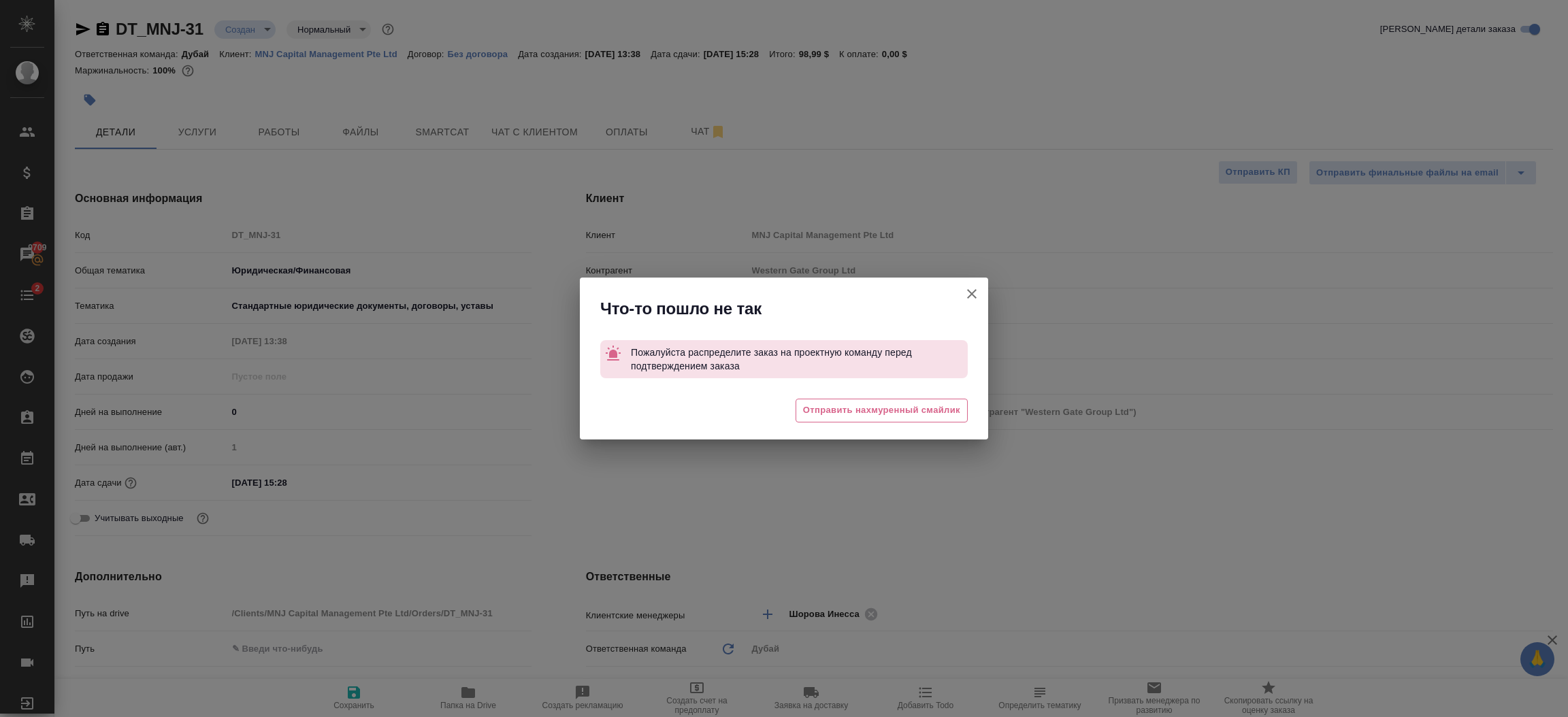
click at [975, 304] on button "Клиент не указал номер" at bounding box center [971, 293] width 32 height 32
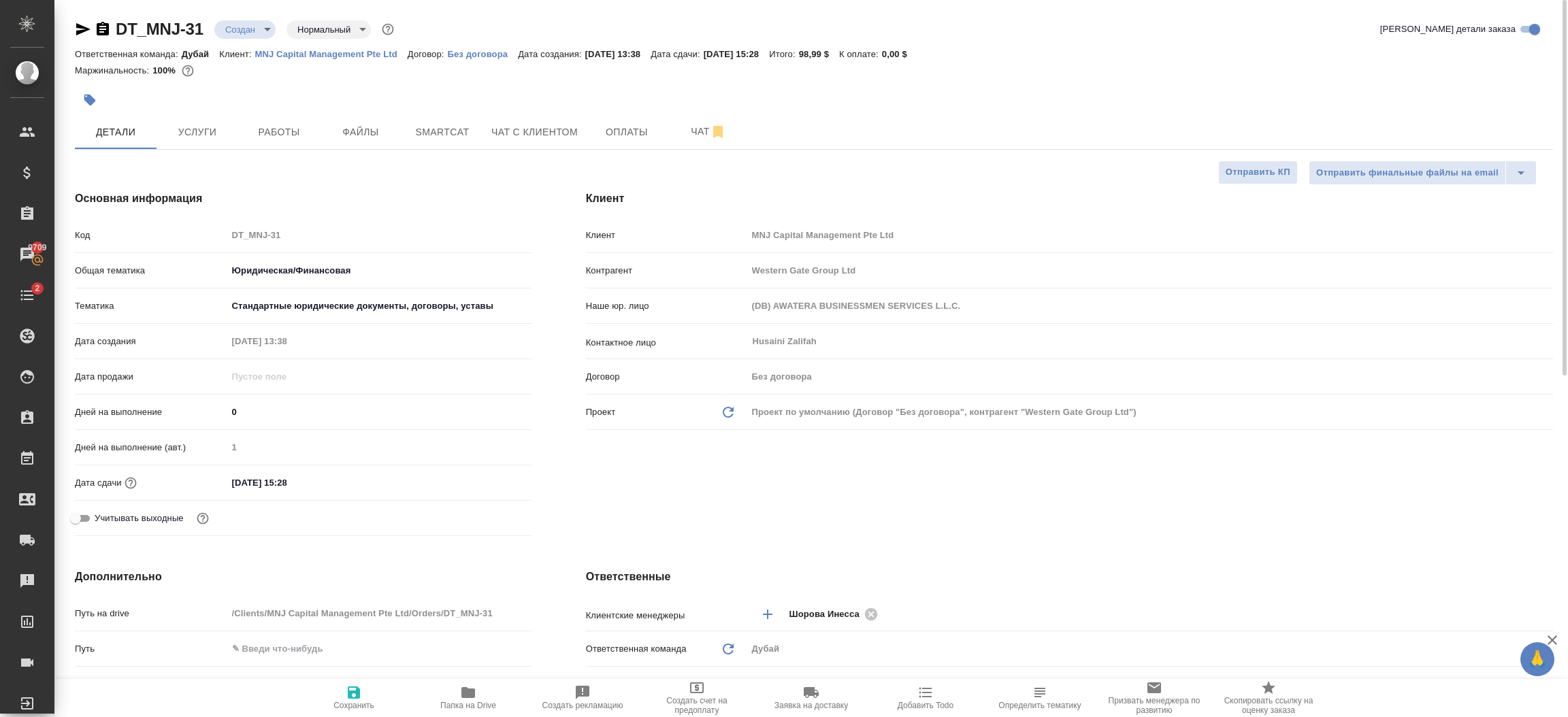
click at [884, 514] on div "Клиент Клиент MNJ Capital Management Pte Ltd Контрагент Western Gate Group Ltd …" at bounding box center [1069, 366] width 1021 height 405
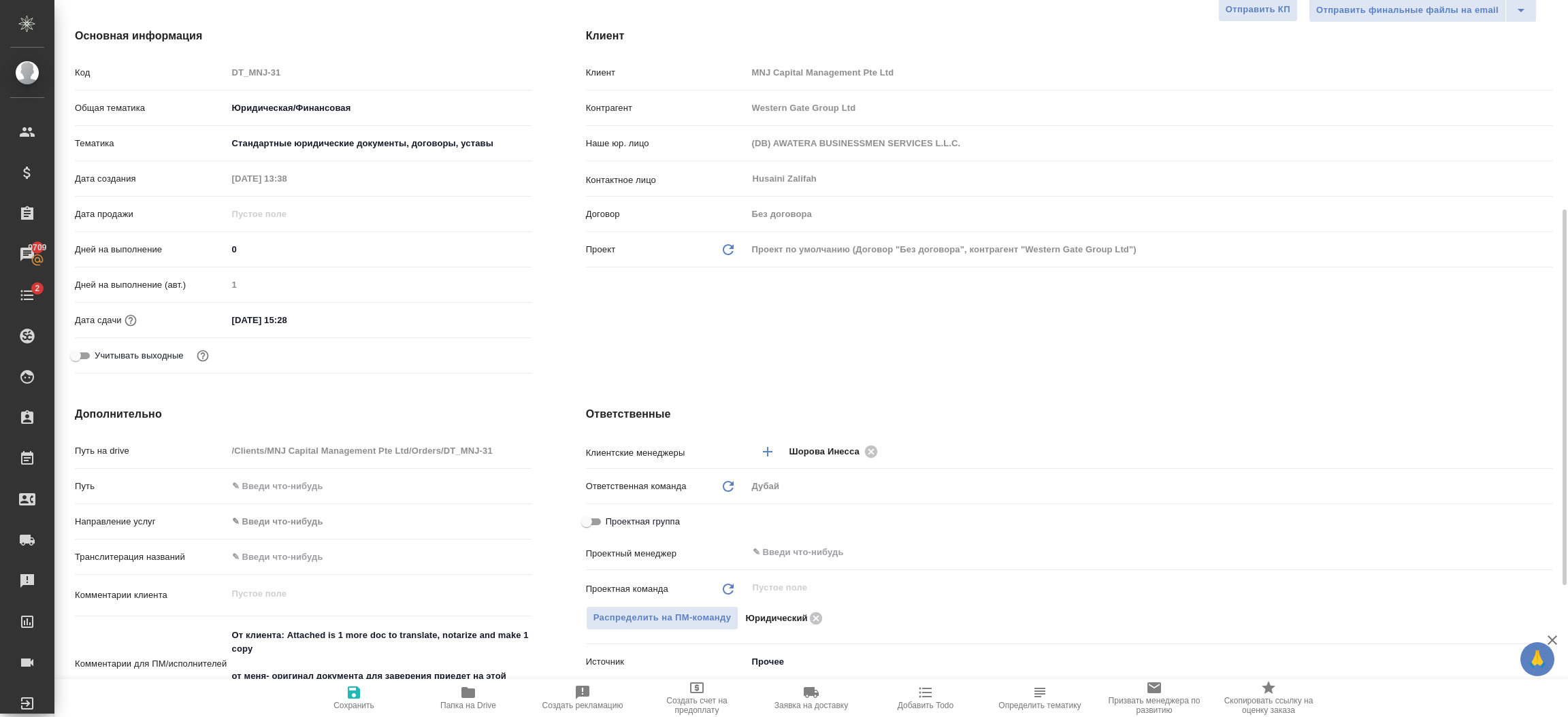
scroll to position [264, 0]
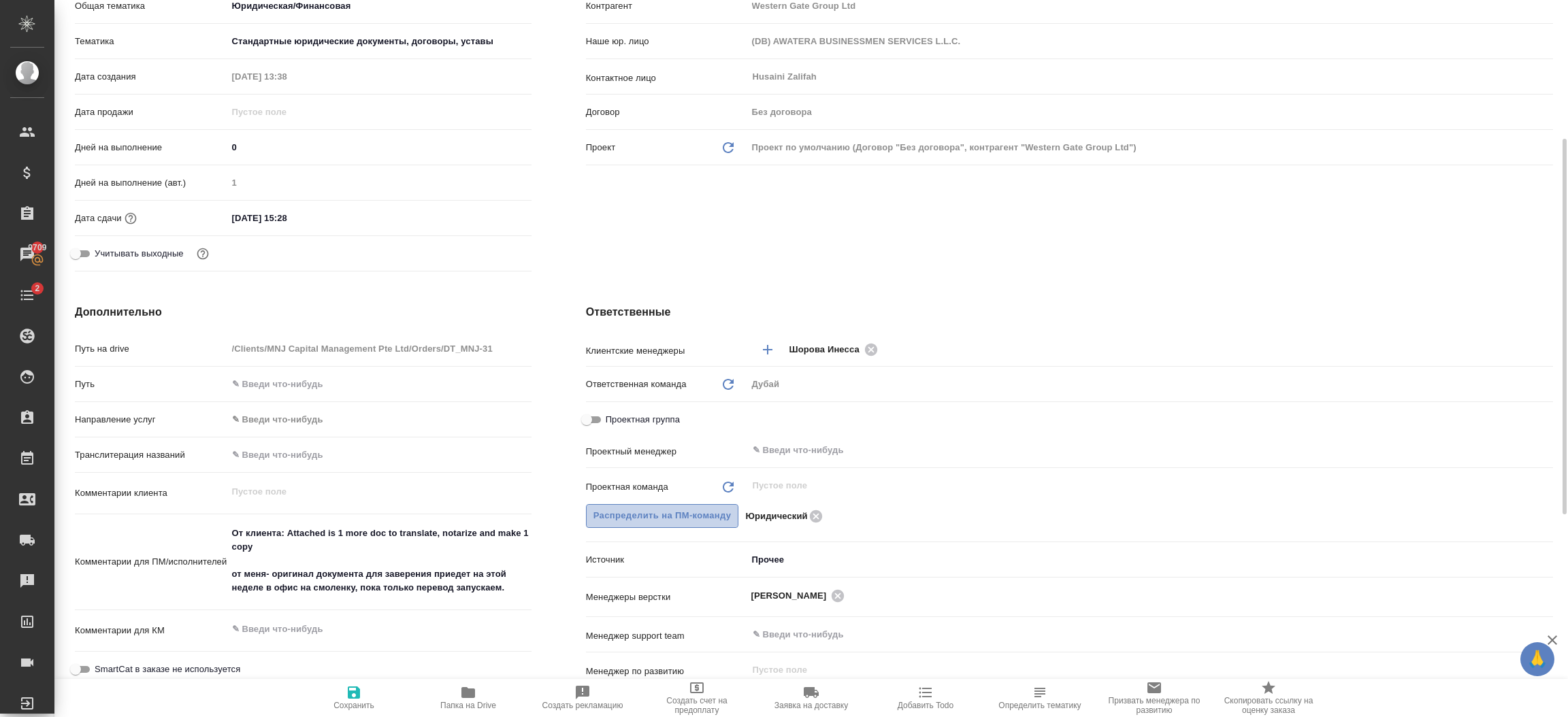
click at [701, 517] on span "Распределить на ПМ-команду" at bounding box center [662, 516] width 138 height 16
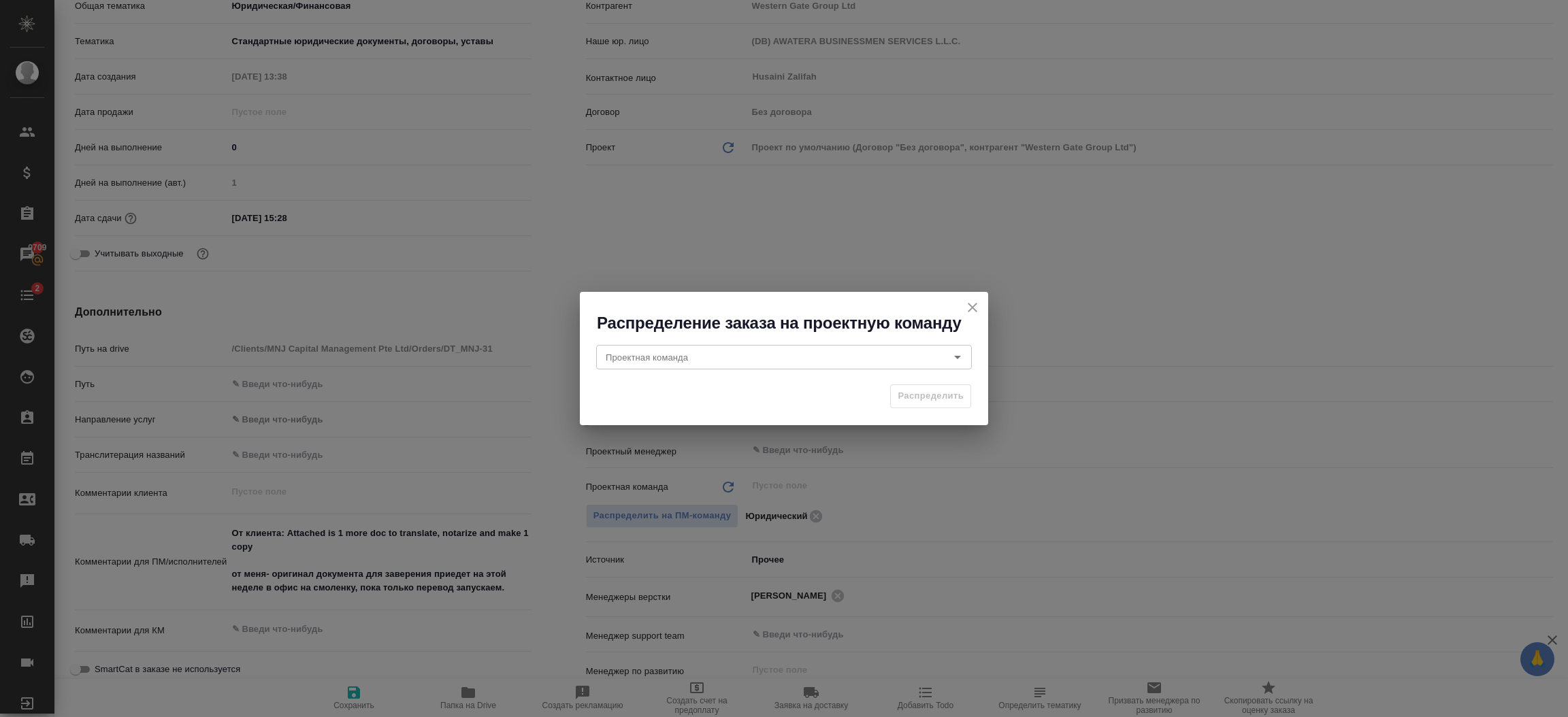
click at [976, 312] on icon "close" at bounding box center [972, 307] width 17 height 17
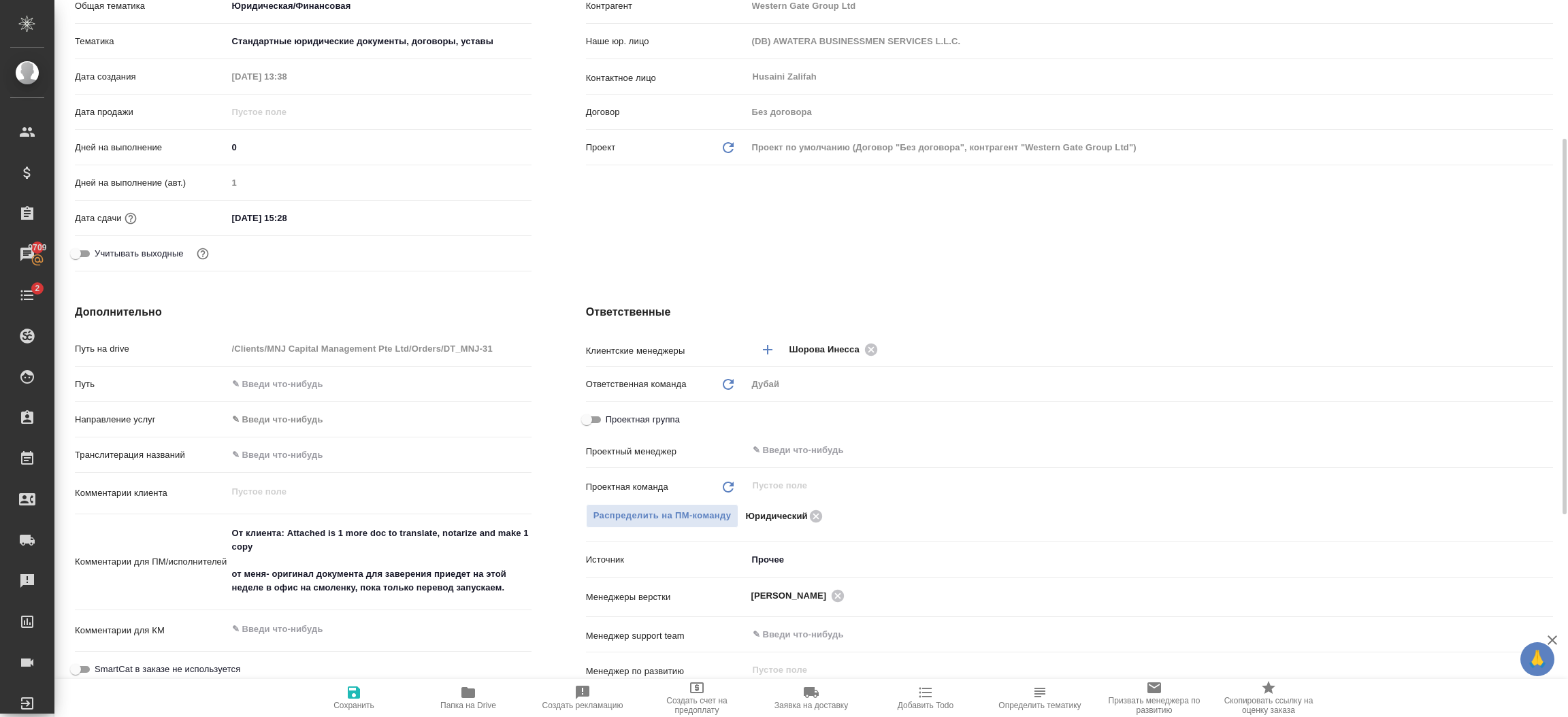
click at [732, 487] on icon at bounding box center [728, 487] width 11 height 11
click at [353, 691] on icon "button" at bounding box center [354, 692] width 17 height 17
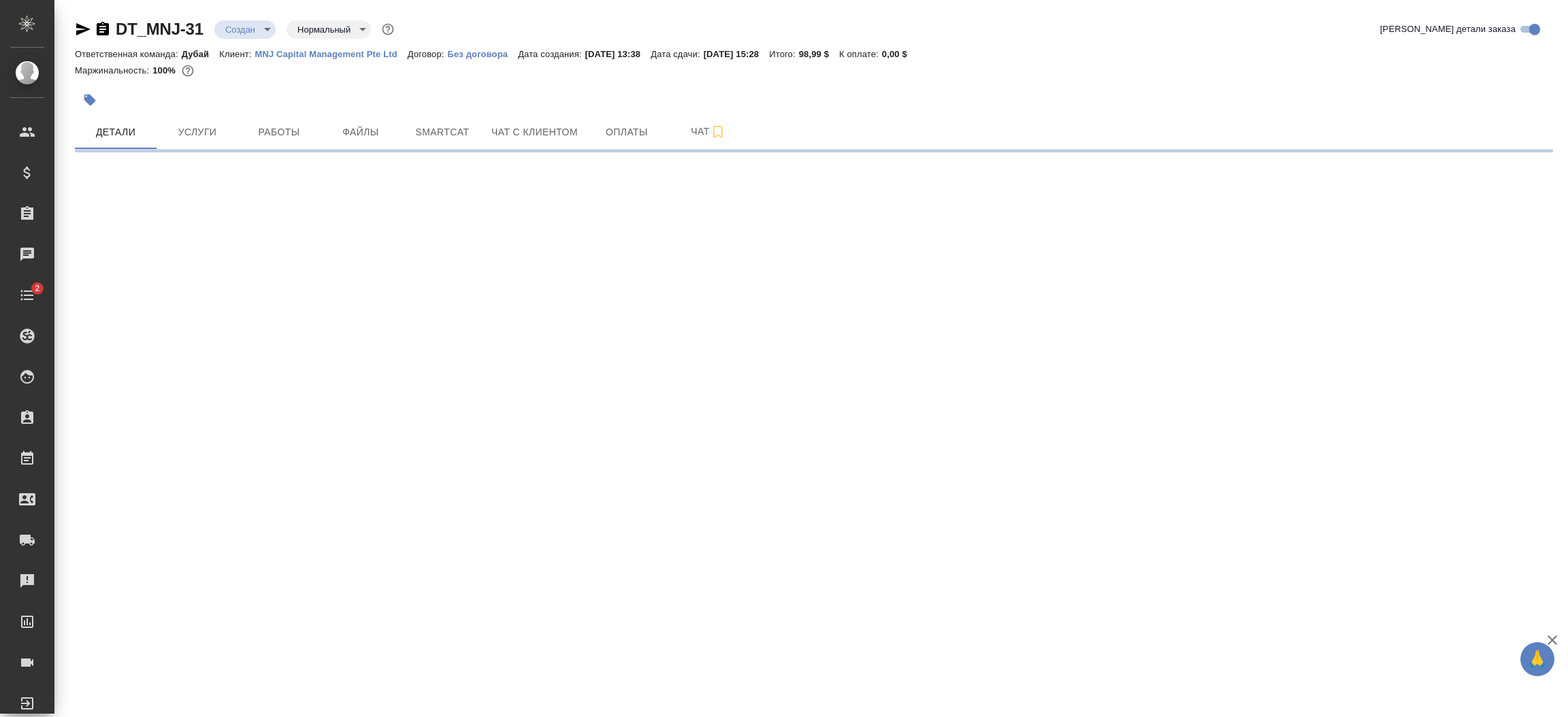
select select "RU"
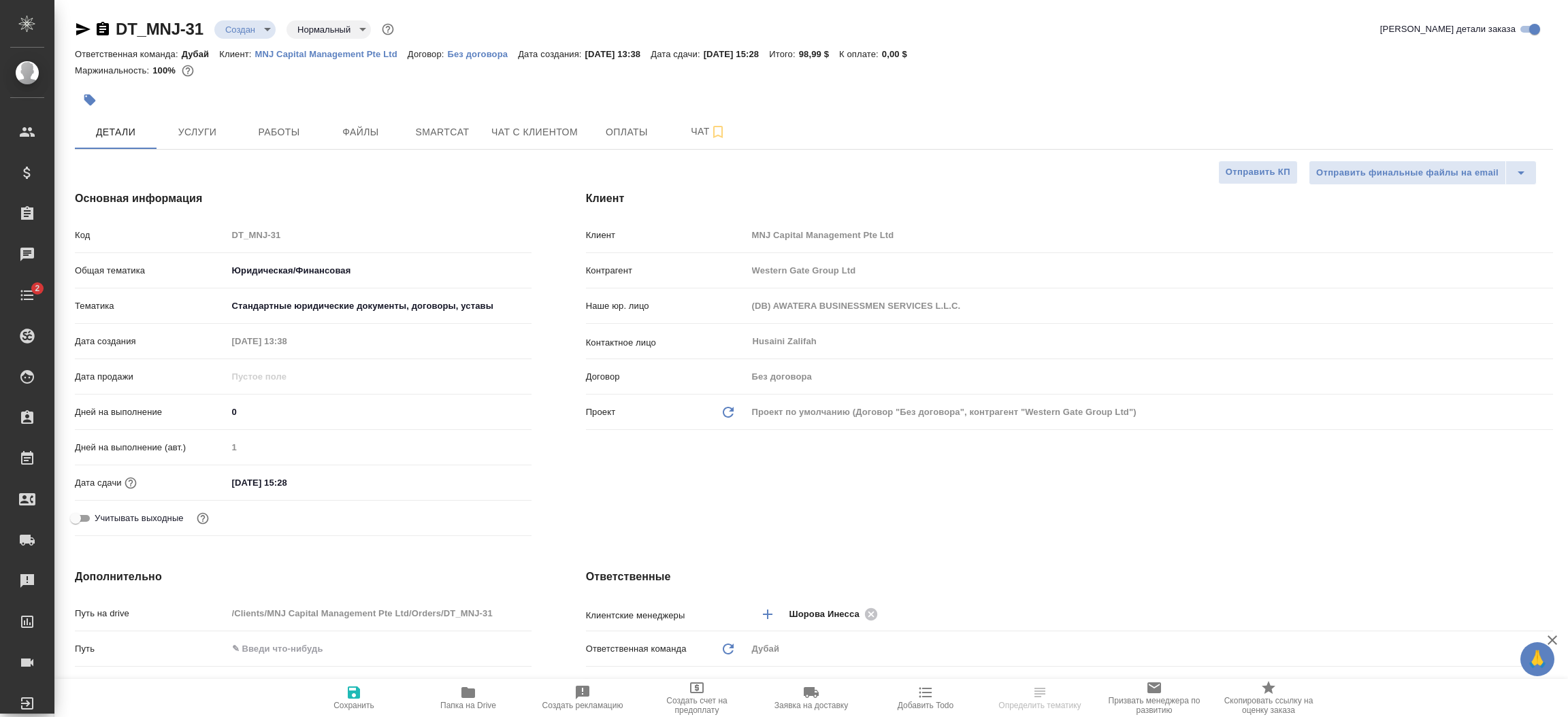
type textarea "x"
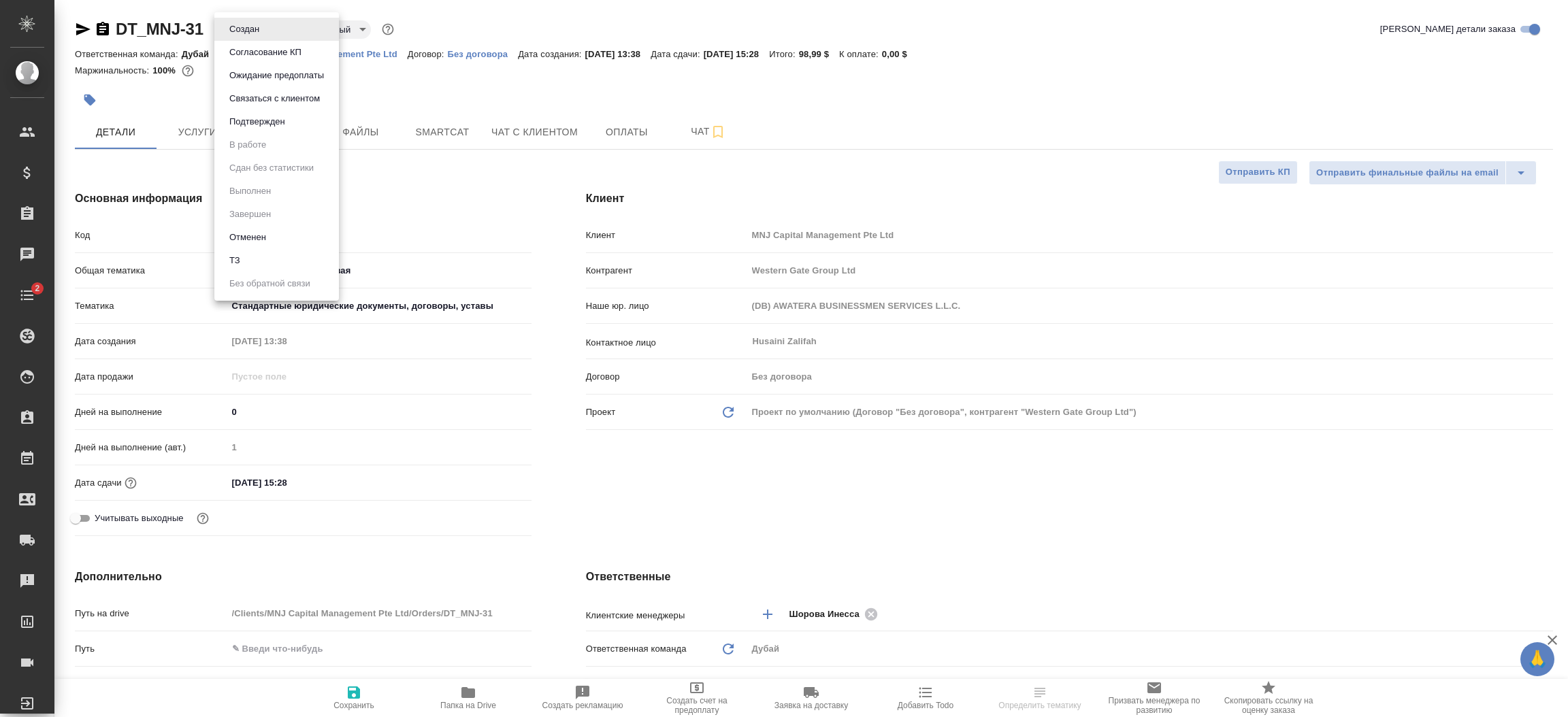
type textarea "x"
click at [260, 32] on body "🙏 .cls-1 fill:#fff; AWATERA Шорова Инесса i.shorova_kiev Клиенты Спецификации З…" at bounding box center [784, 358] width 1568 height 717
type textarea "x"
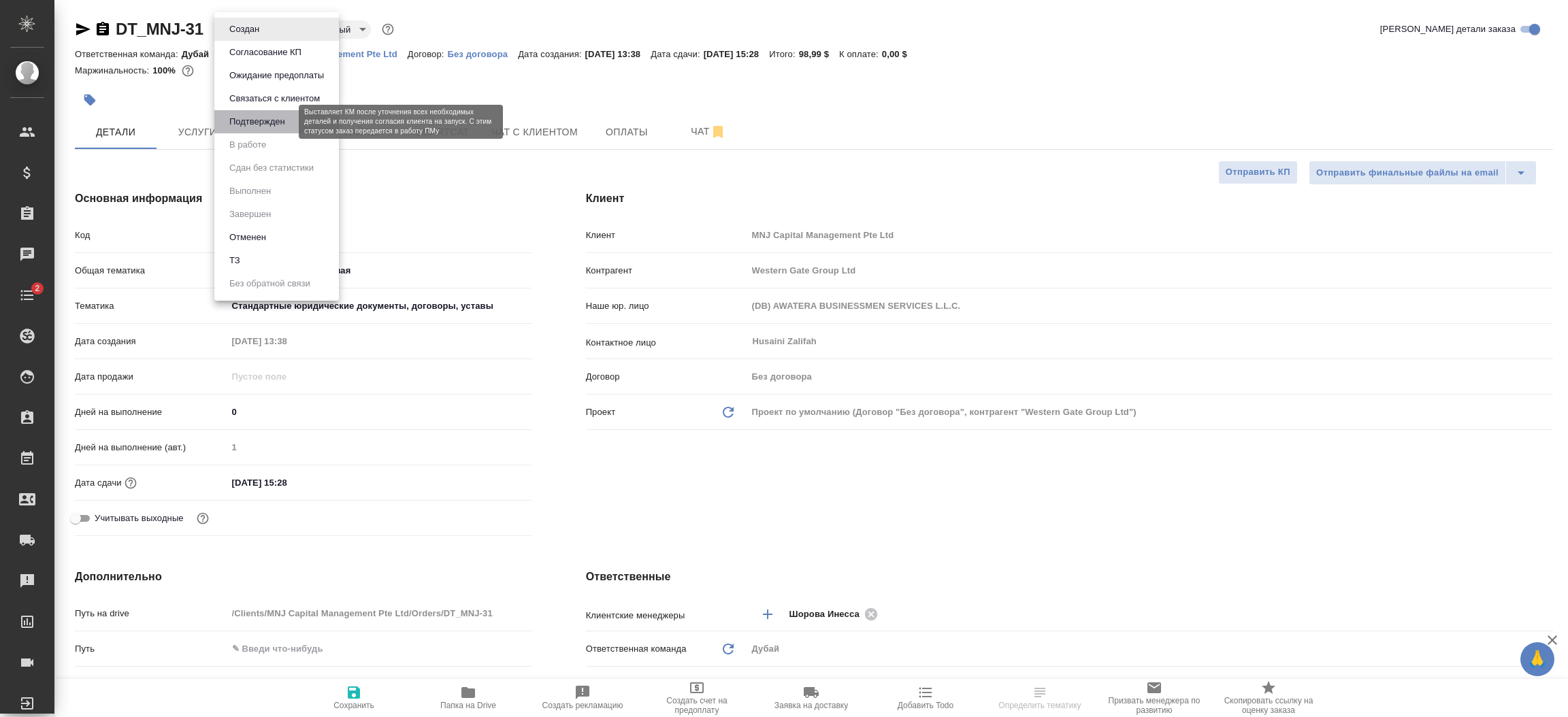
click at [264, 114] on button "Подтвержден" at bounding box center [256, 121] width 64 height 15
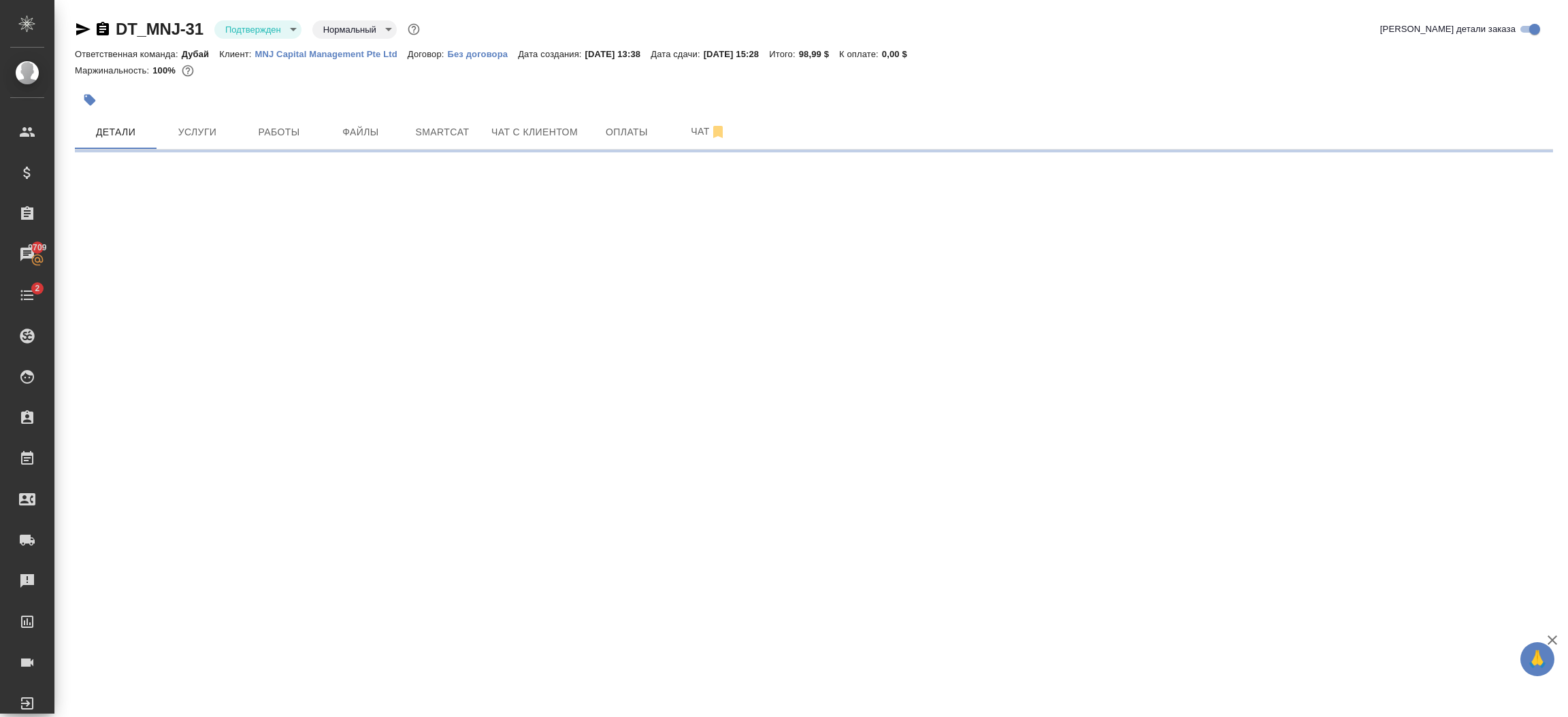
select select "RU"
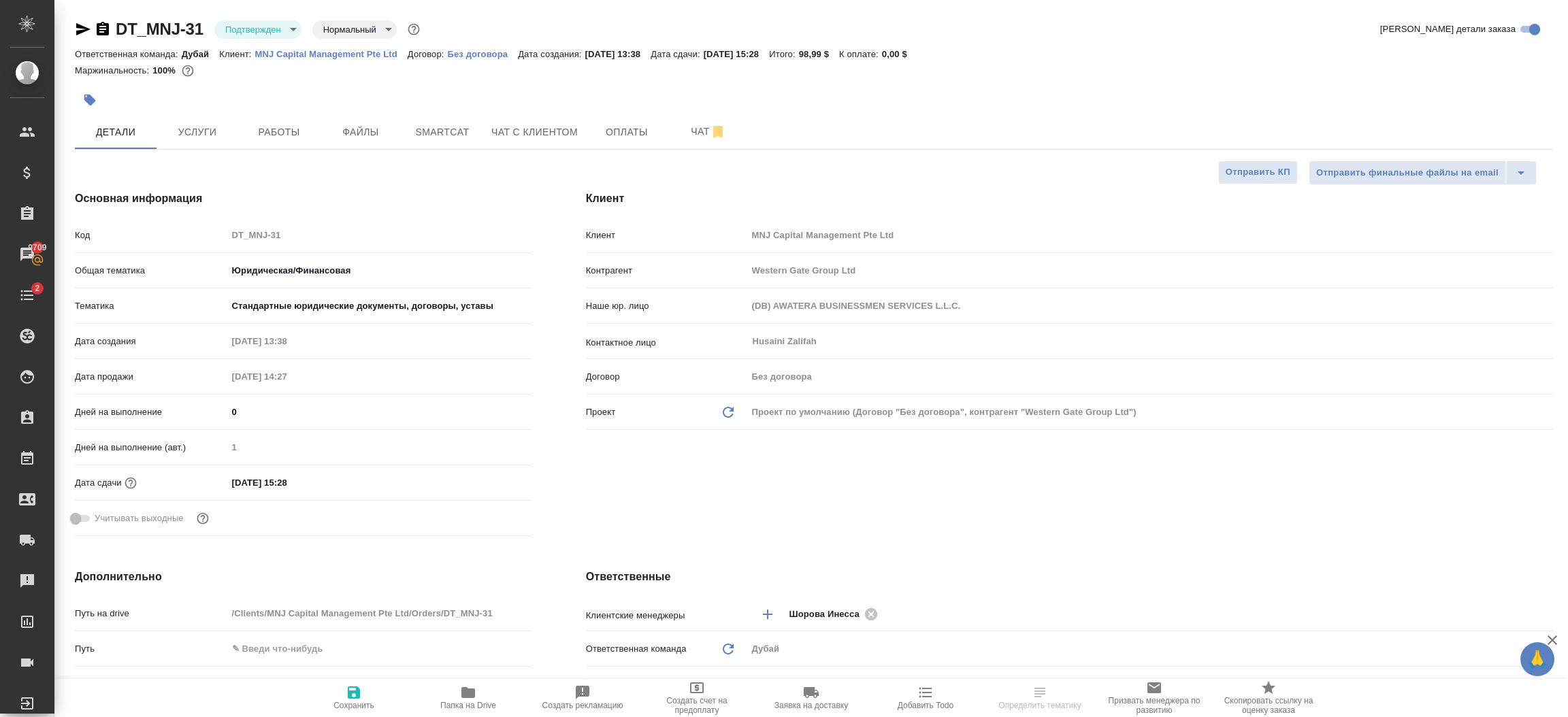
type textarea "x"
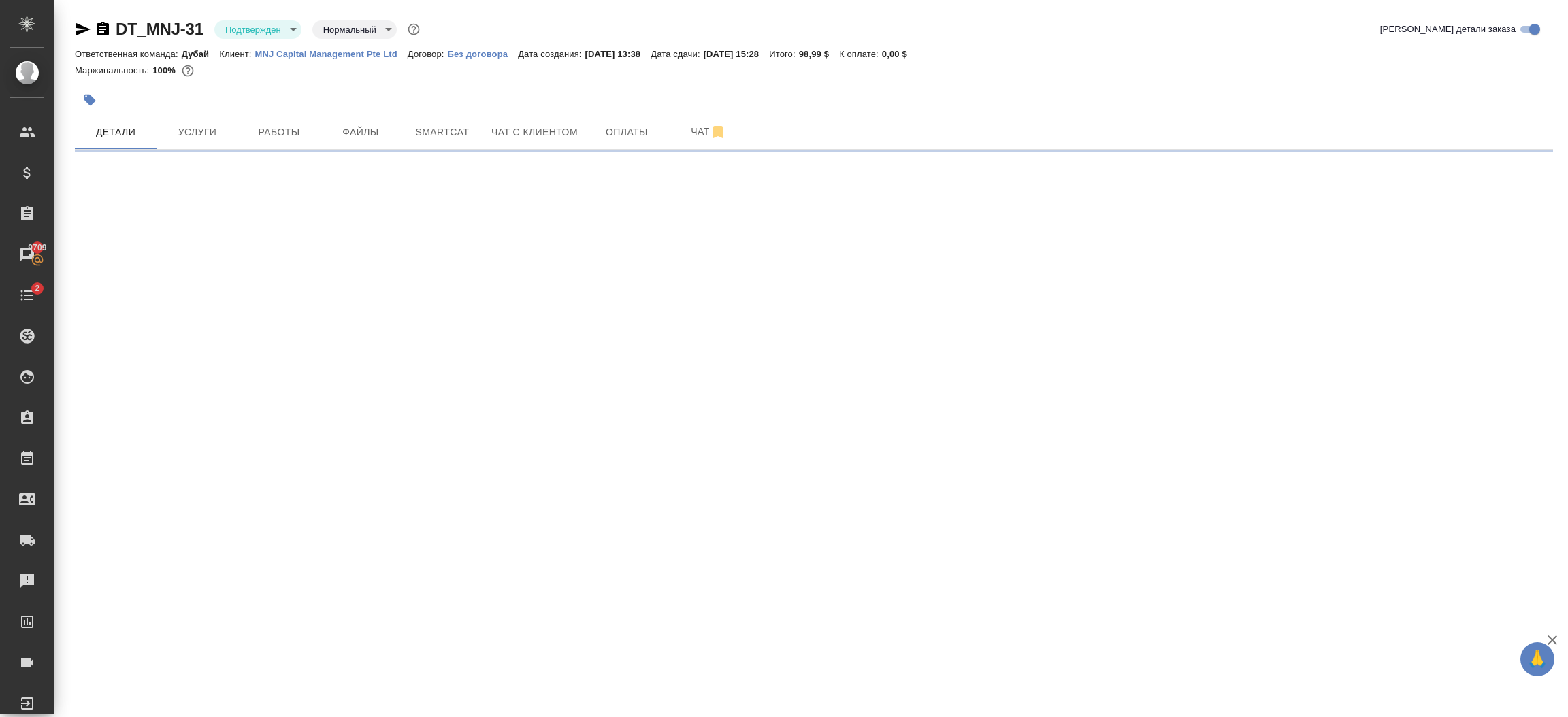
select select "RU"
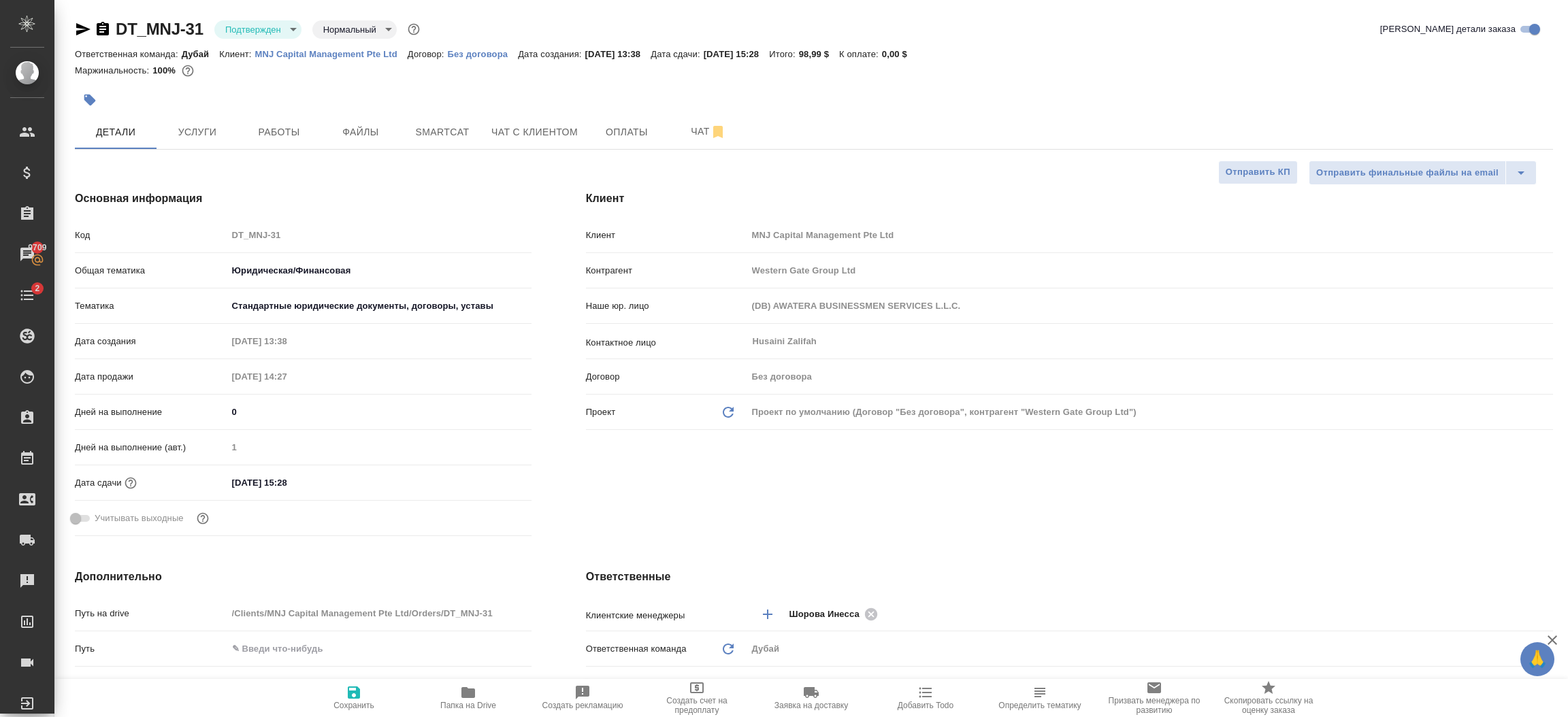
type textarea "x"
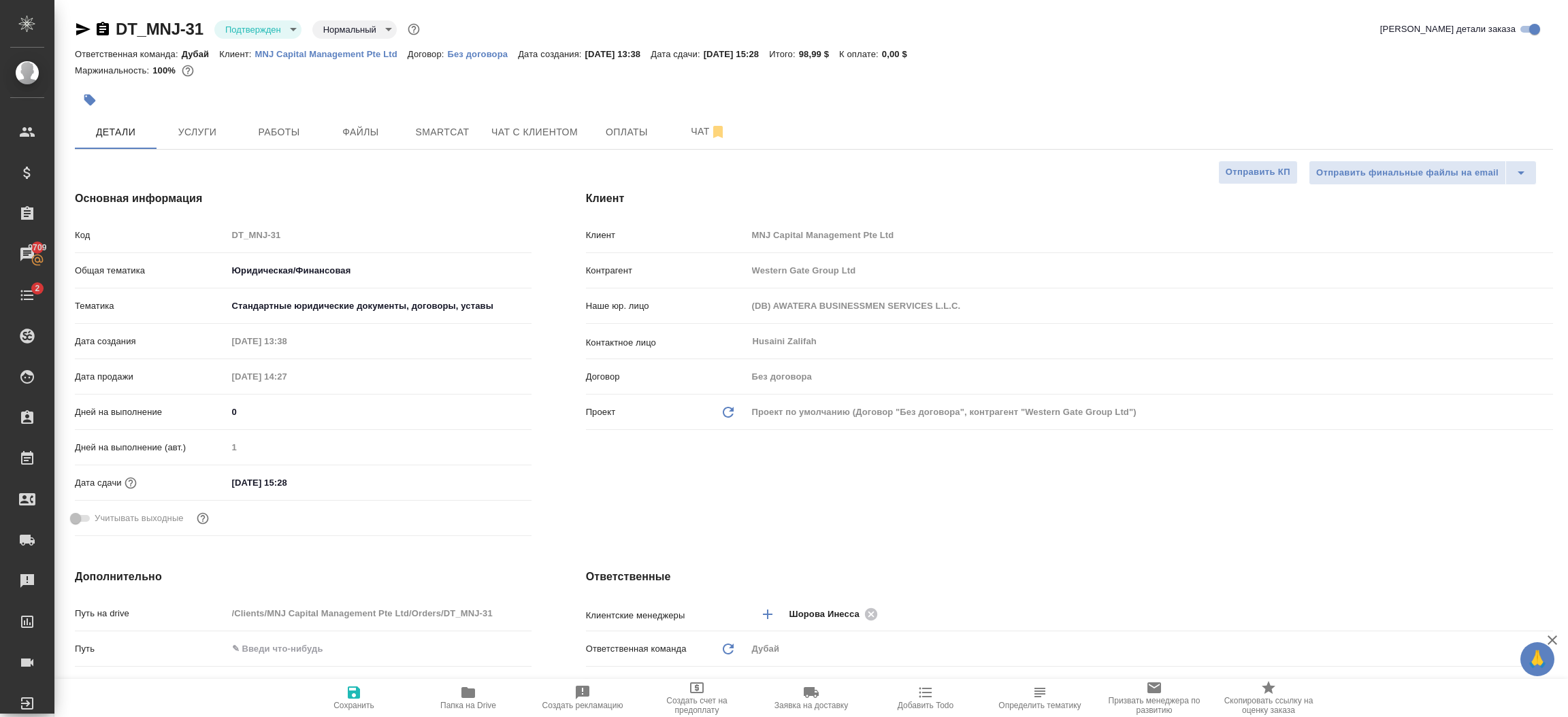
type textarea "x"
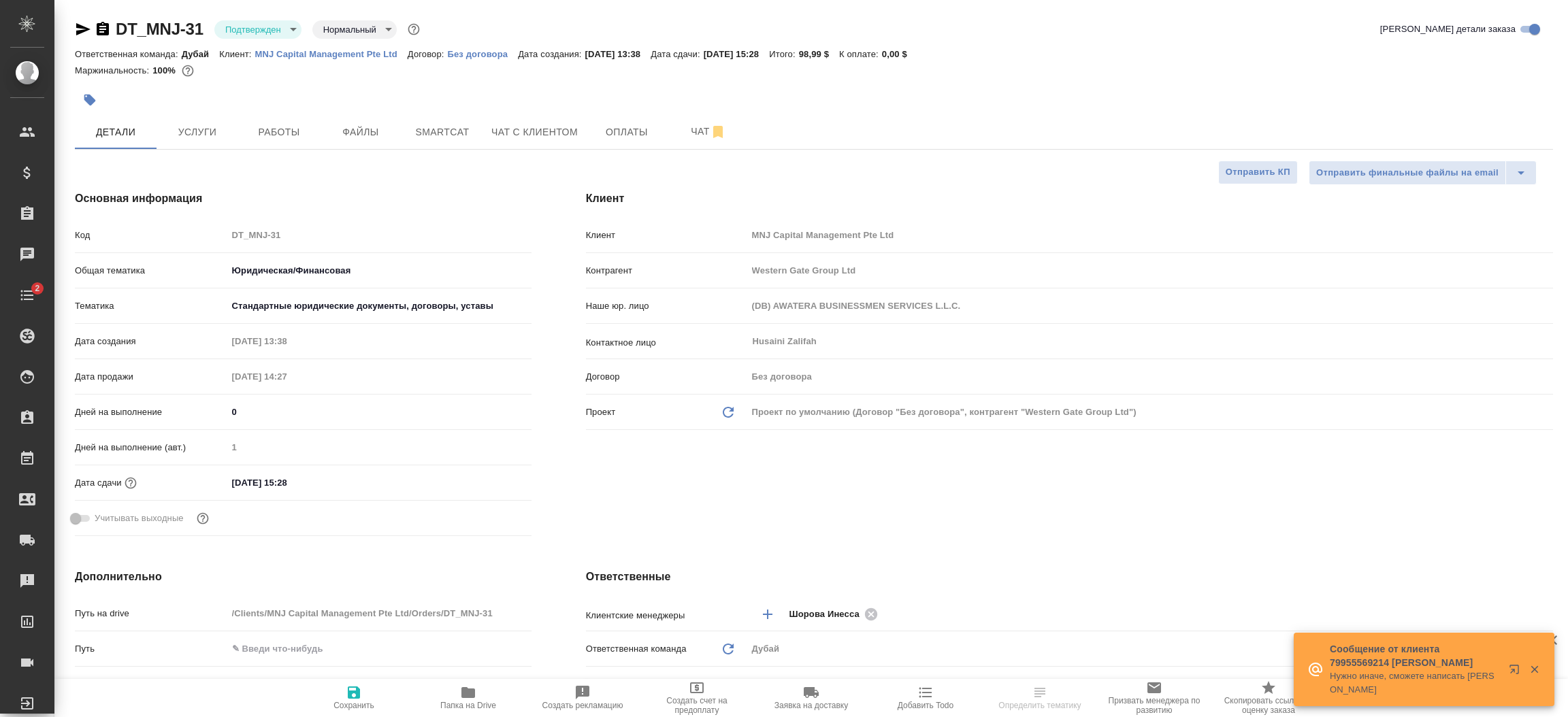
select select "RU"
click at [354, 479] on div "[DATE] 15:28" at bounding box center [379, 482] width 304 height 20
click at [308, 484] on input "[DATE] 15:28" at bounding box center [286, 482] width 119 height 20
click at [488, 480] on icon "button" at bounding box center [492, 481] width 17 height 17
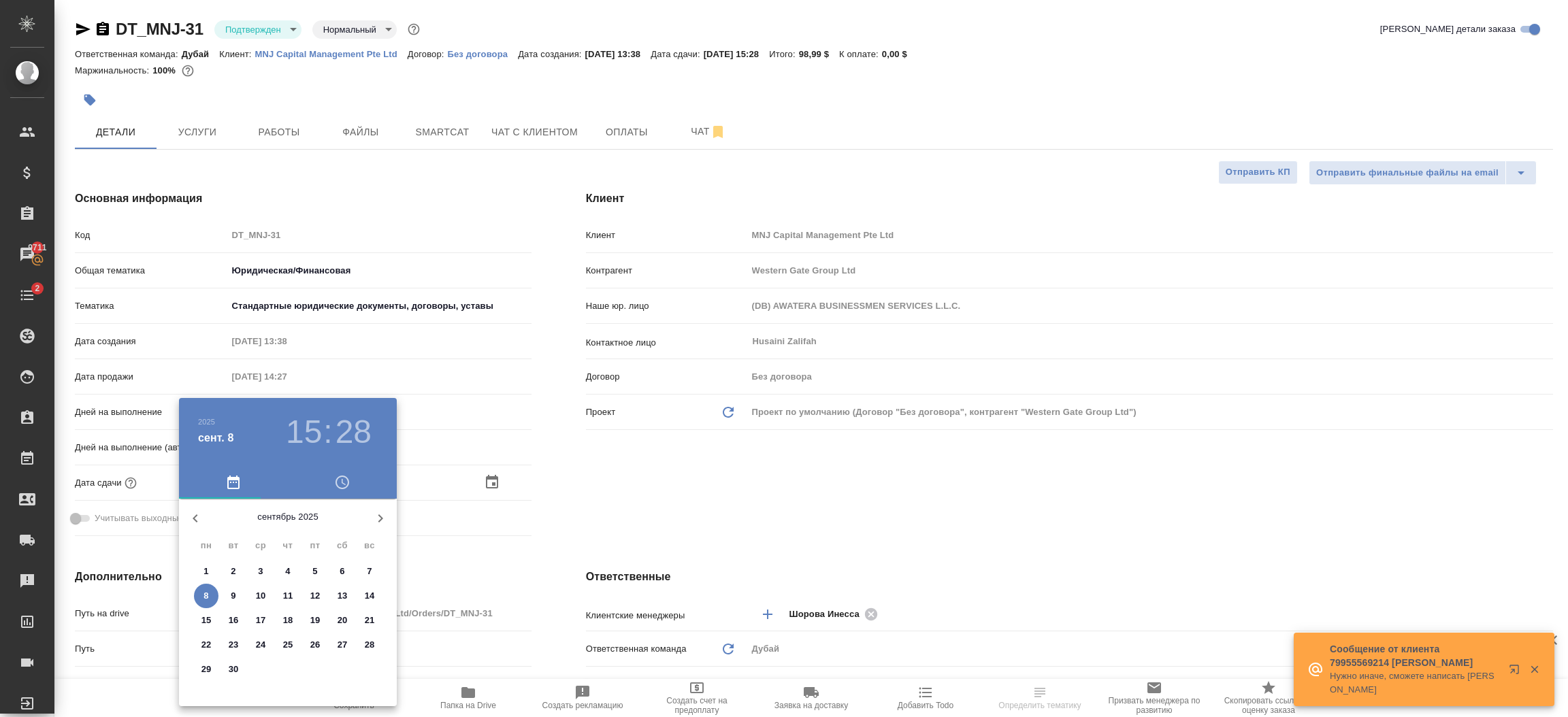
click at [258, 595] on p "10" at bounding box center [260, 596] width 10 height 13
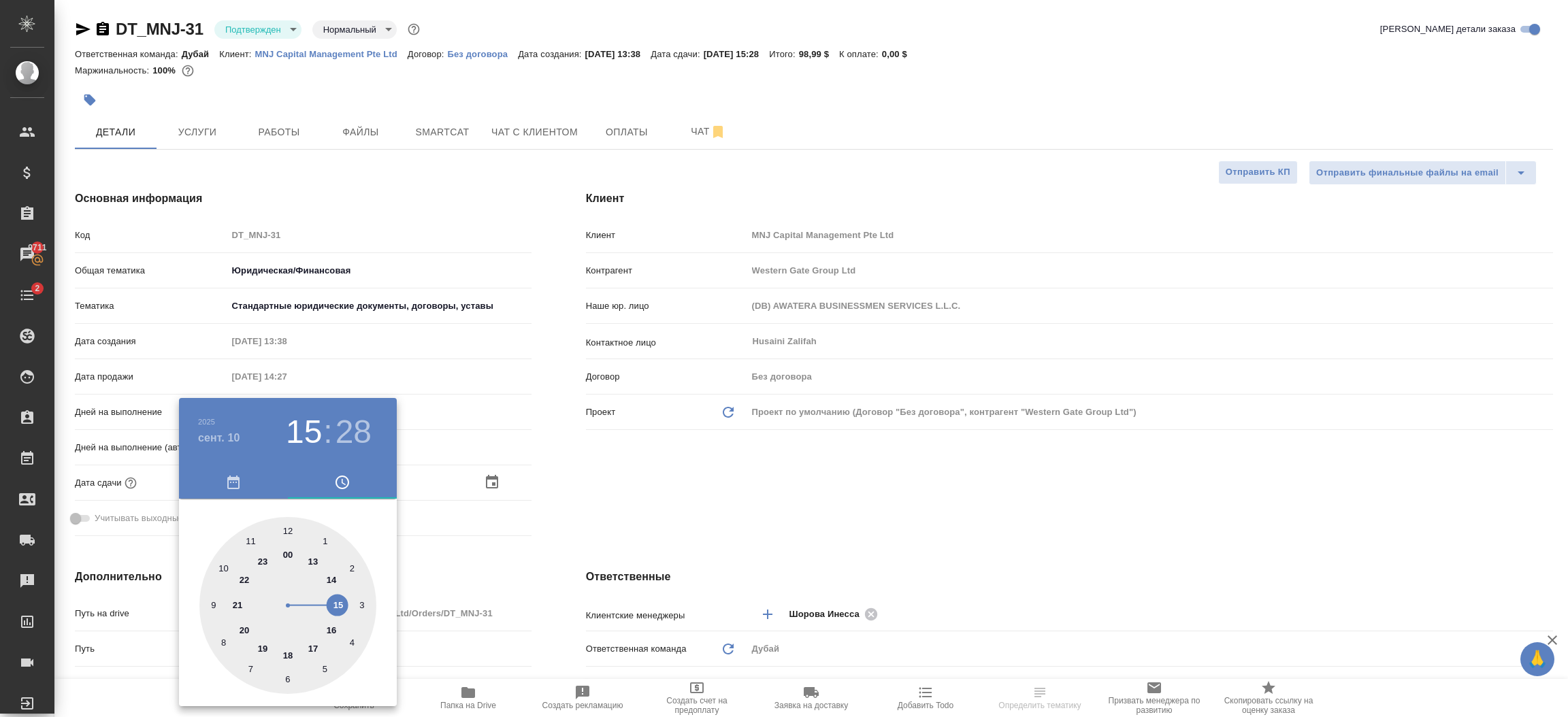
click at [291, 526] on div at bounding box center [288, 605] width 177 height 177
type input "10.09.2025 12:28"
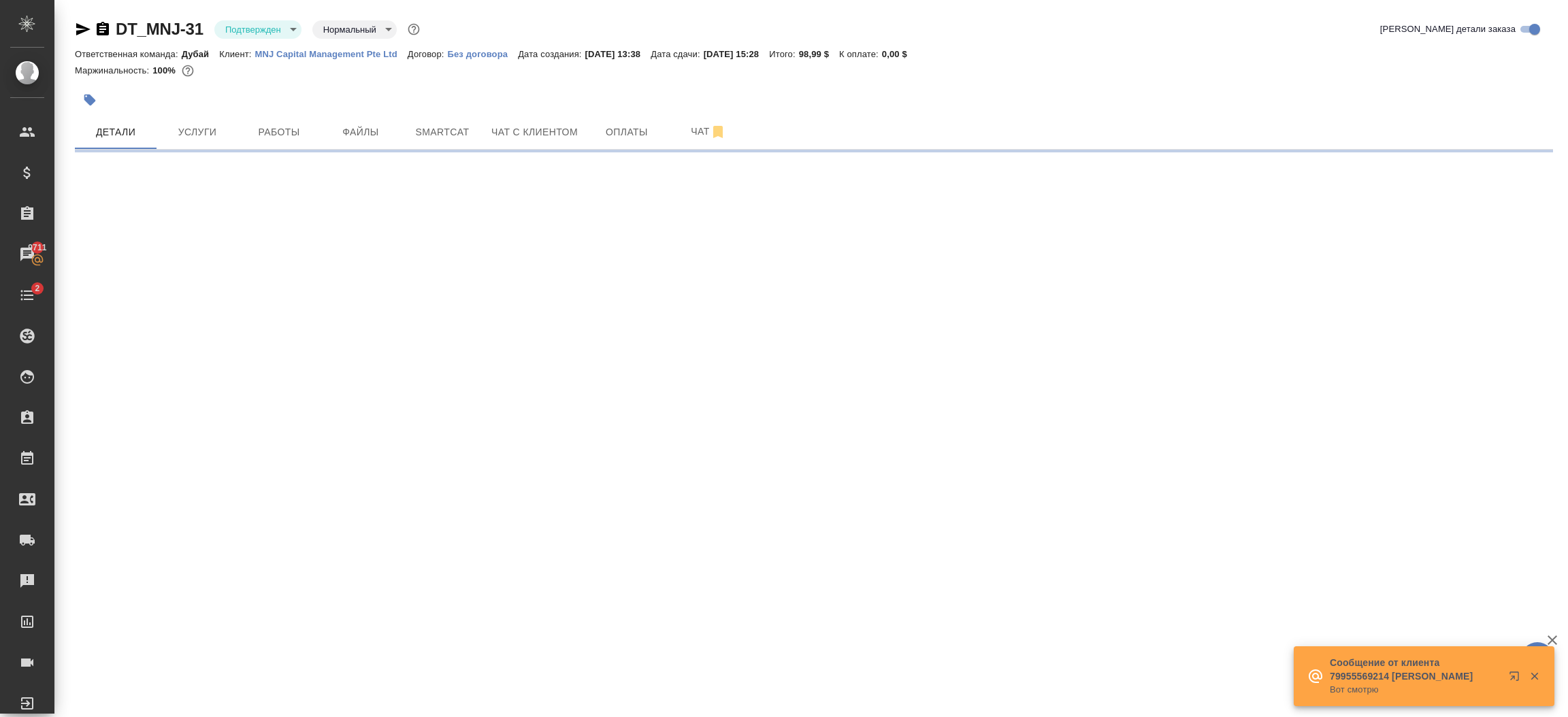
click at [361, 422] on div ".cls-1 fill:#fff; AWATERA Шорова Инесса i.shorova_kiev Клиенты Спецификации Зак…" at bounding box center [784, 358] width 1568 height 717
select select "RU"
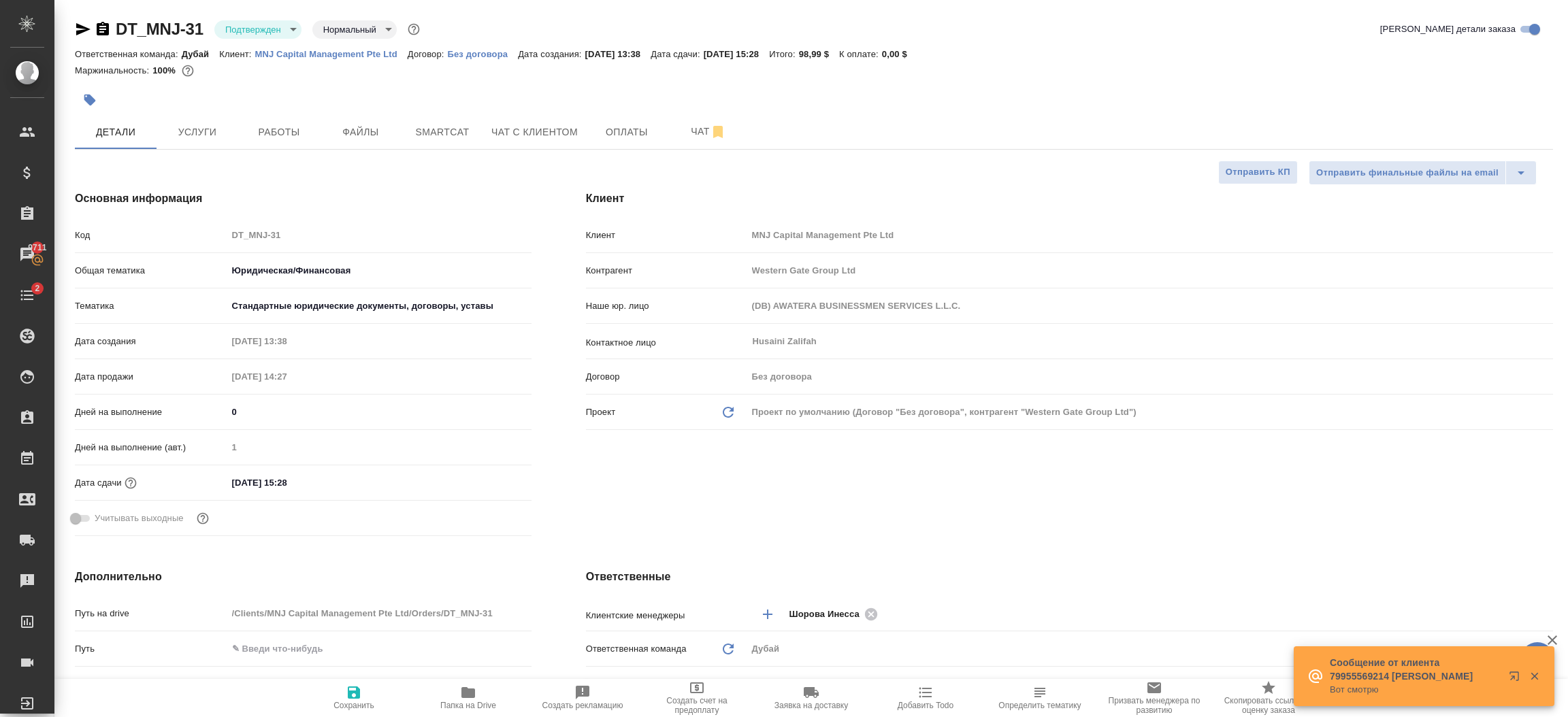
type textarea "x"
click at [311, 479] on input "[DATE] 15:28" at bounding box center [286, 482] width 119 height 20
click at [492, 482] on icon "button" at bounding box center [492, 481] width 13 height 13
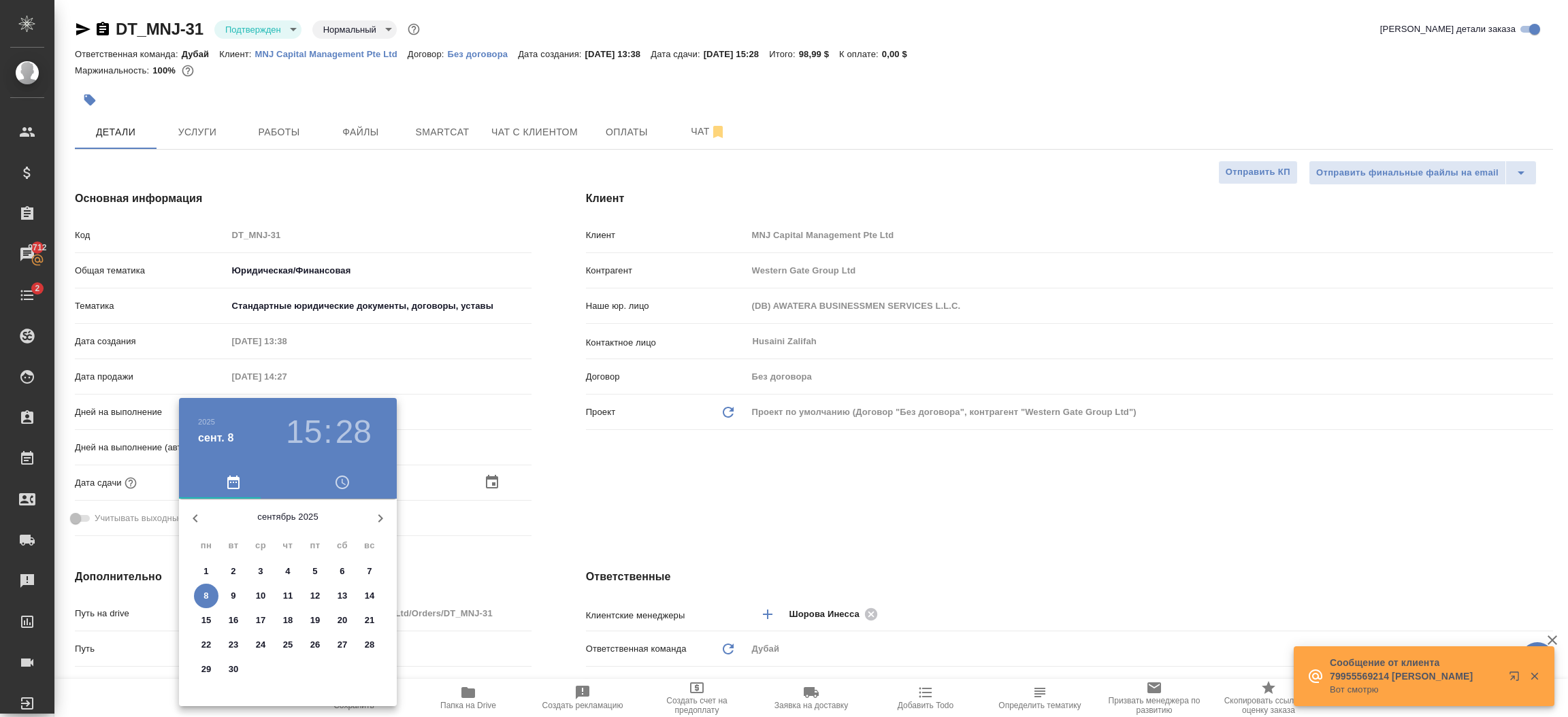
click at [264, 591] on p "10" at bounding box center [260, 596] width 10 height 13
type input "10.09.2025 15:28"
type textarea "x"
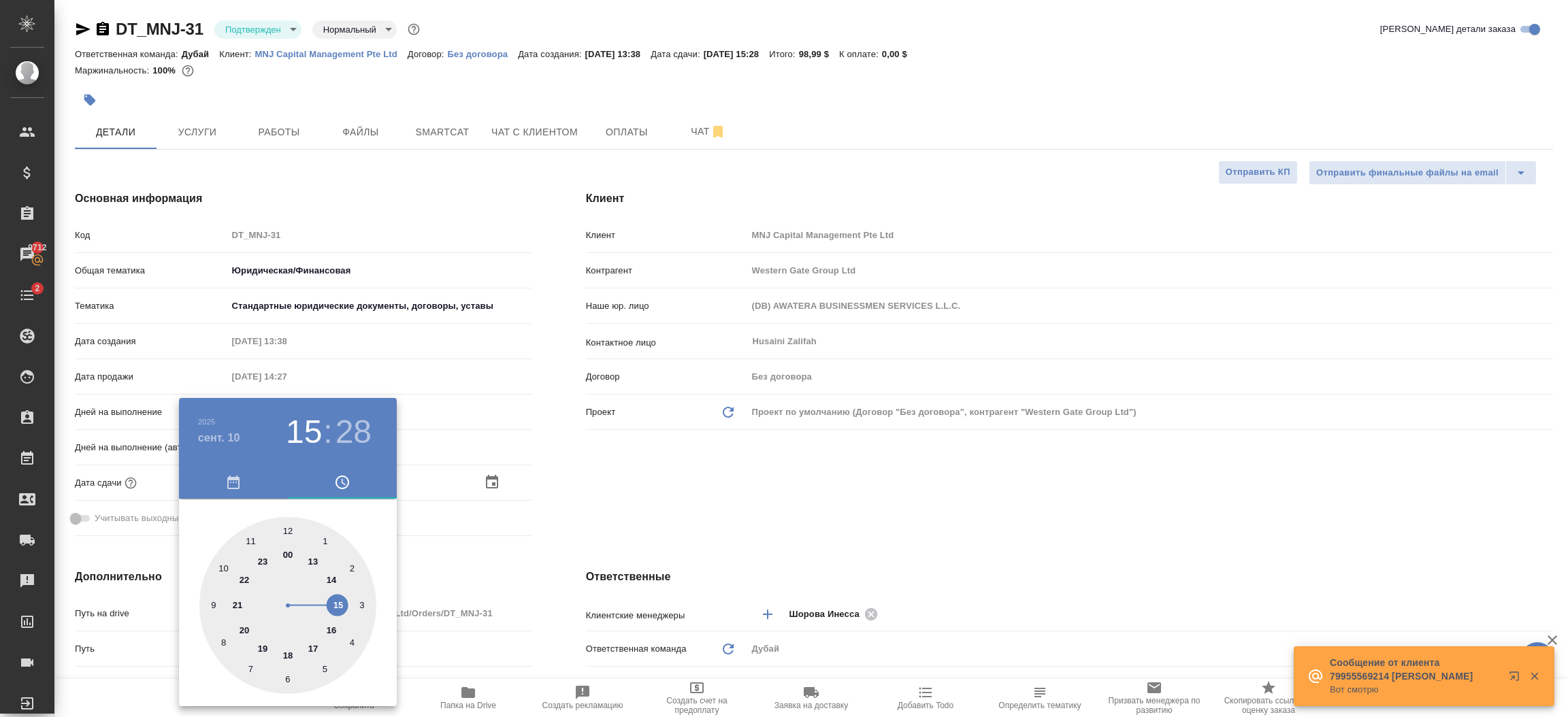
click at [284, 530] on div at bounding box center [288, 605] width 177 height 177
type input "10.09.2025 12:28"
type textarea "x"
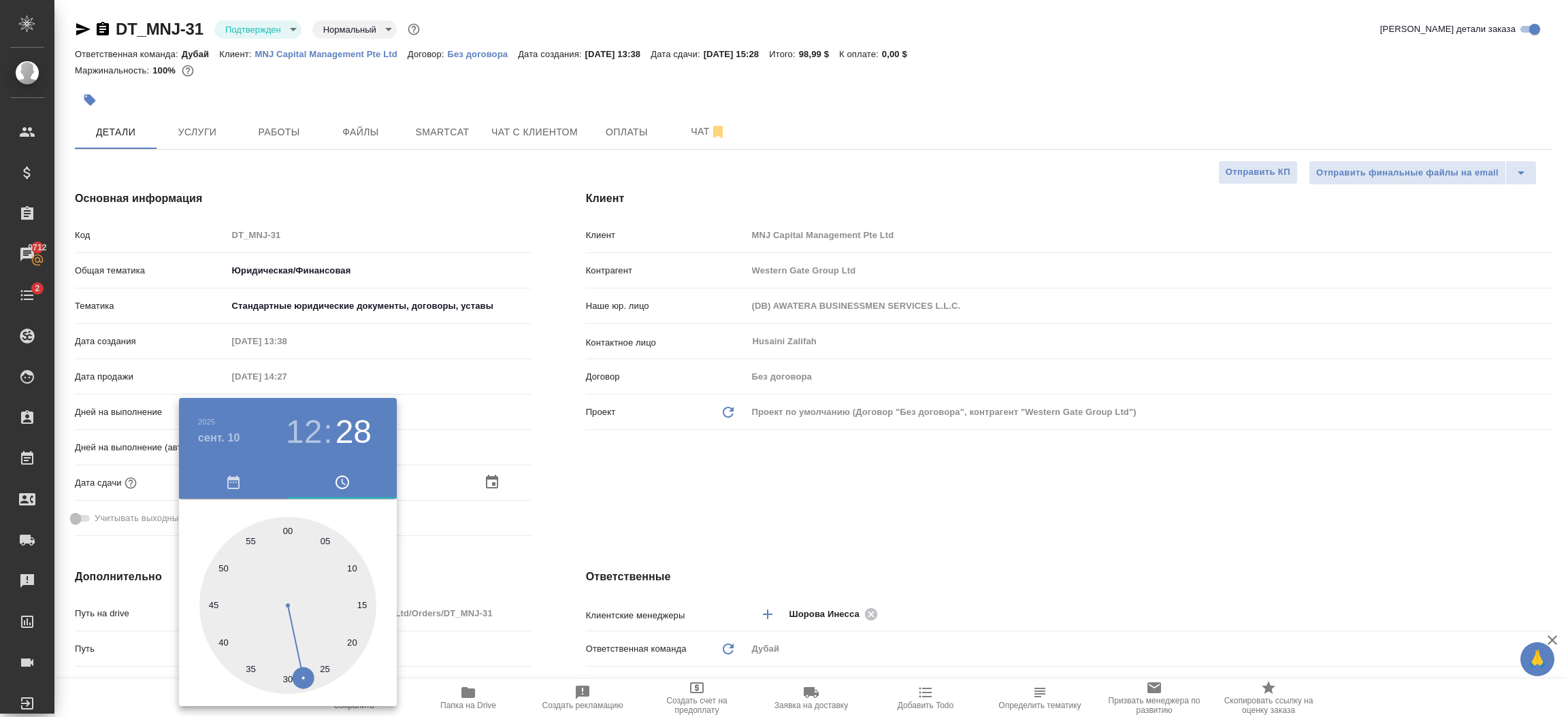
click at [357, 427] on h3 "28" at bounding box center [354, 431] width 36 height 38
click at [286, 528] on div at bounding box center [288, 605] width 177 height 177
type input "10.09.2025 12:00"
type textarea "x"
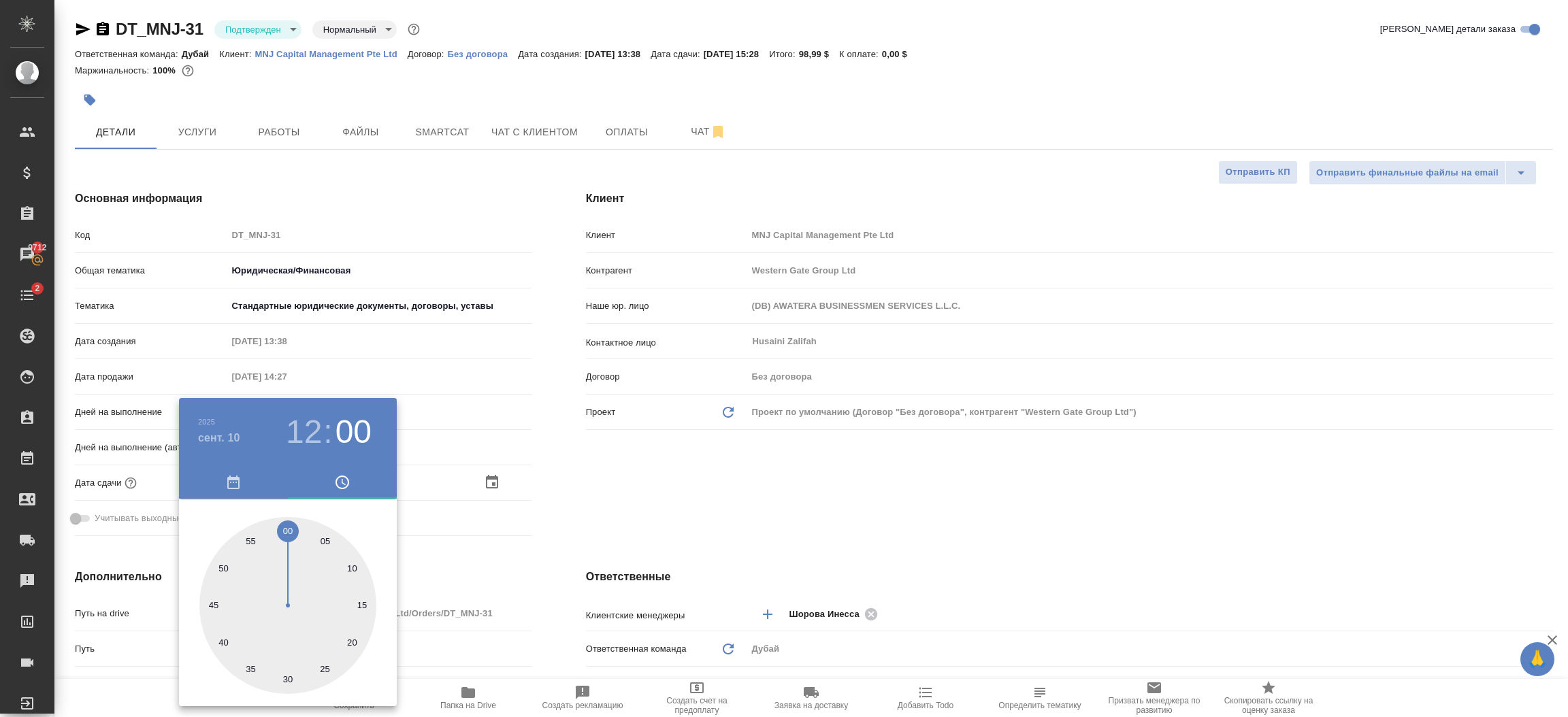
type textarea "x"
click at [496, 567] on div at bounding box center [784, 358] width 1568 height 717
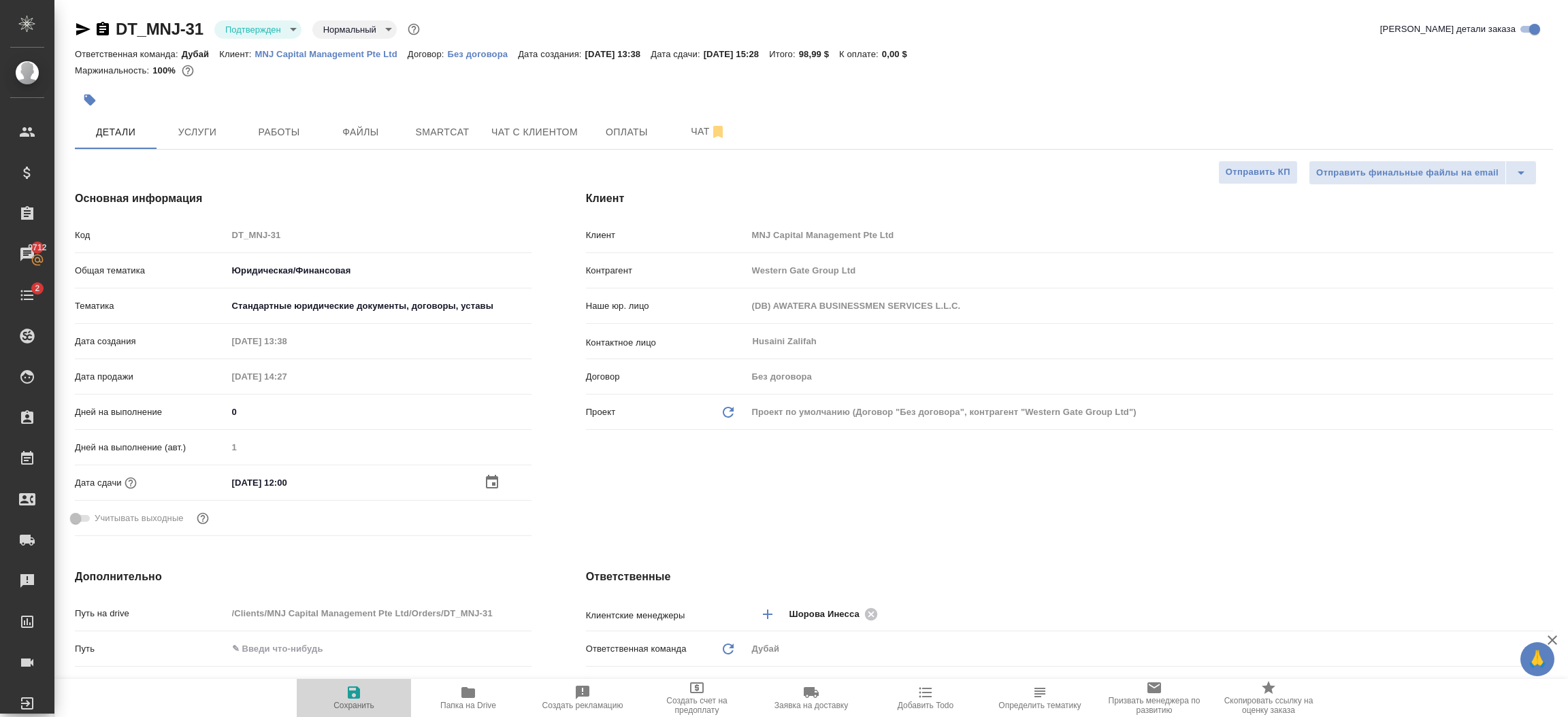
click at [362, 693] on span "Сохранить" at bounding box center [354, 696] width 98 height 26
type textarea "x"
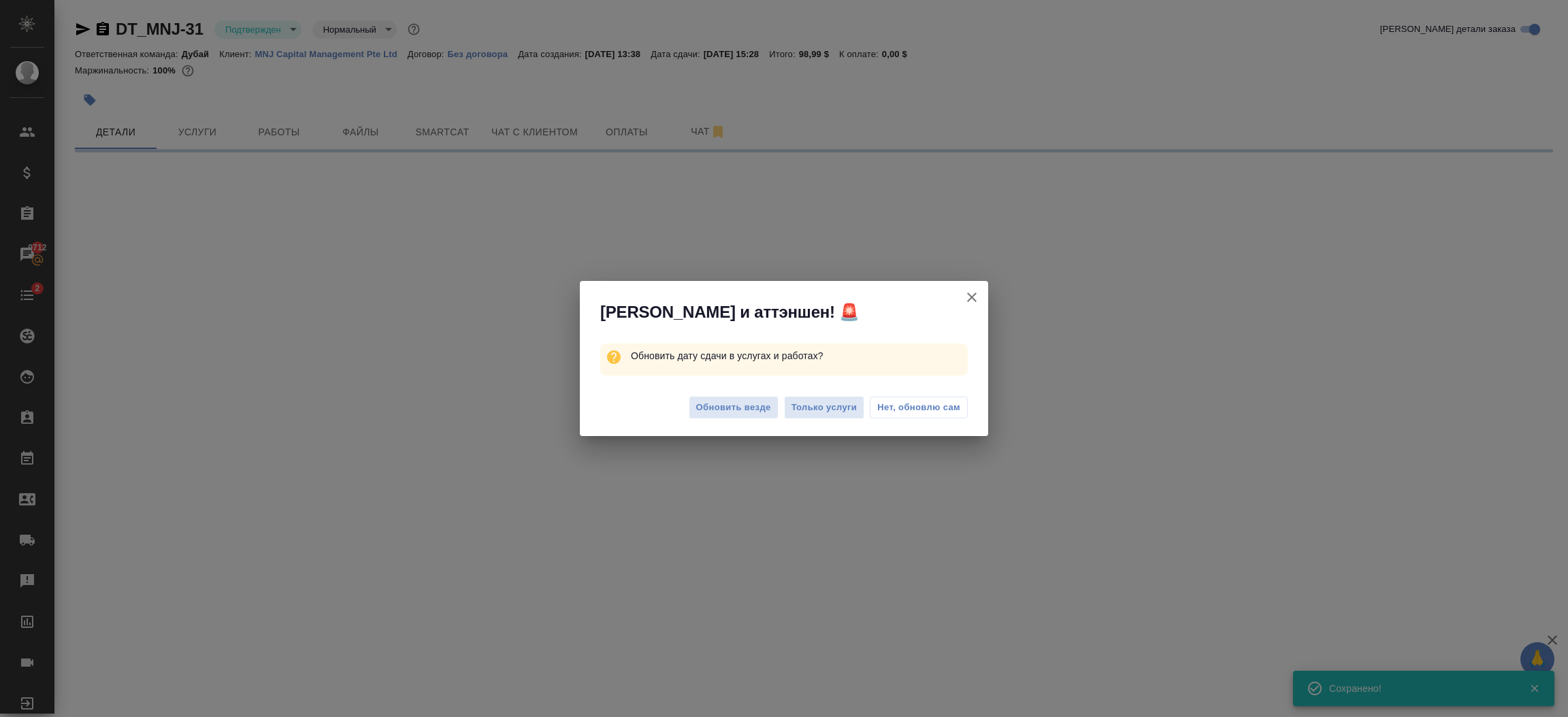
select select "RU"
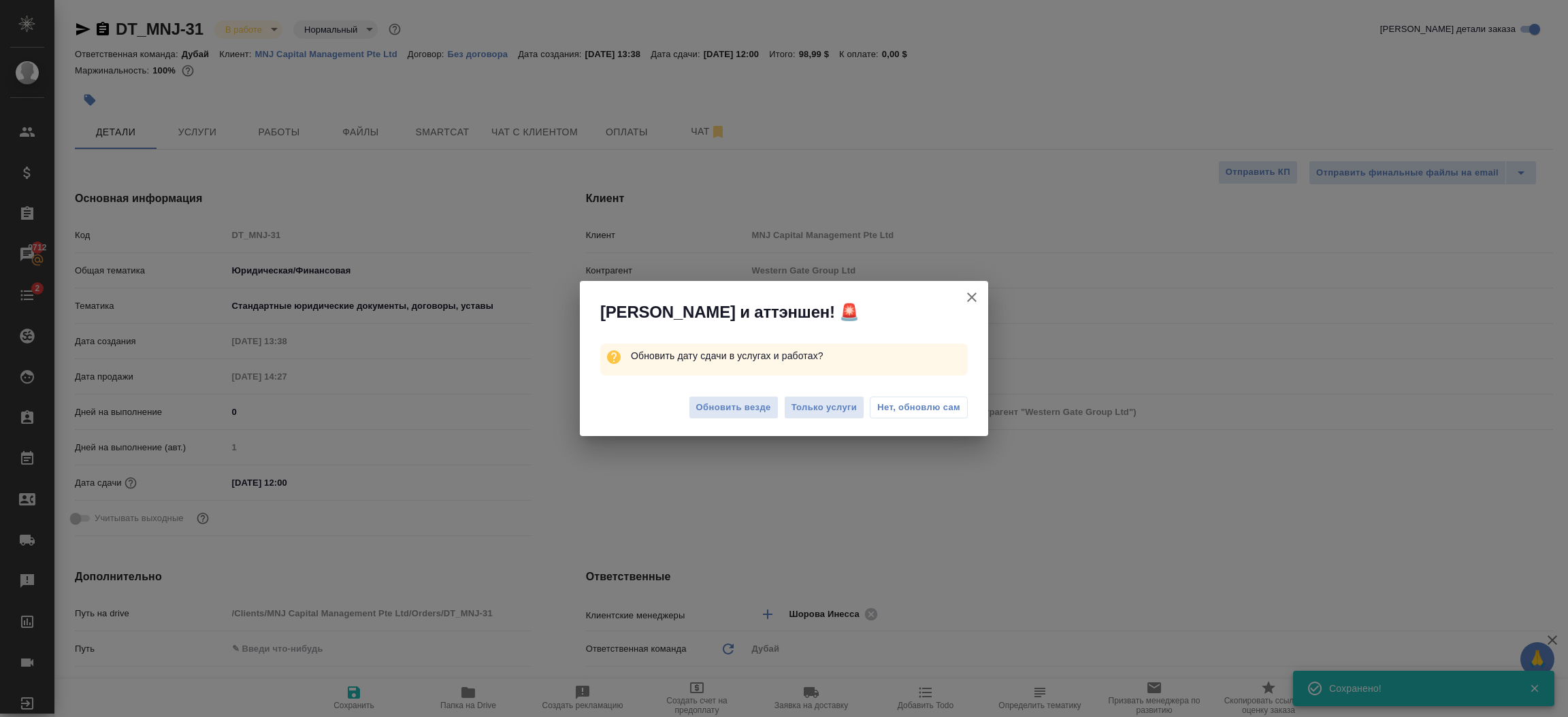
type input "inProgress"
type textarea "x"
click at [704, 408] on span "Обновить везде" at bounding box center [733, 408] width 75 height 16
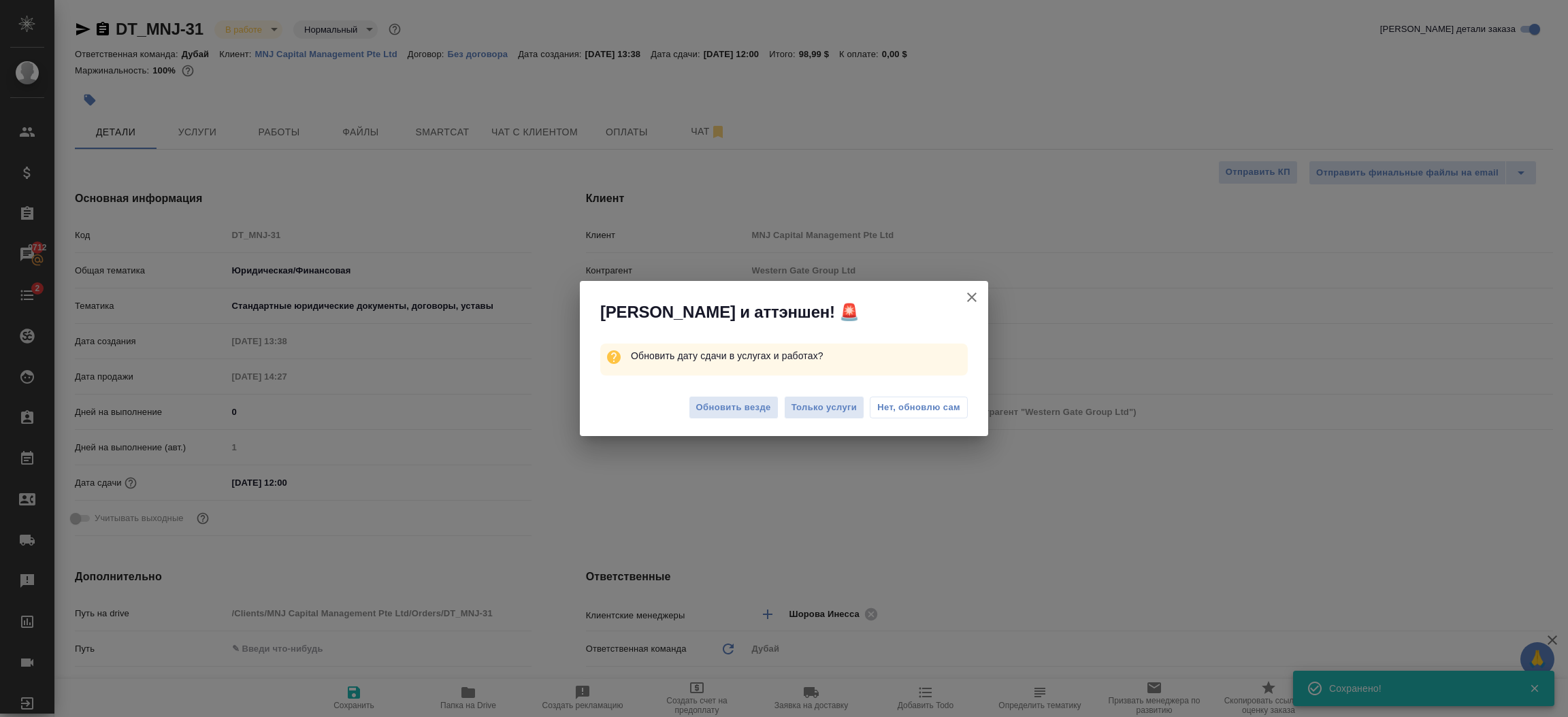
type textarea "x"
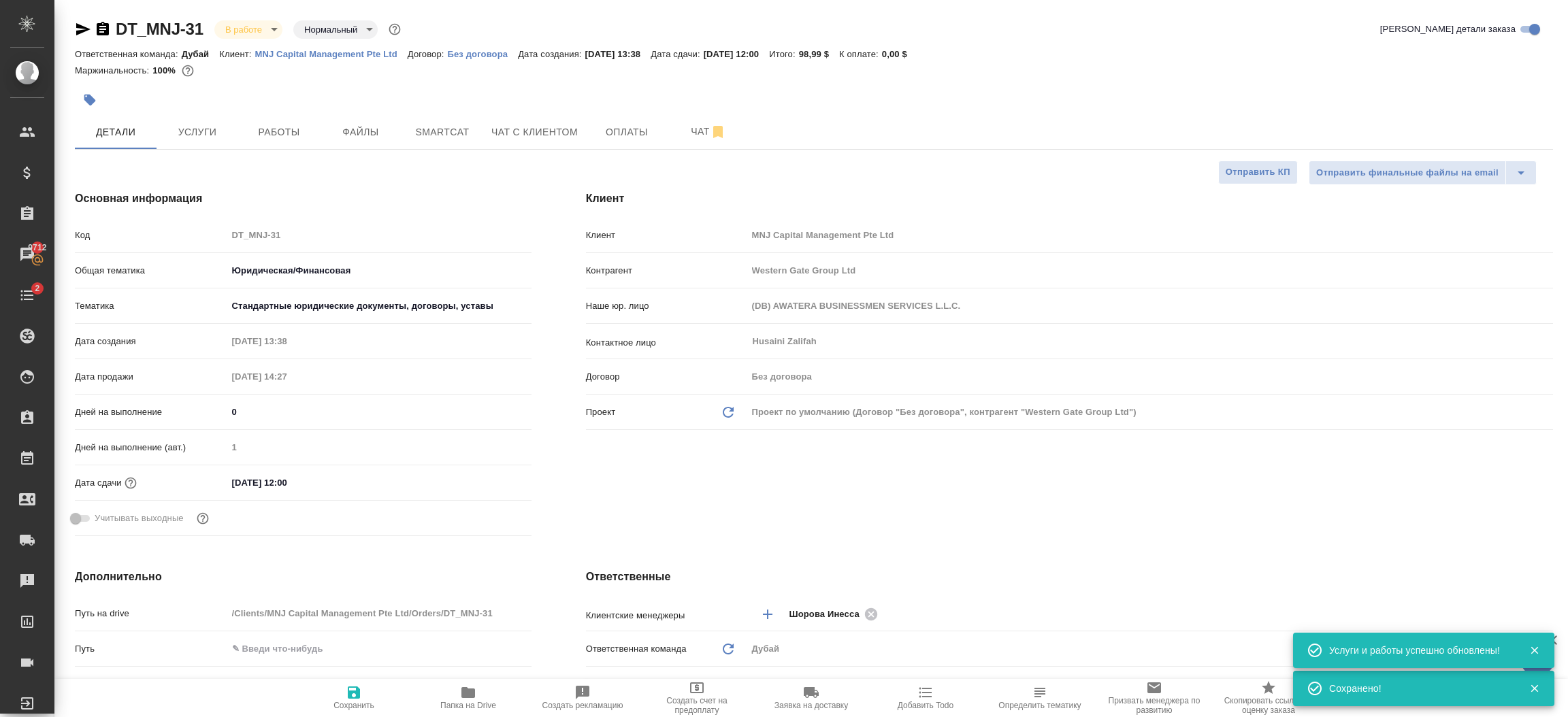
type textarea "x"
